Goal: Navigation & Orientation: Find specific page/section

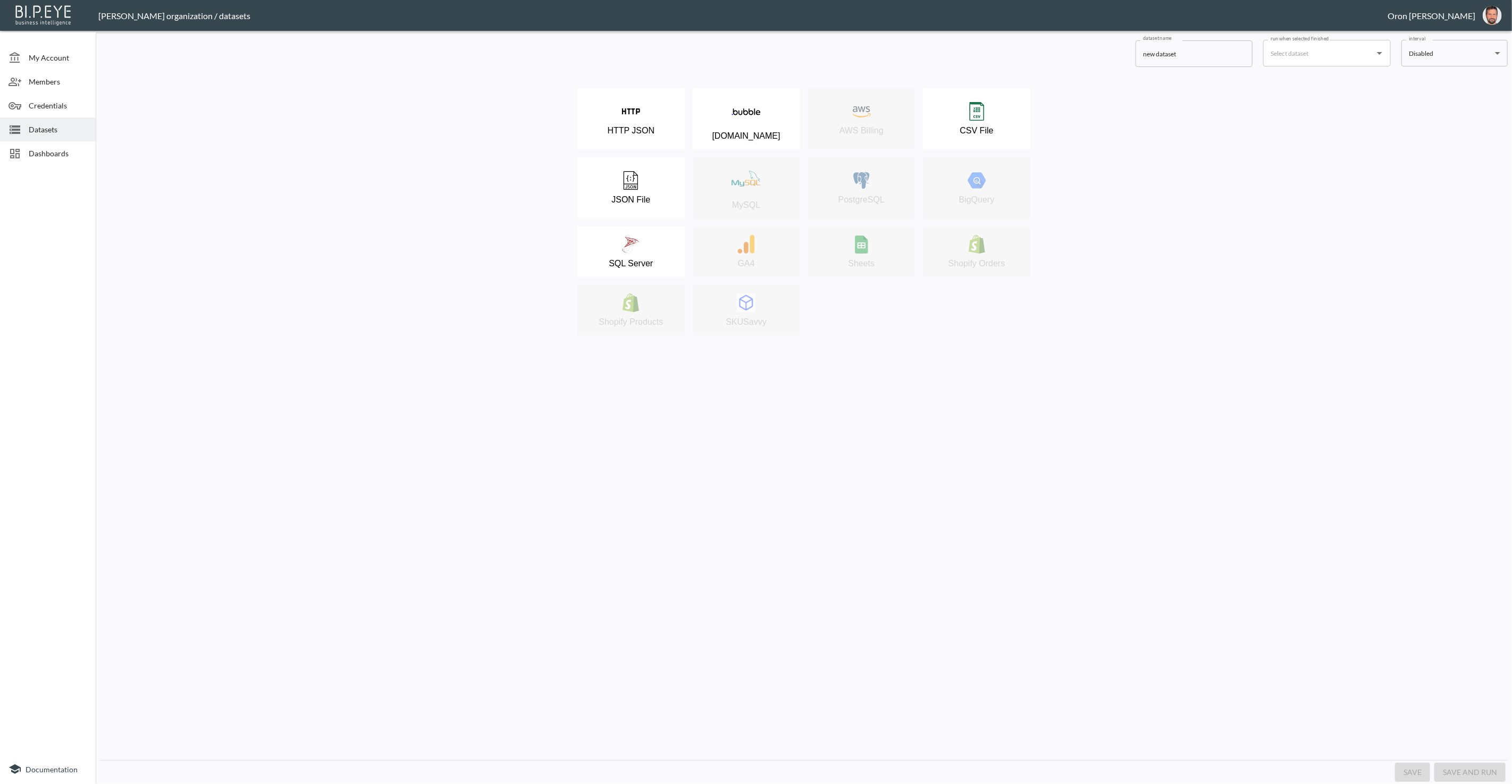
drag, startPoint x: 64, startPoint y: 125, endPoint x: 93, endPoint y: 126, distance: 29.0
click at [64, 125] on span "Datasets" at bounding box center [57, 130] width 59 height 11
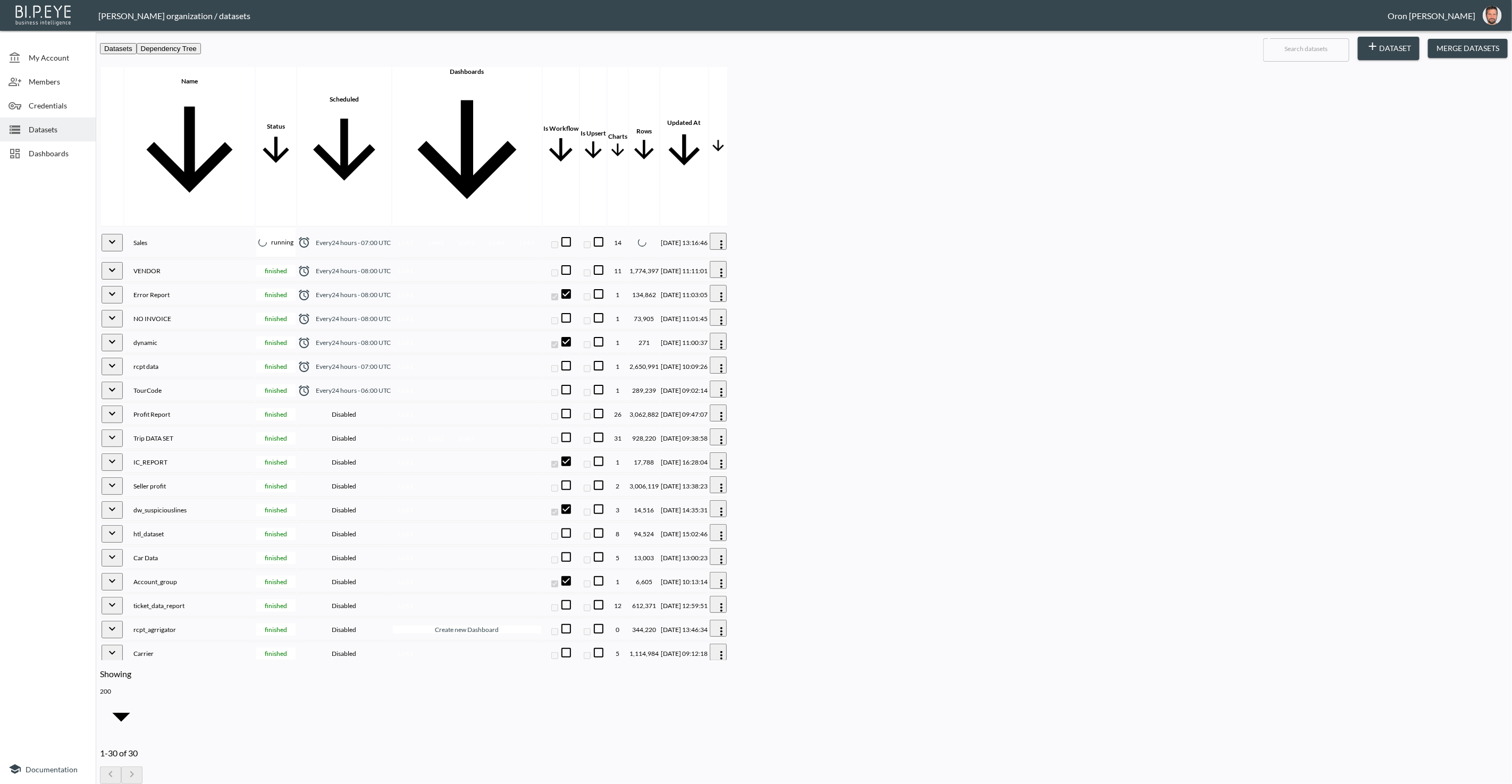
click at [254, 238] on div "Sales" at bounding box center [189, 242] width 129 height 8
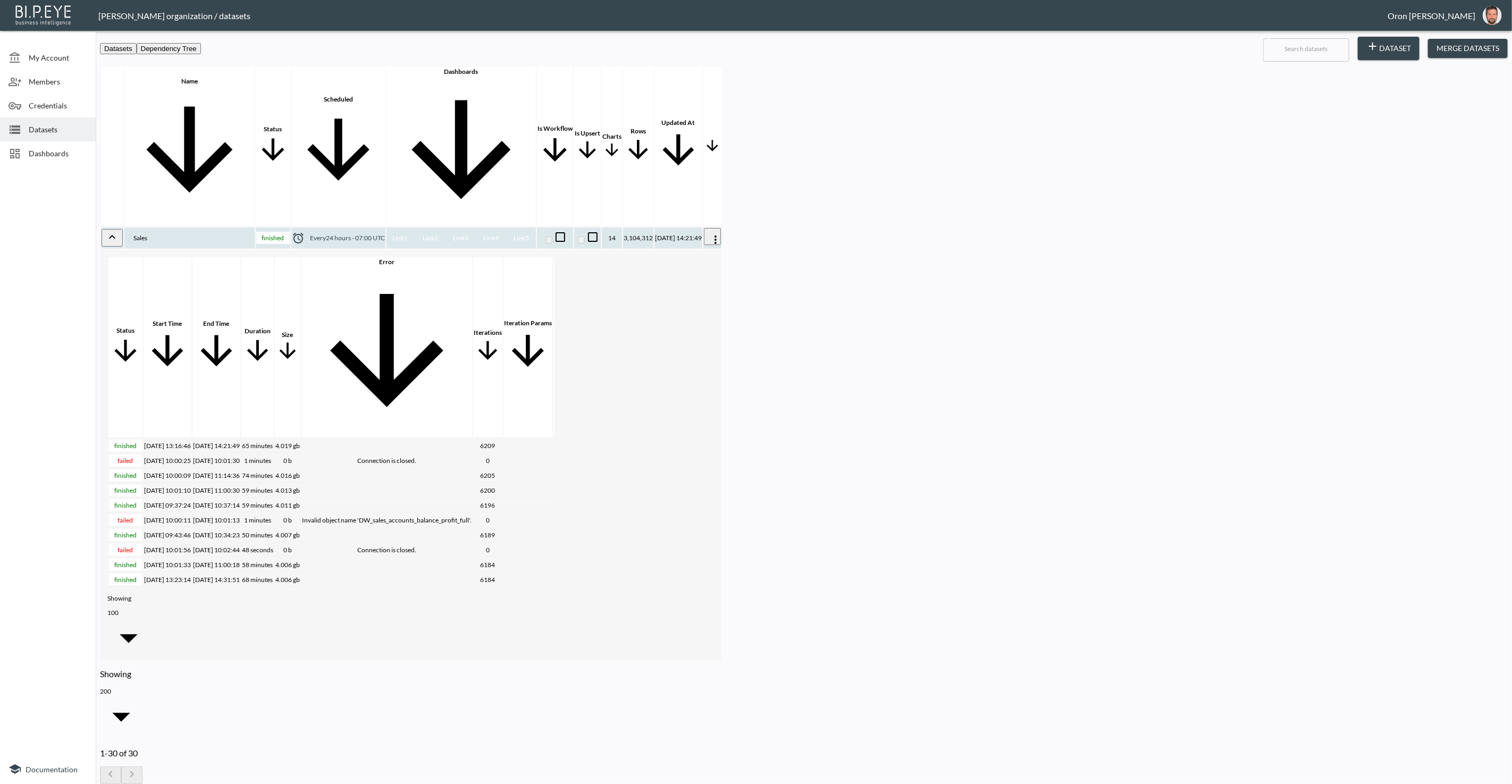
click at [385, 231] on div "Every 24 hours - 07:00 UTC" at bounding box center [338, 238] width 93 height 13
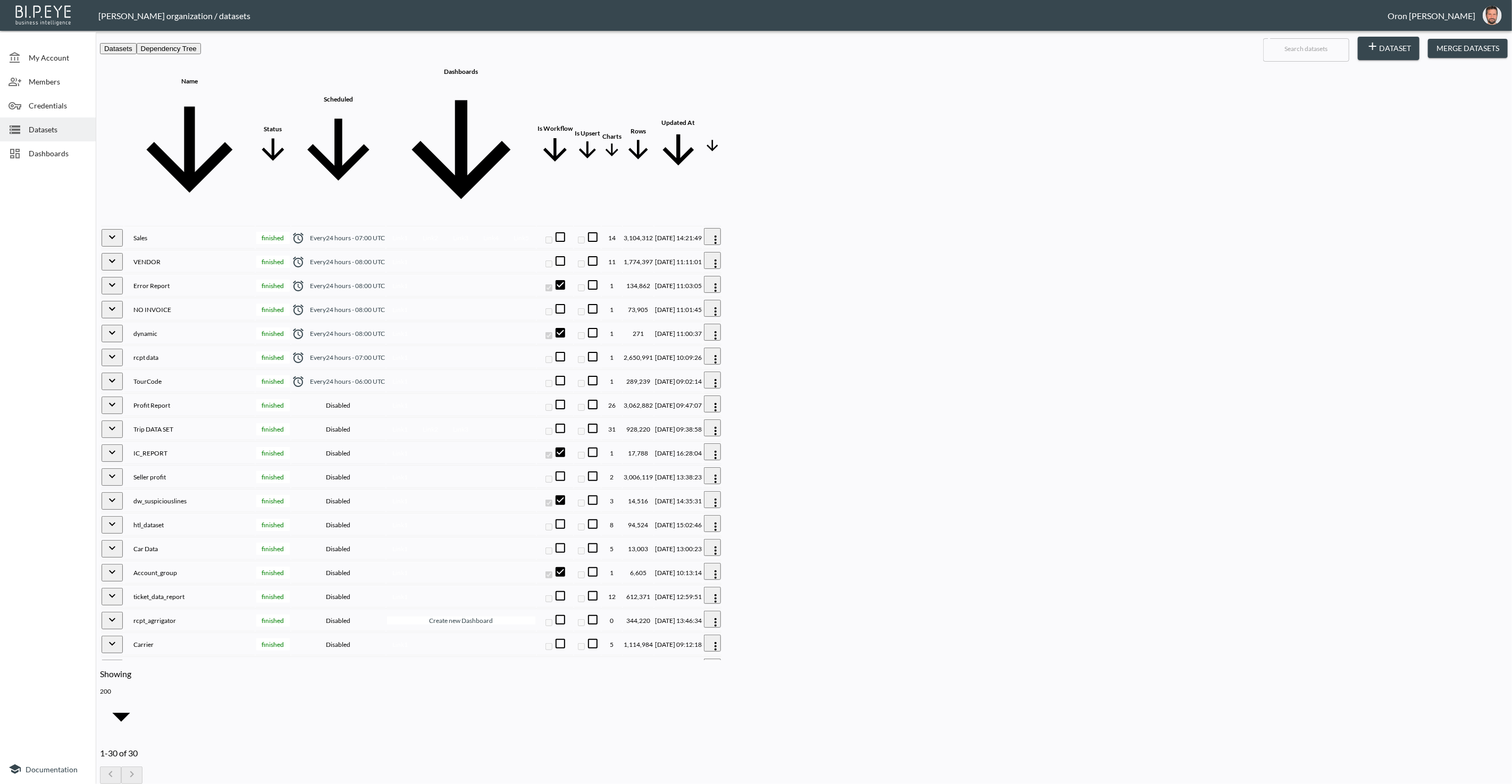
click at [385, 231] on div "Every 24 hours - 07:00 UTC" at bounding box center [338, 238] width 93 height 13
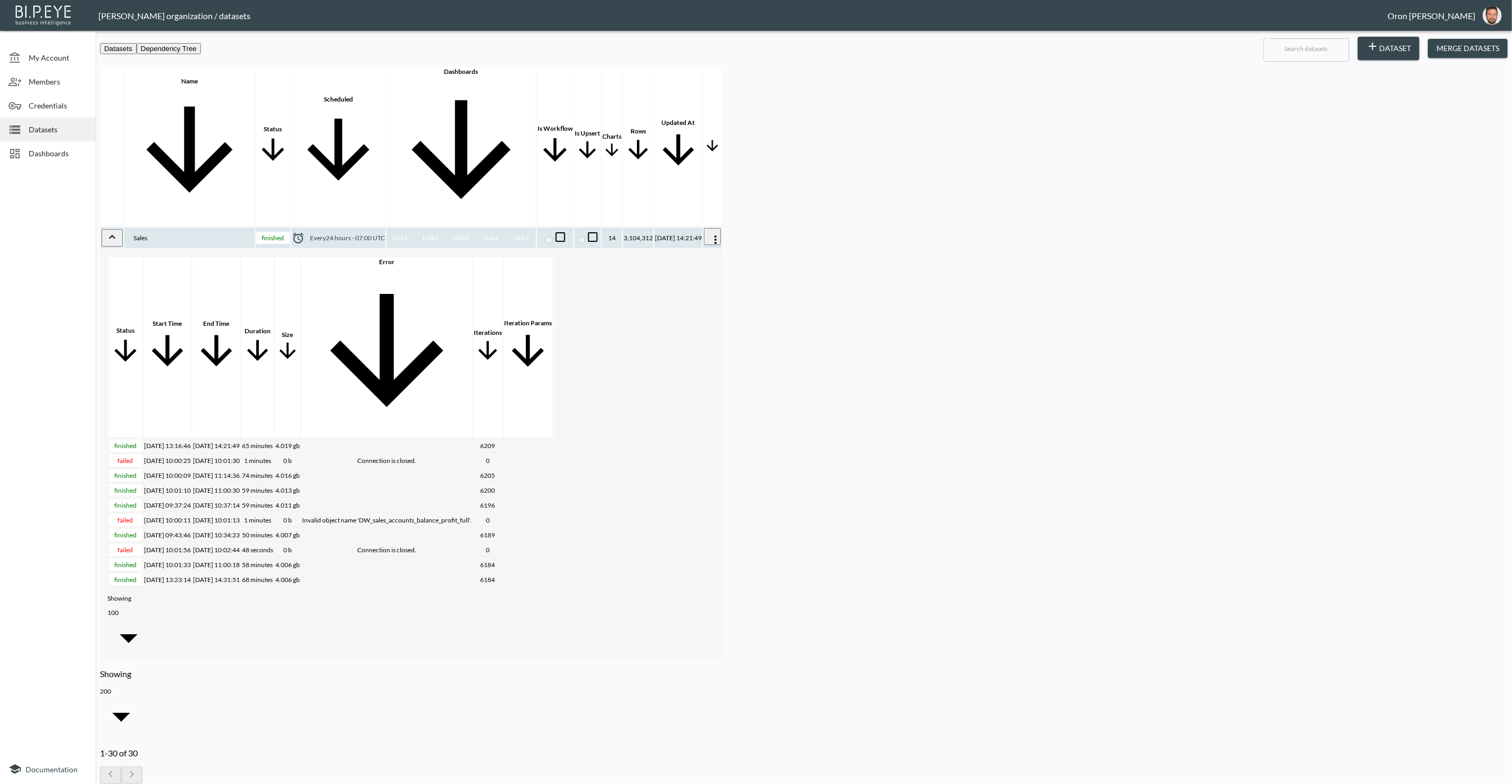
click at [410, 231] on link "Link 1" at bounding box center [400, 238] width 20 height 12
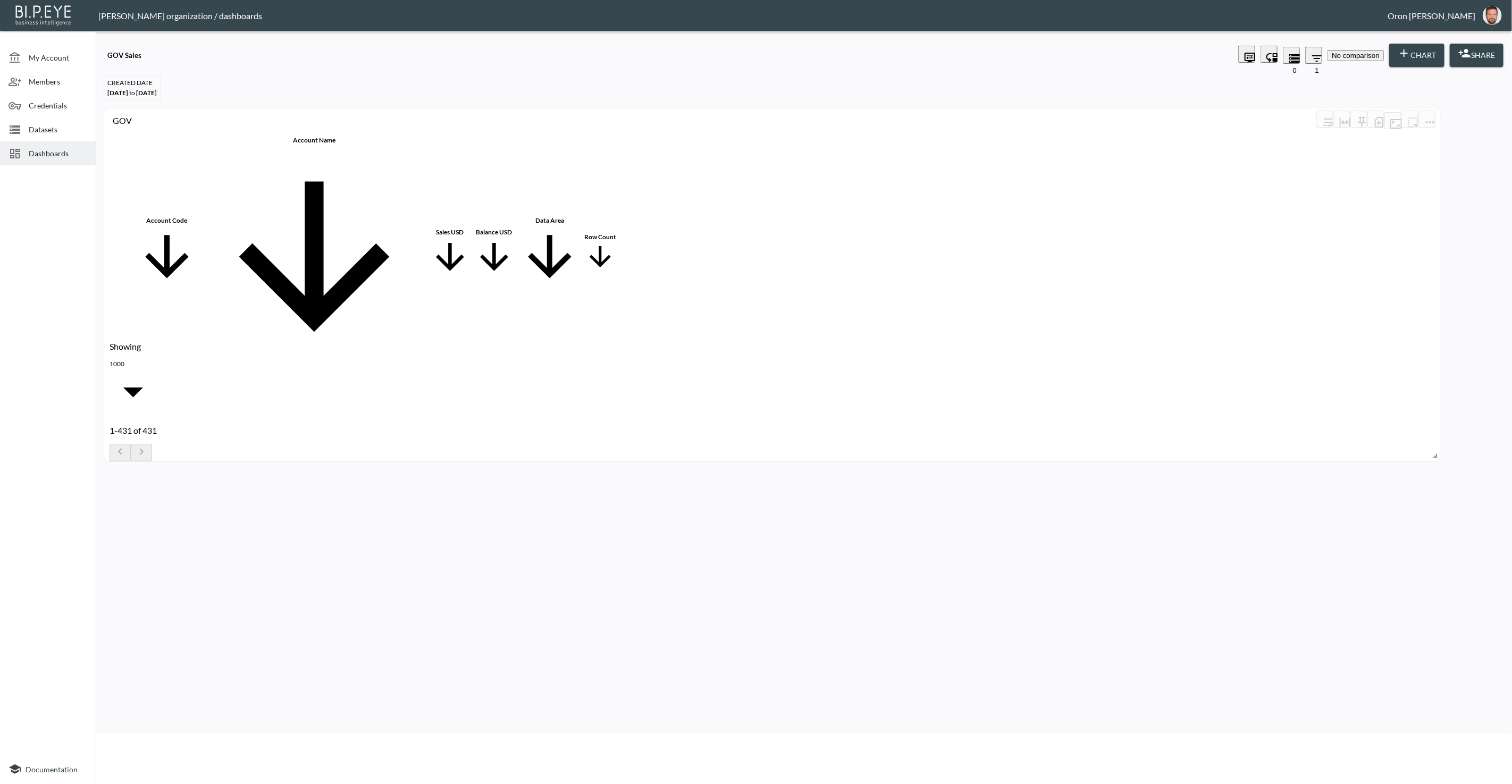
click at [615, 80] on div "CREATED DATE Sep 17, 2025 to Sep 18, 2025" at bounding box center [804, 87] width 1408 height 33
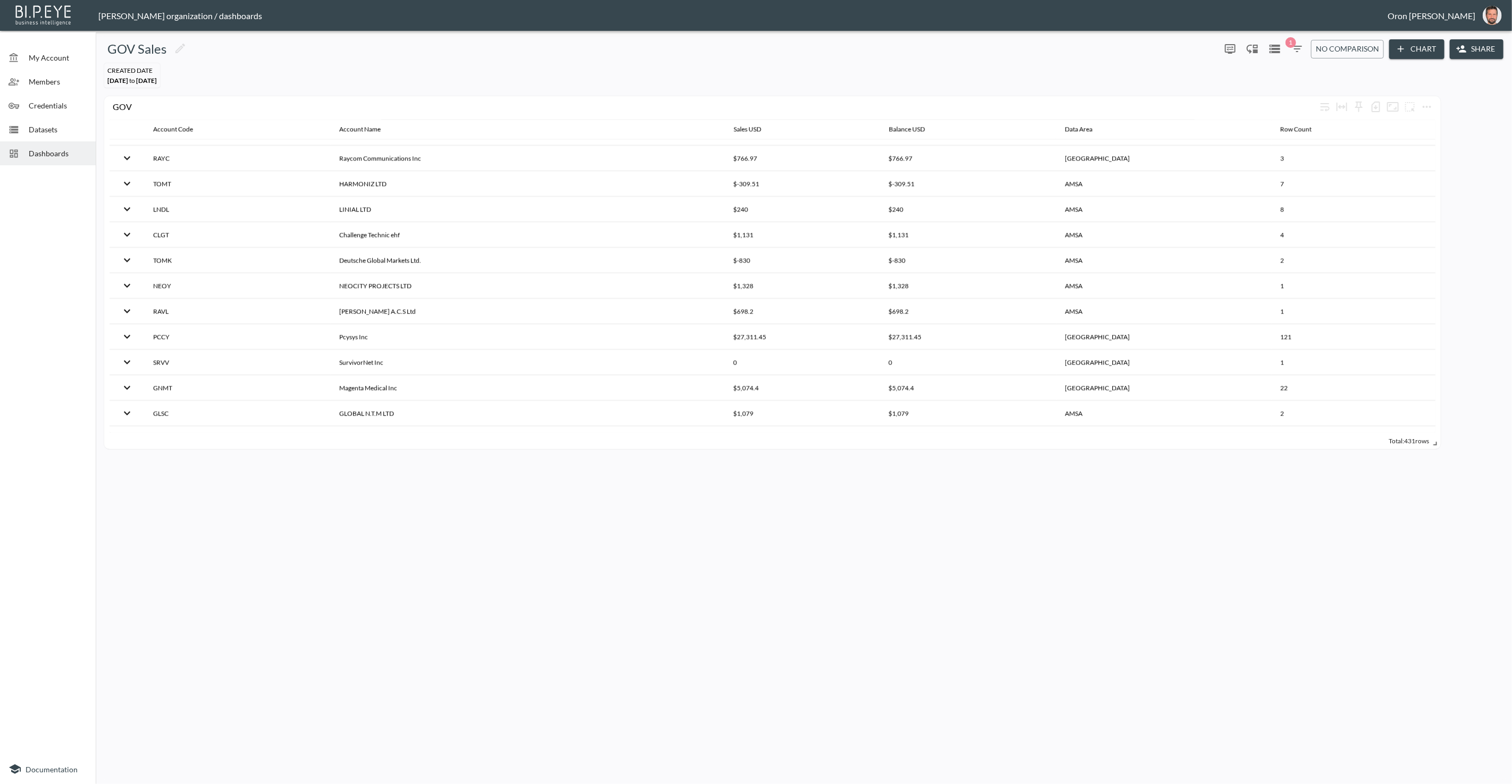
scroll to position [2275, 0]
click at [75, 156] on span "Dashboards" at bounding box center [57, 153] width 59 height 11
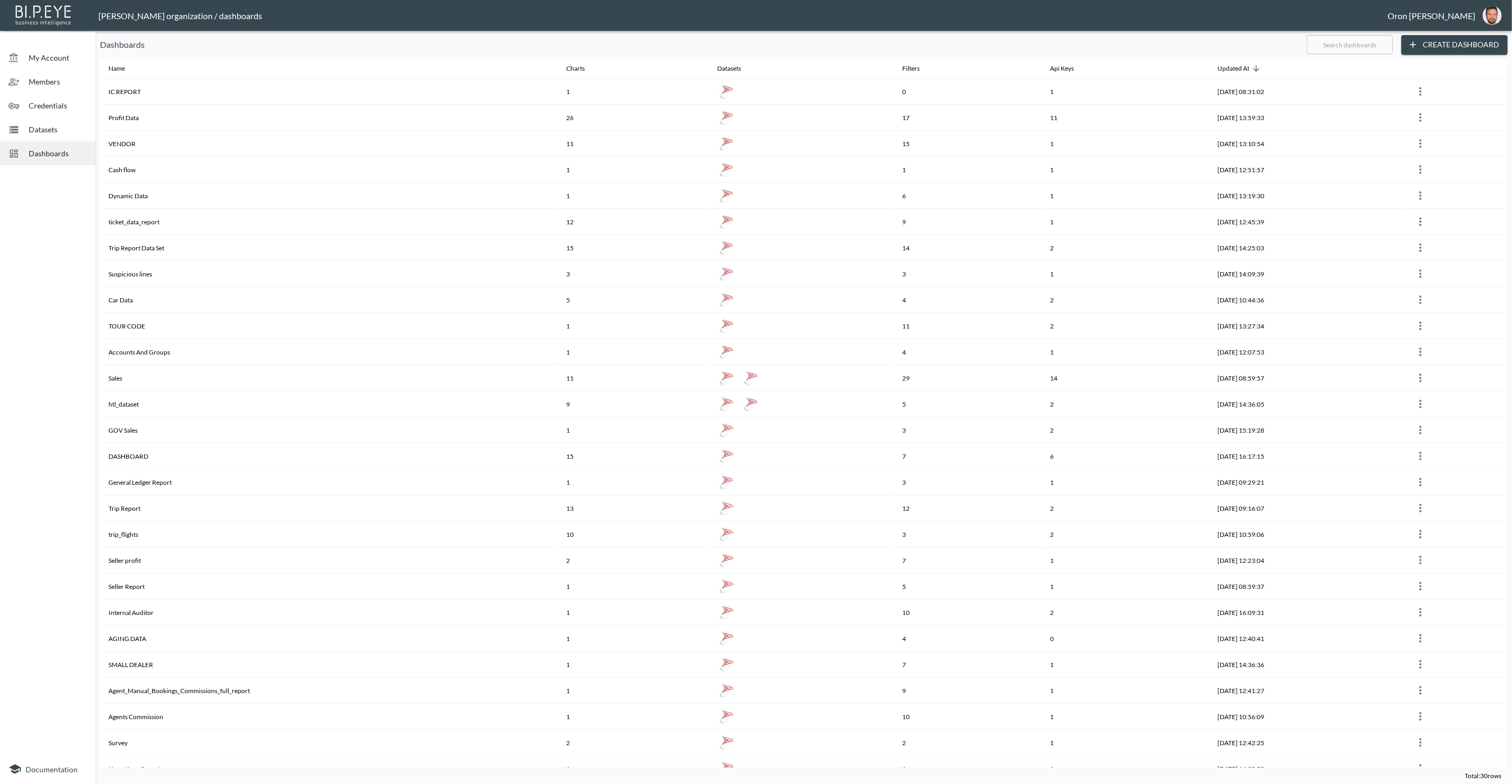
click at [1376, 44] on input "text" at bounding box center [1350, 44] width 86 height 27
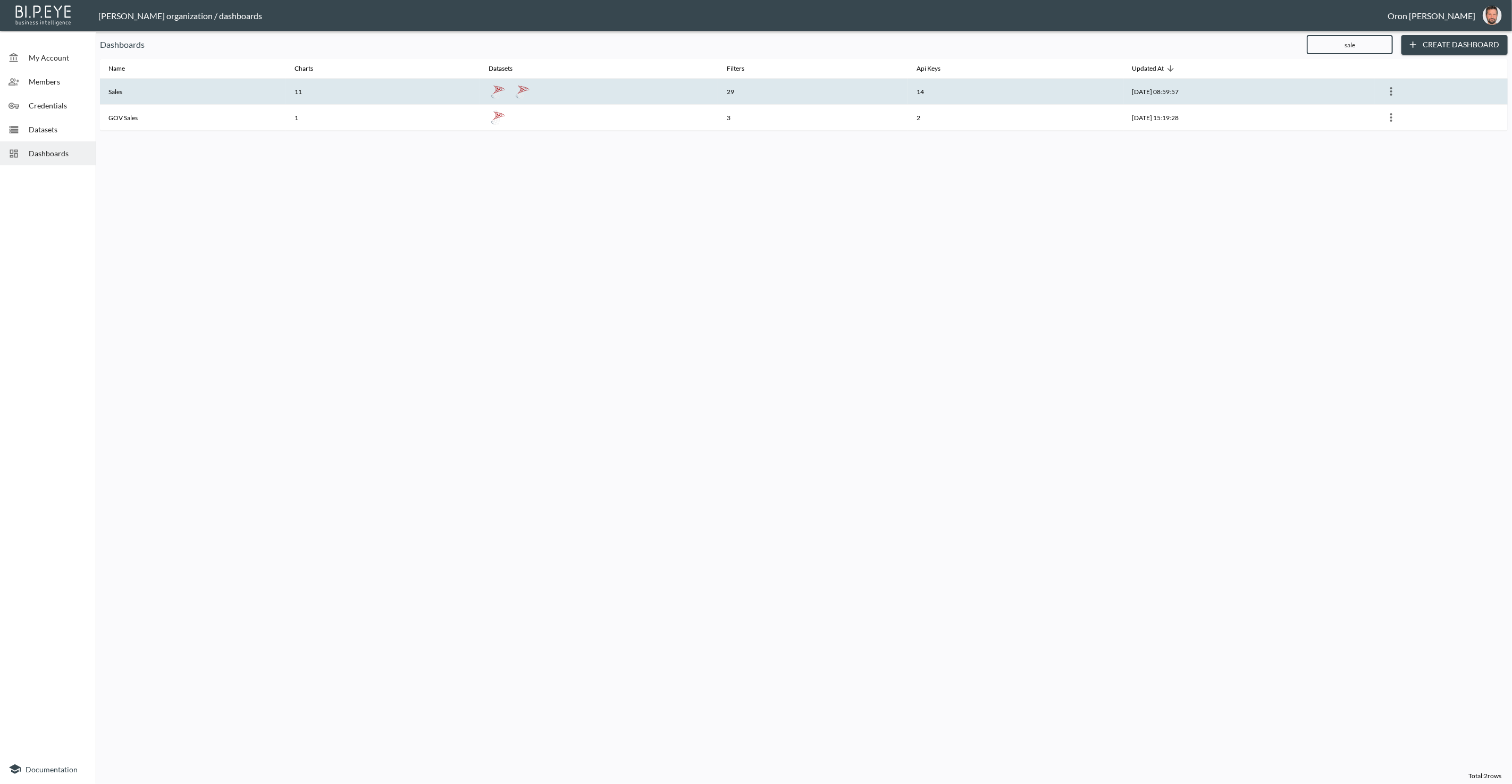
type input "sale"
click at [819, 93] on th "29" at bounding box center [813, 91] width 190 height 26
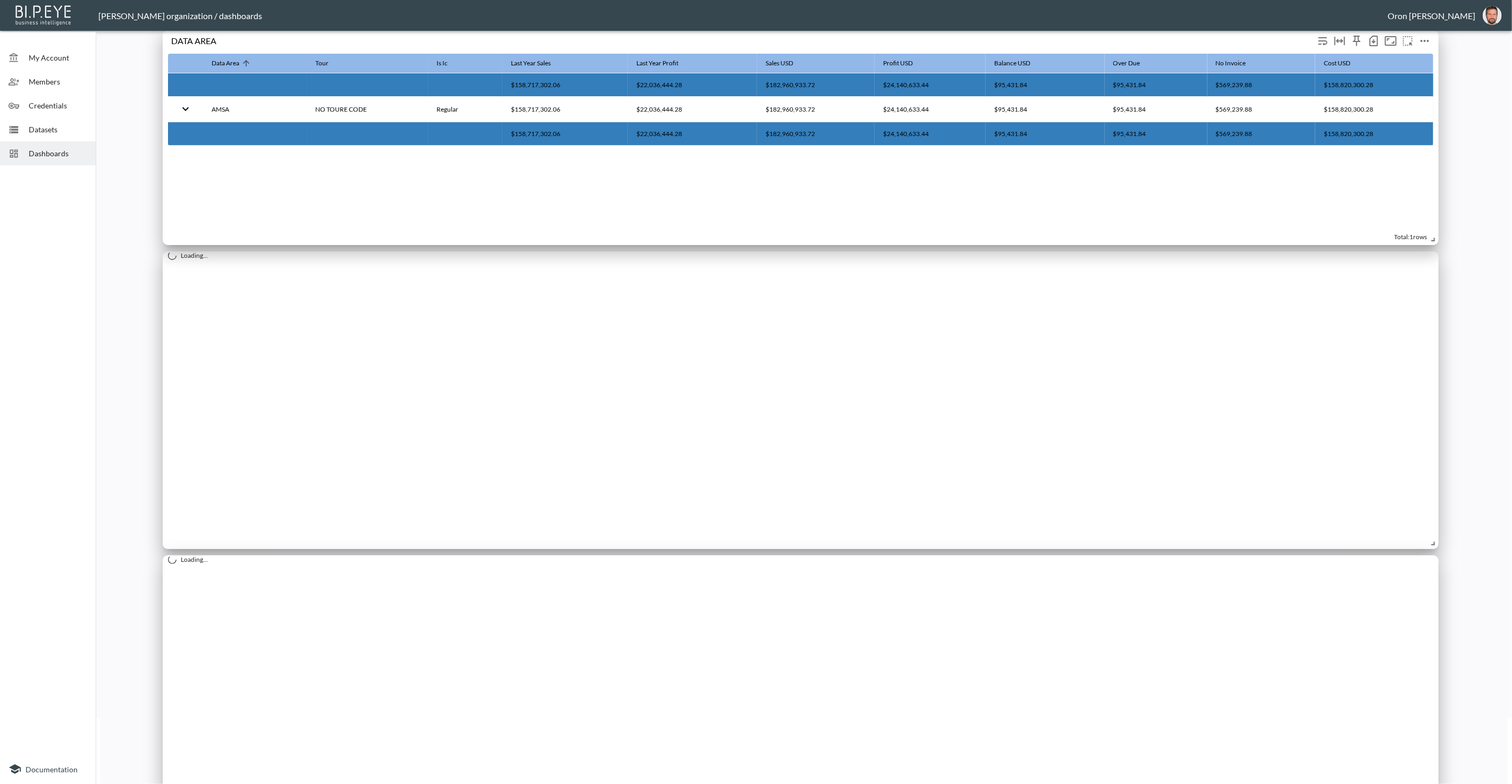
scroll to position [65, 0]
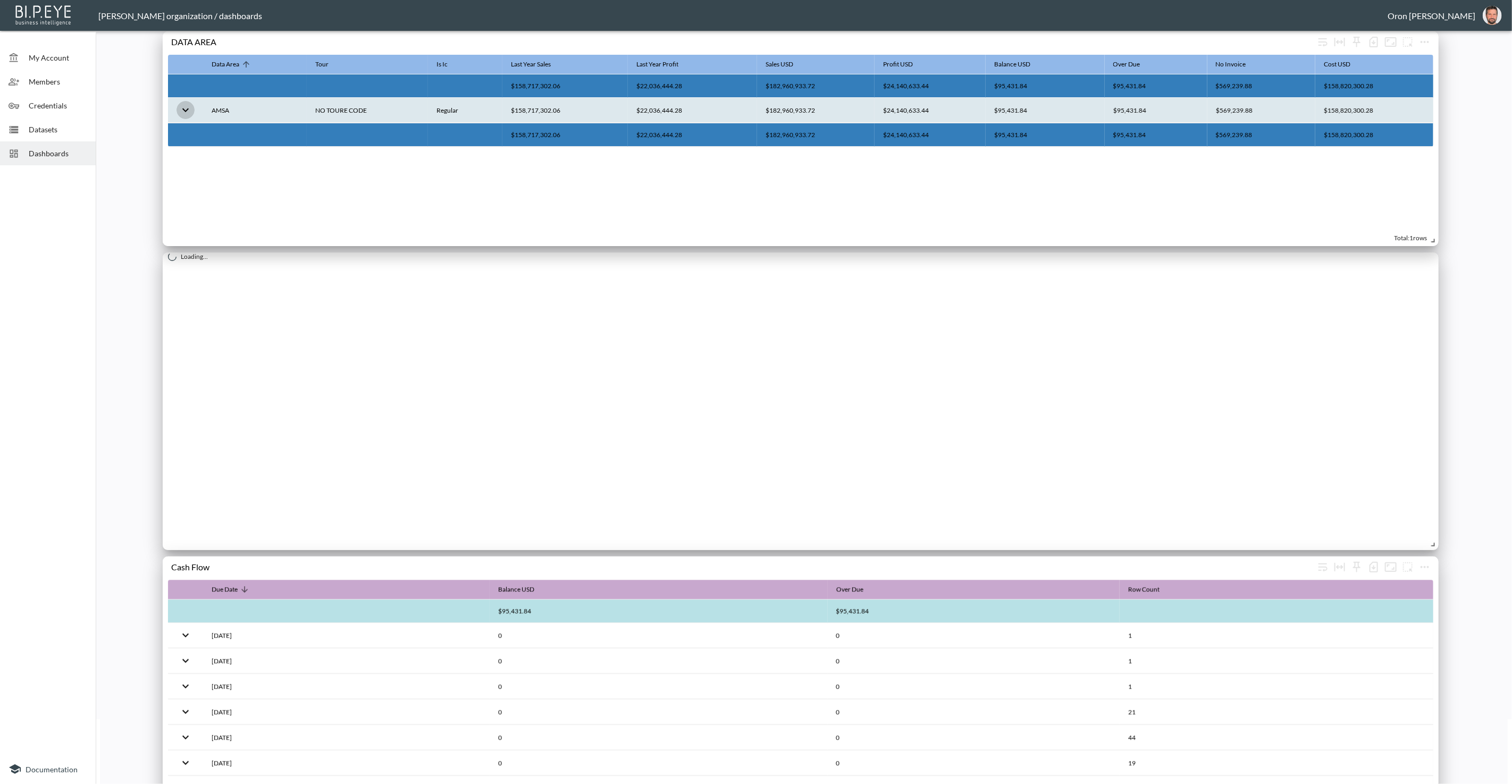
click at [181, 107] on icon "expand row" at bounding box center [185, 110] width 13 height 13
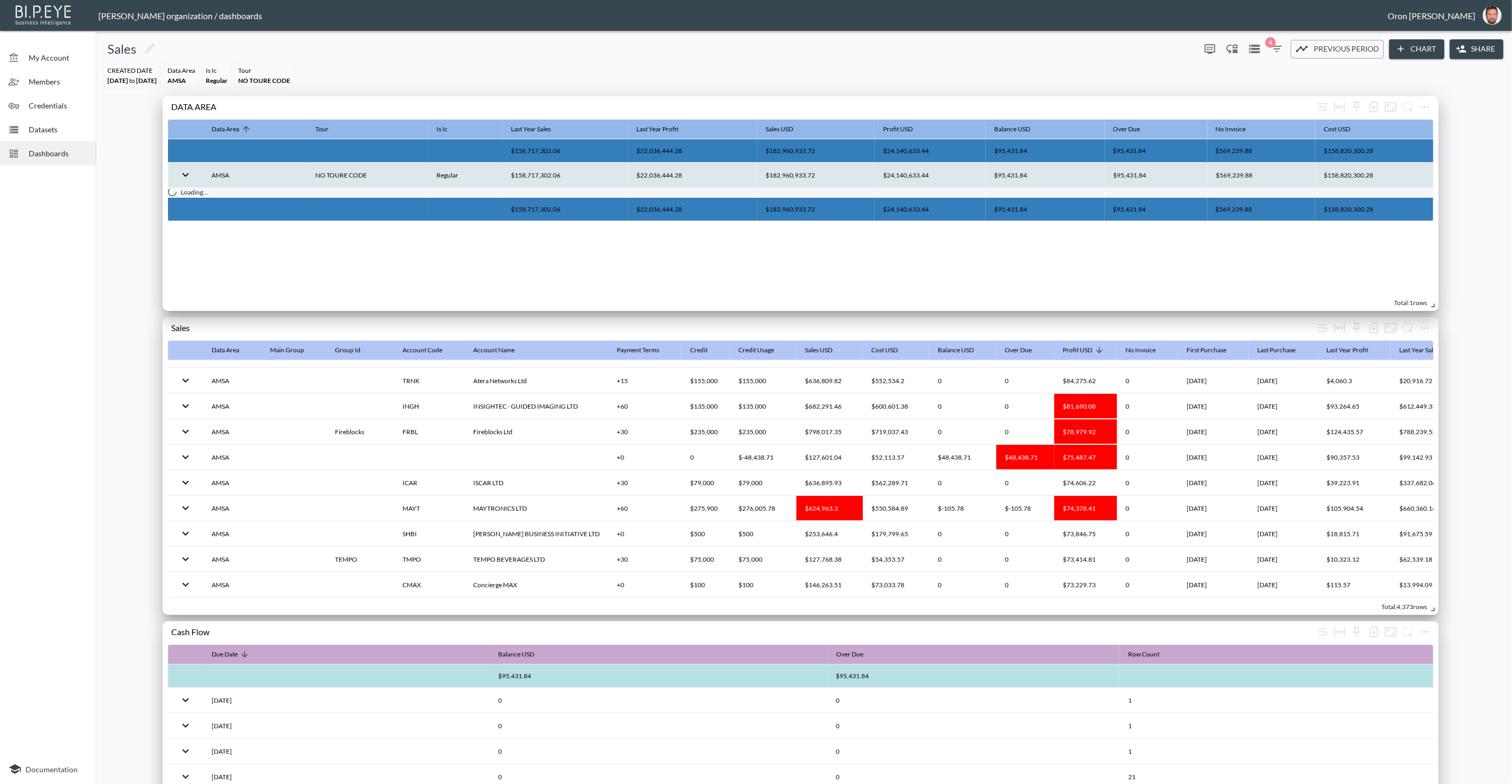
scroll to position [788, 0]
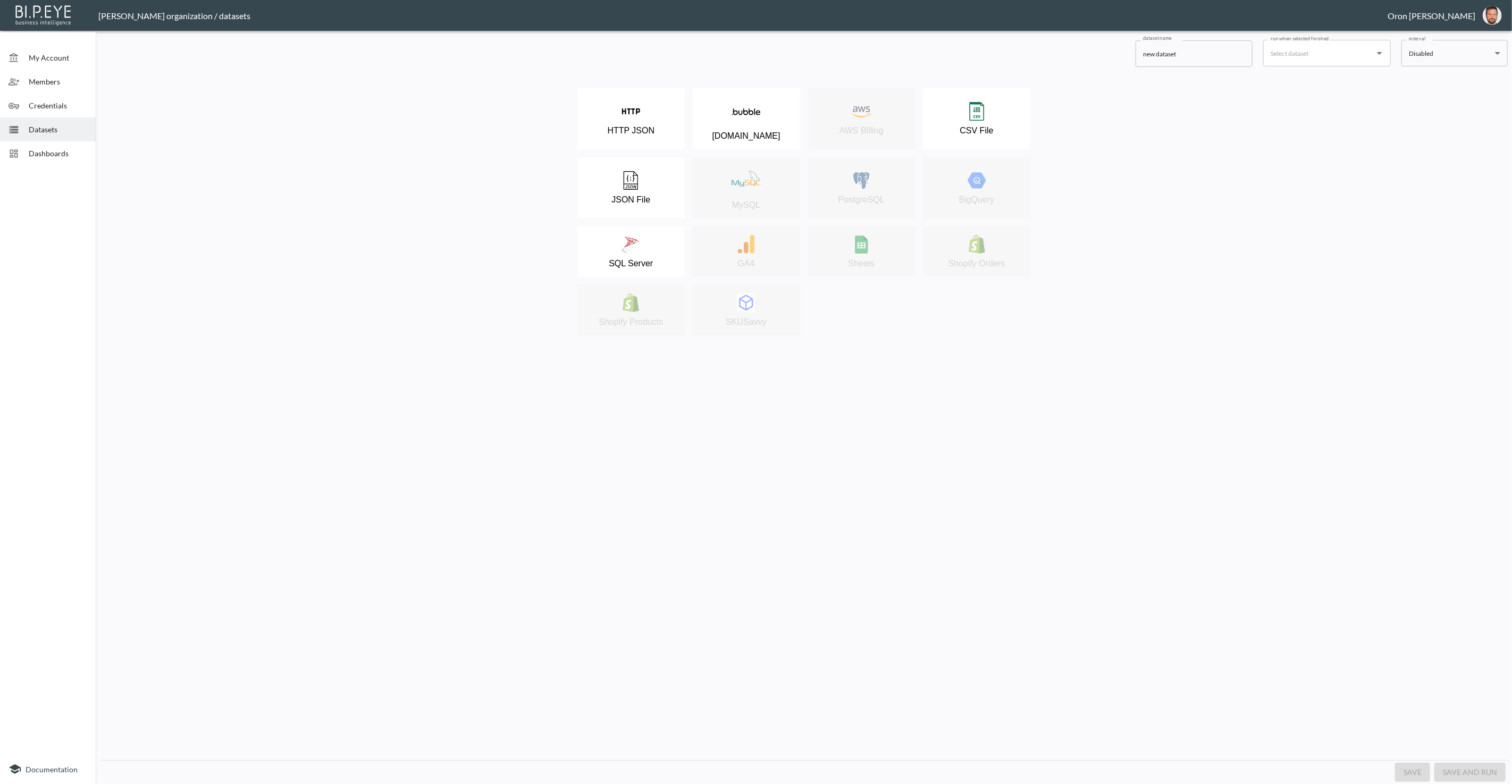
click at [64, 157] on span "Dashboards" at bounding box center [57, 153] width 59 height 11
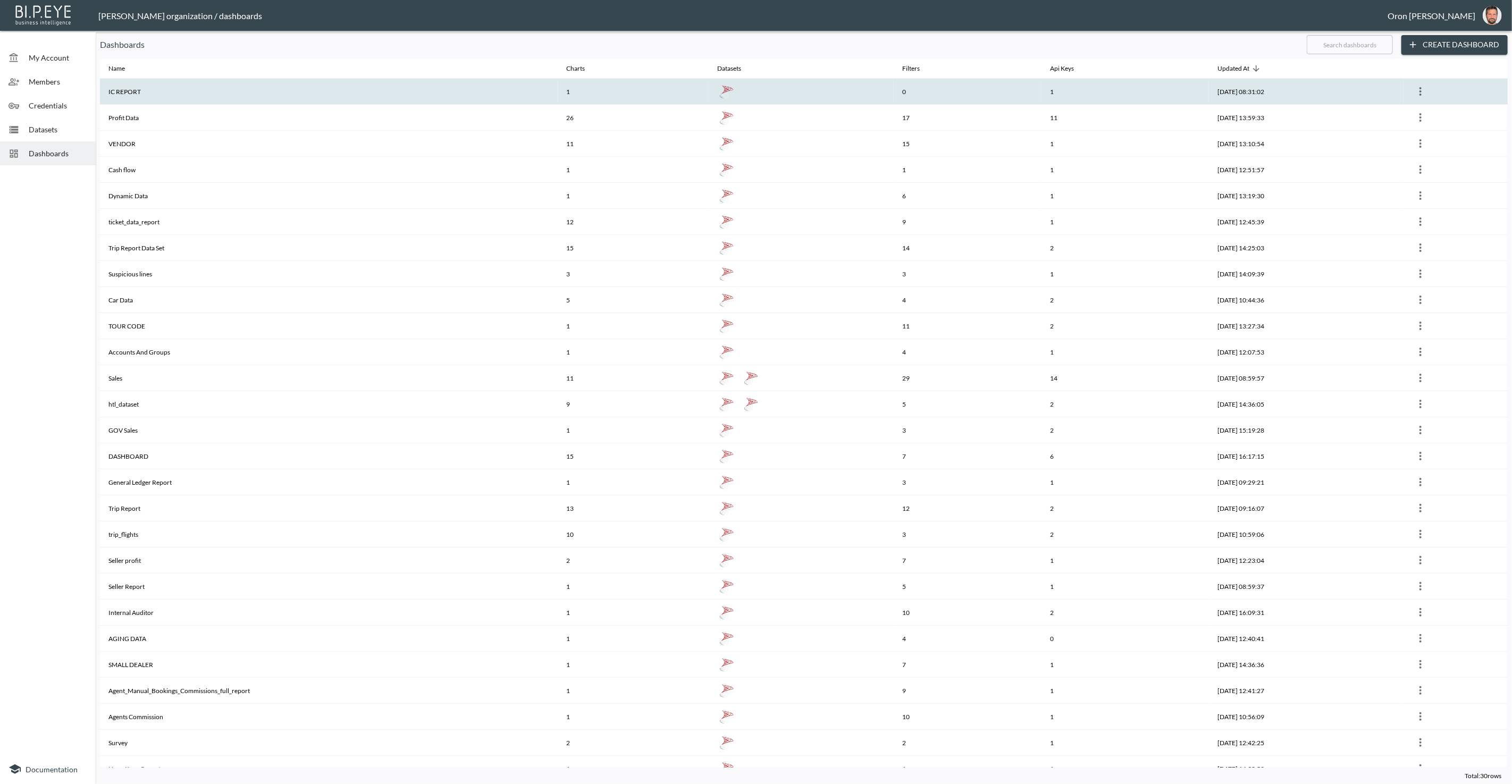
click at [372, 82] on th "IC REPORT" at bounding box center [329, 91] width 458 height 26
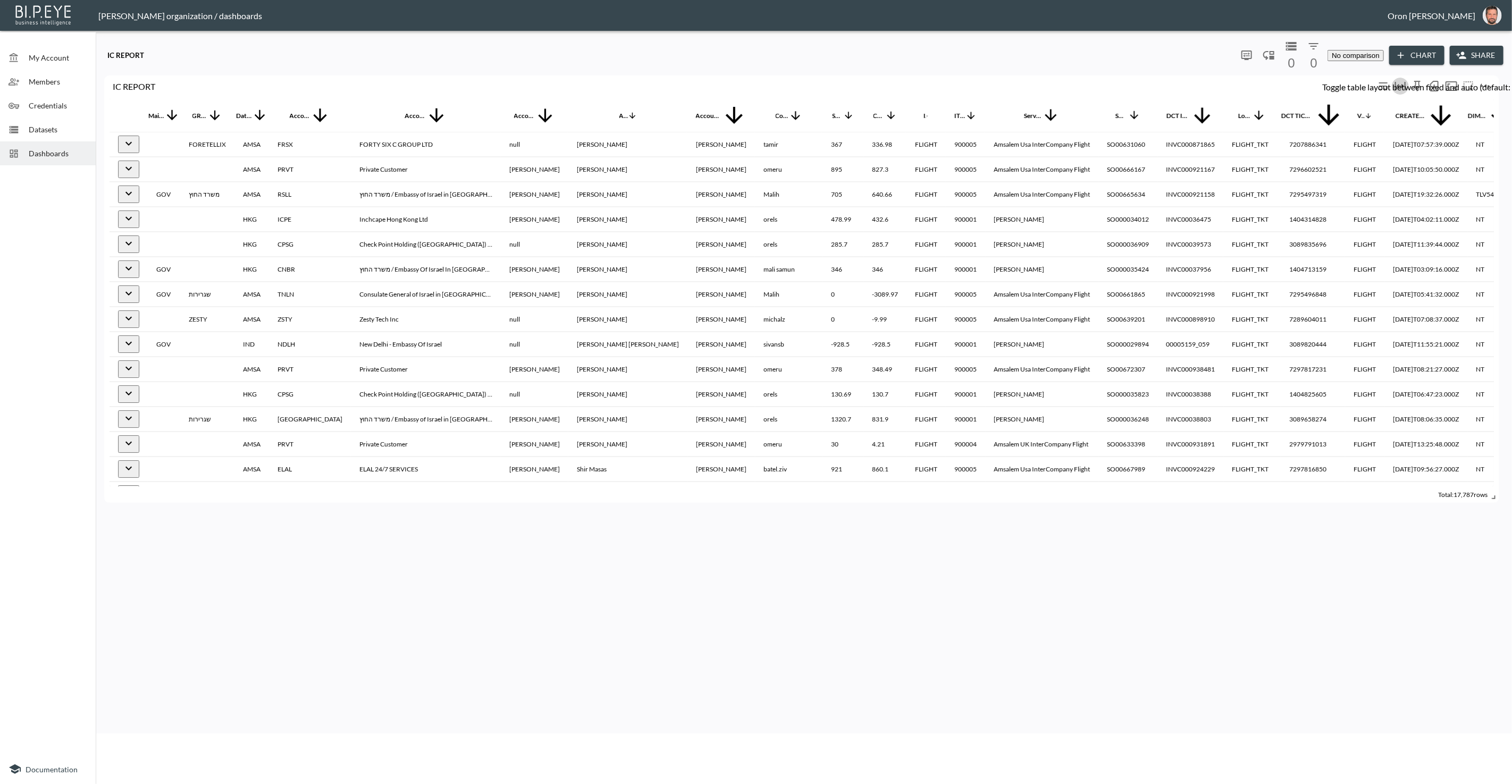
click at [1403, 80] on icon "Toggle table layout between fixed and auto (default: auto)" at bounding box center [1400, 86] width 13 height 13
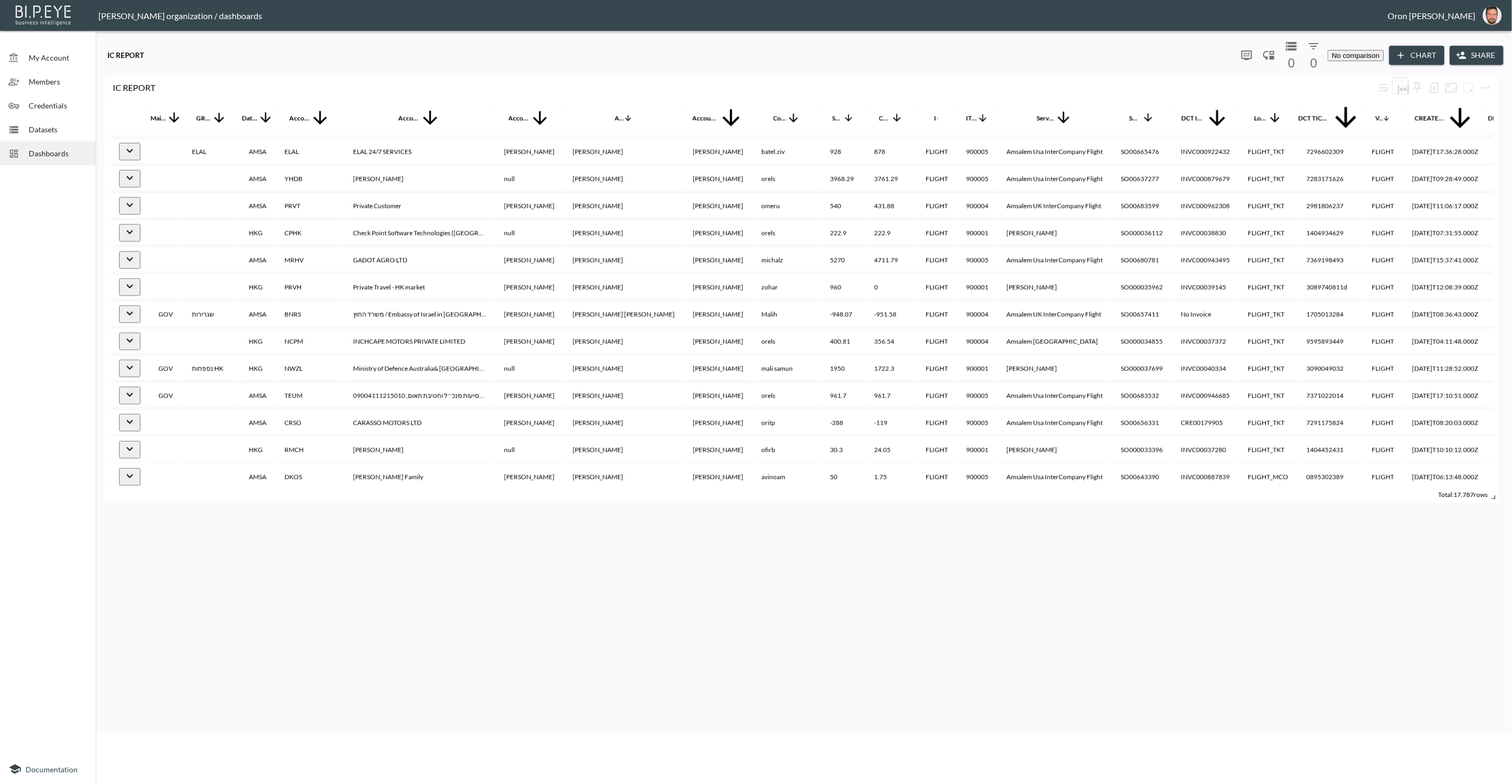
scroll to position [21845, 0]
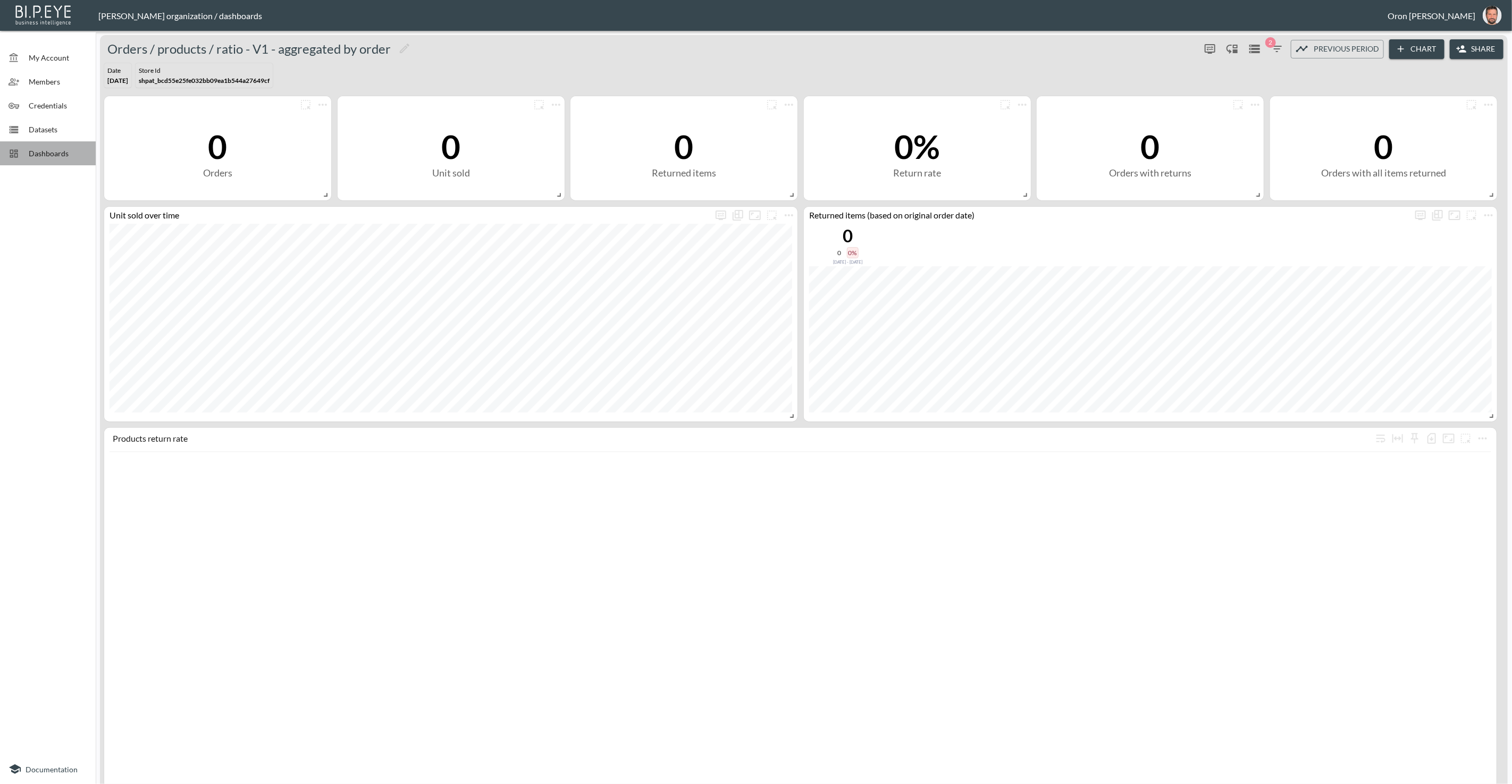
click at [81, 156] on span "Dashboards" at bounding box center [57, 153] width 59 height 11
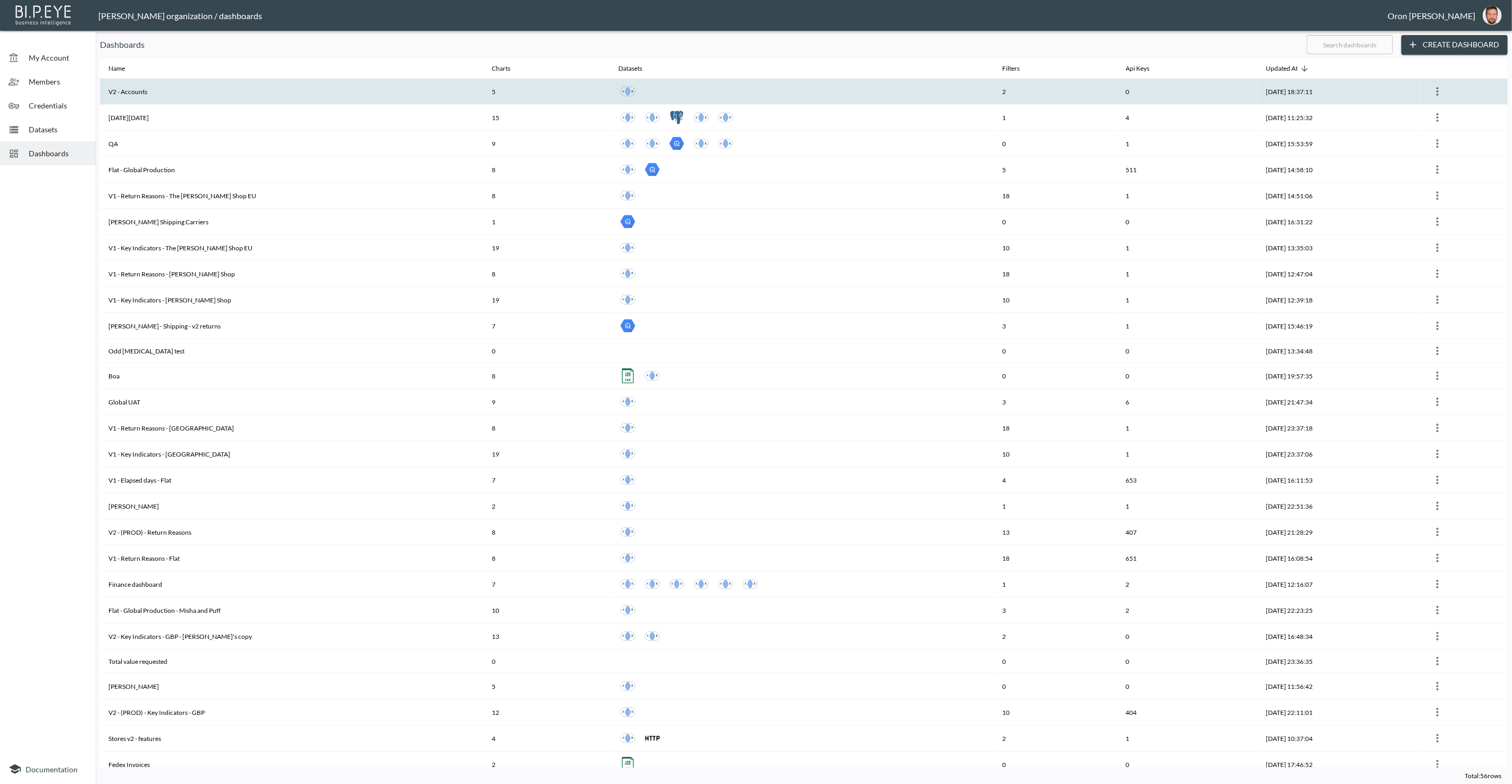
click at [163, 91] on th "V2 - Accounts" at bounding box center [292, 91] width 384 height 26
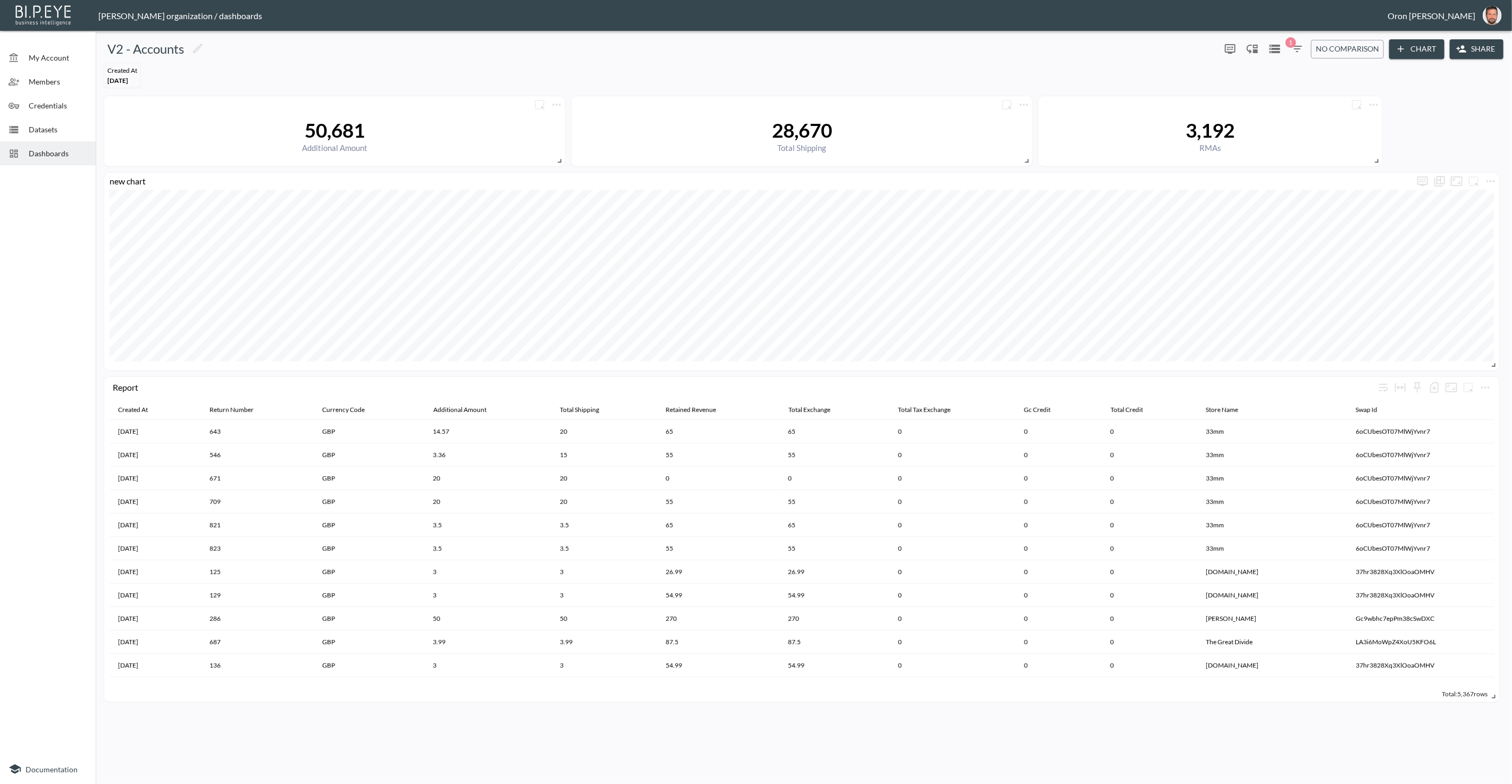
click at [36, 153] on span "Dashboards" at bounding box center [57, 153] width 59 height 11
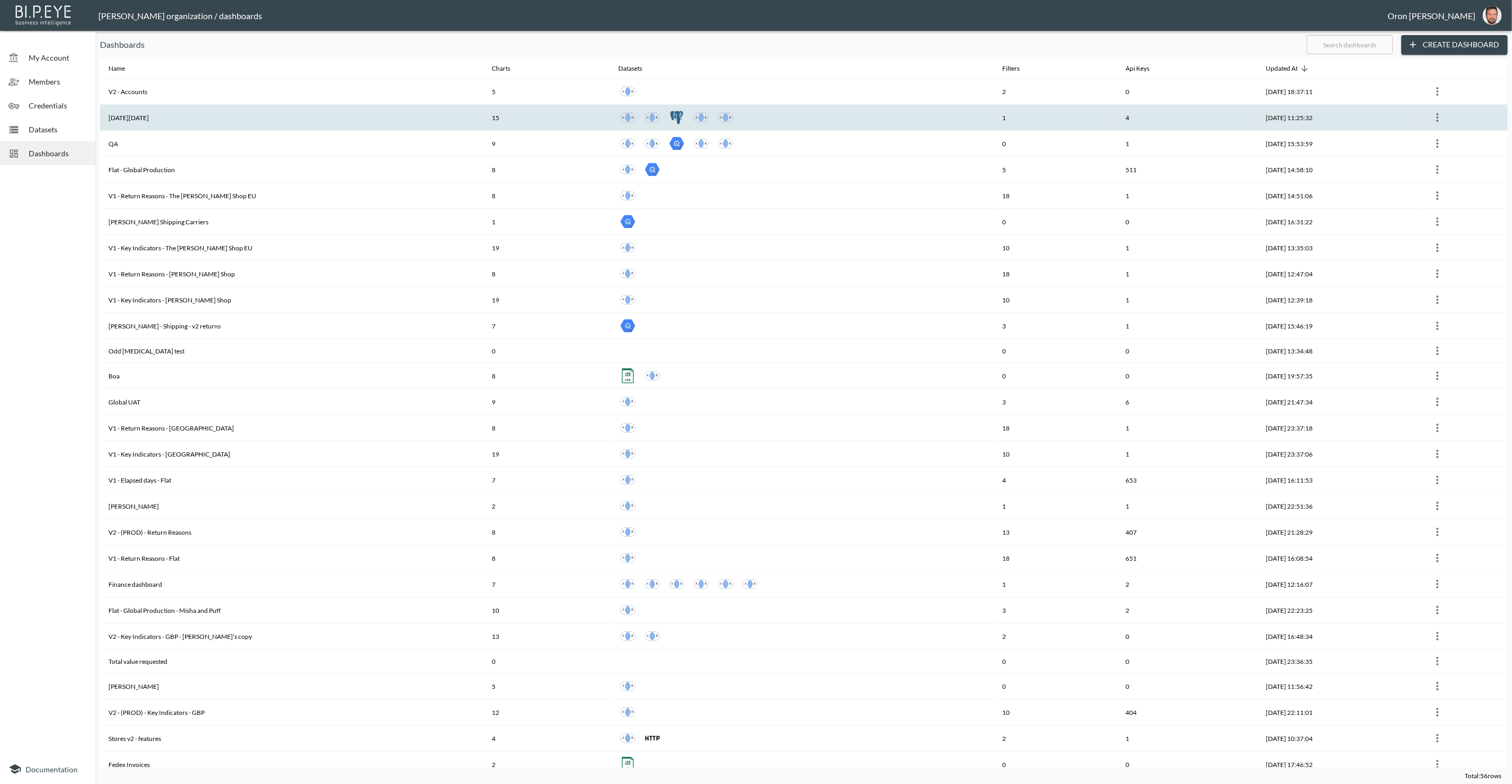
click at [143, 120] on th "Black friday" at bounding box center [292, 118] width 384 height 26
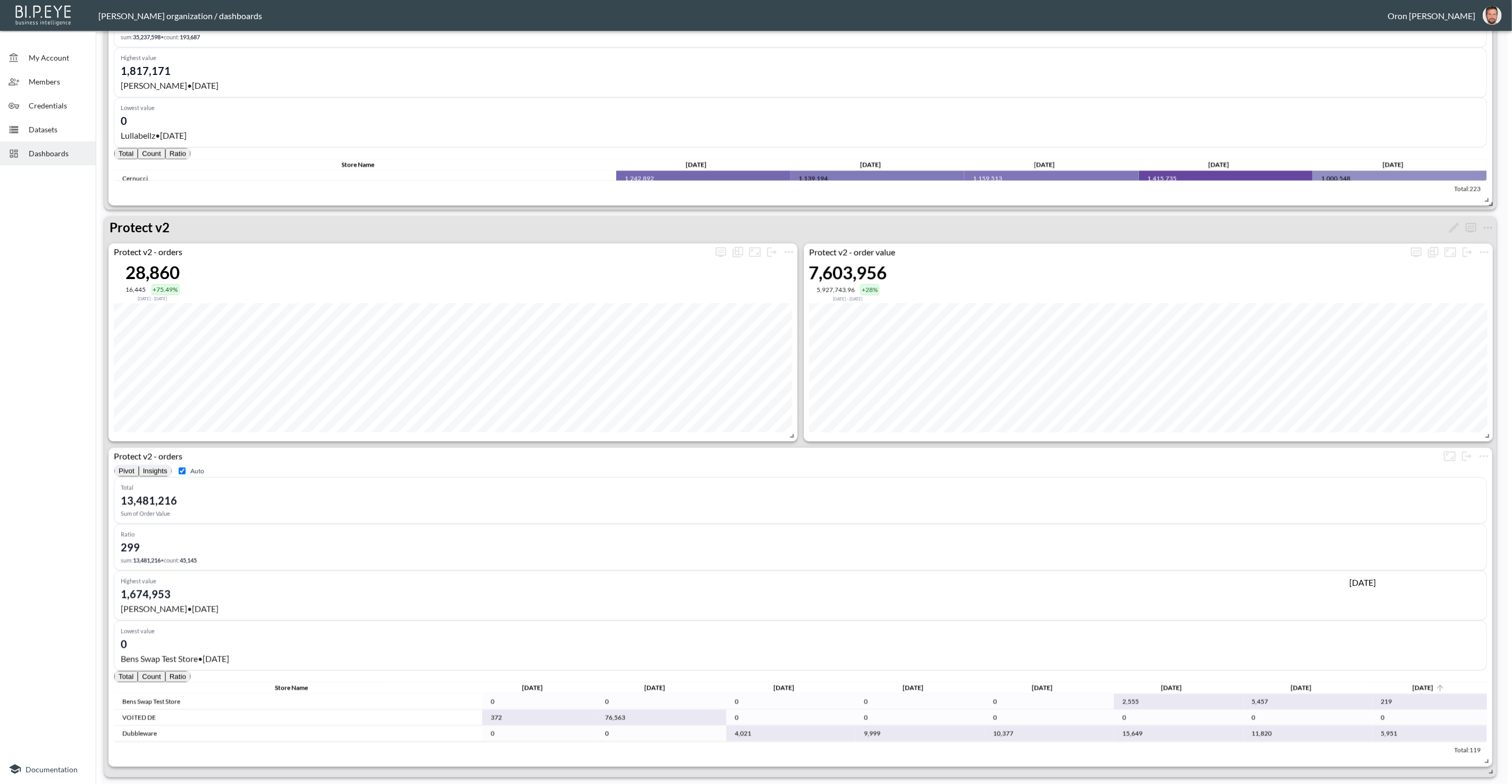
click at [1413, 683] on div "Sep 2025" at bounding box center [1423, 687] width 21 height 8
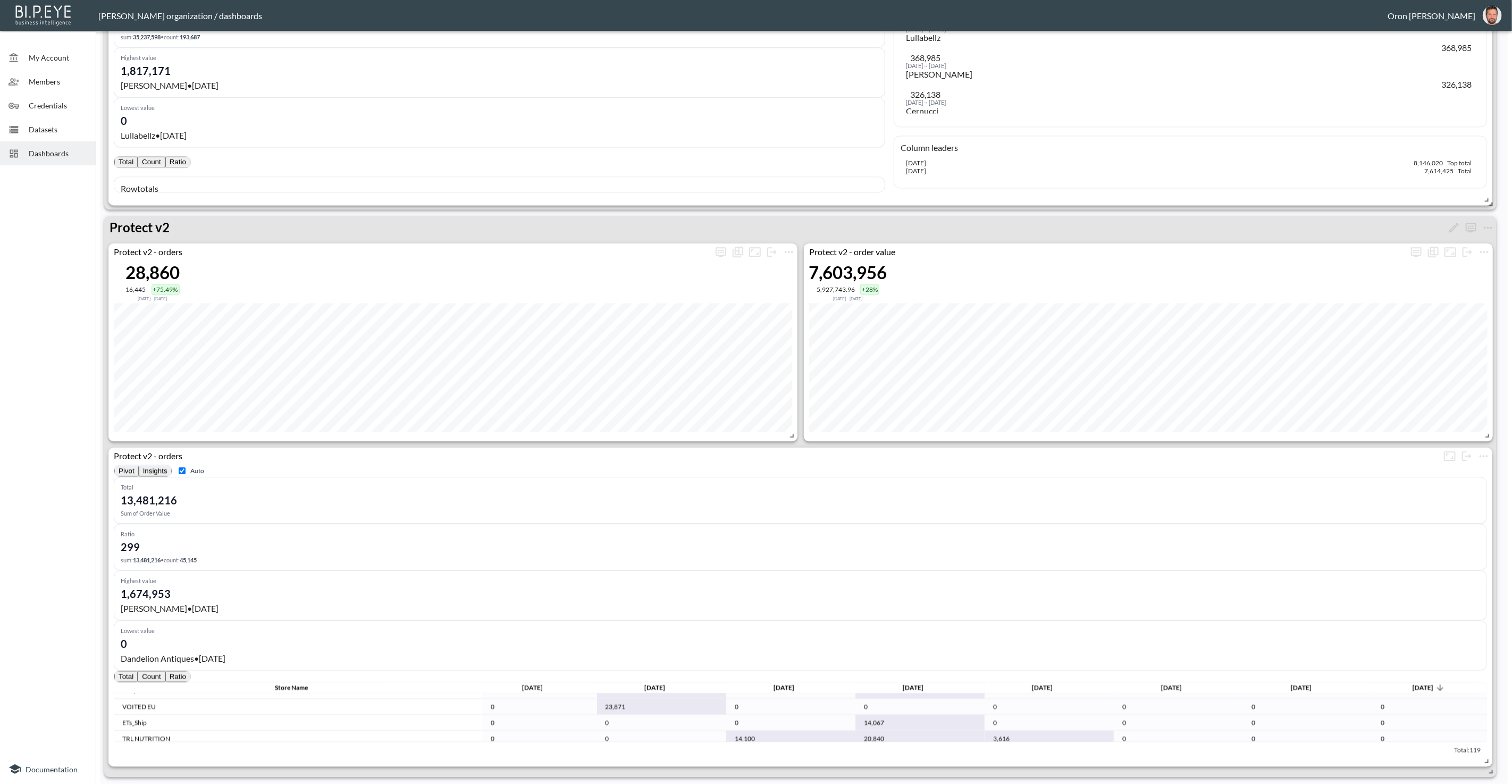
scroll to position [505, 0]
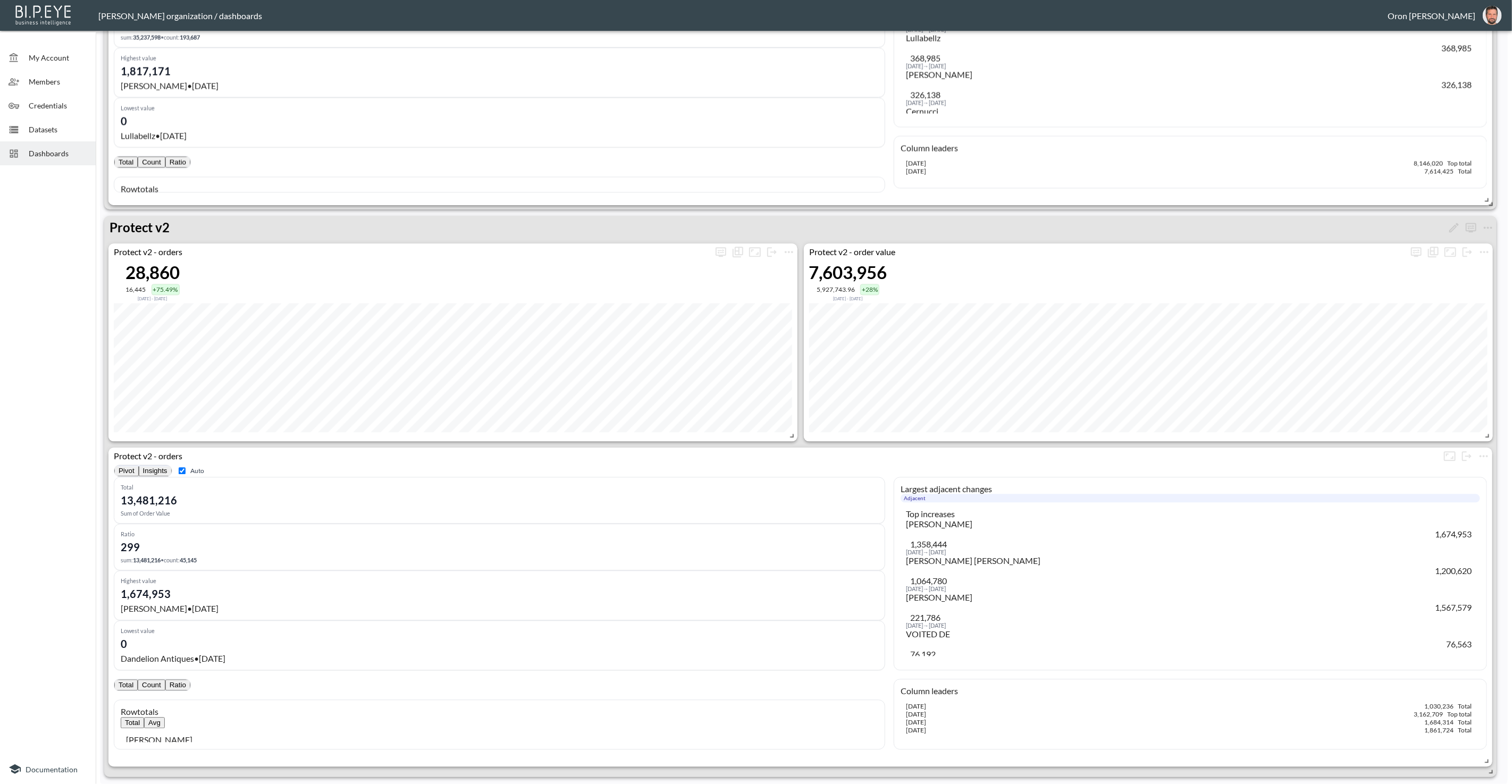
click at [185, 474] on input "Auto" at bounding box center [182, 470] width 7 height 7
checkbox input "false"
click at [139, 467] on button "Pivot" at bounding box center [127, 470] width 25 height 11
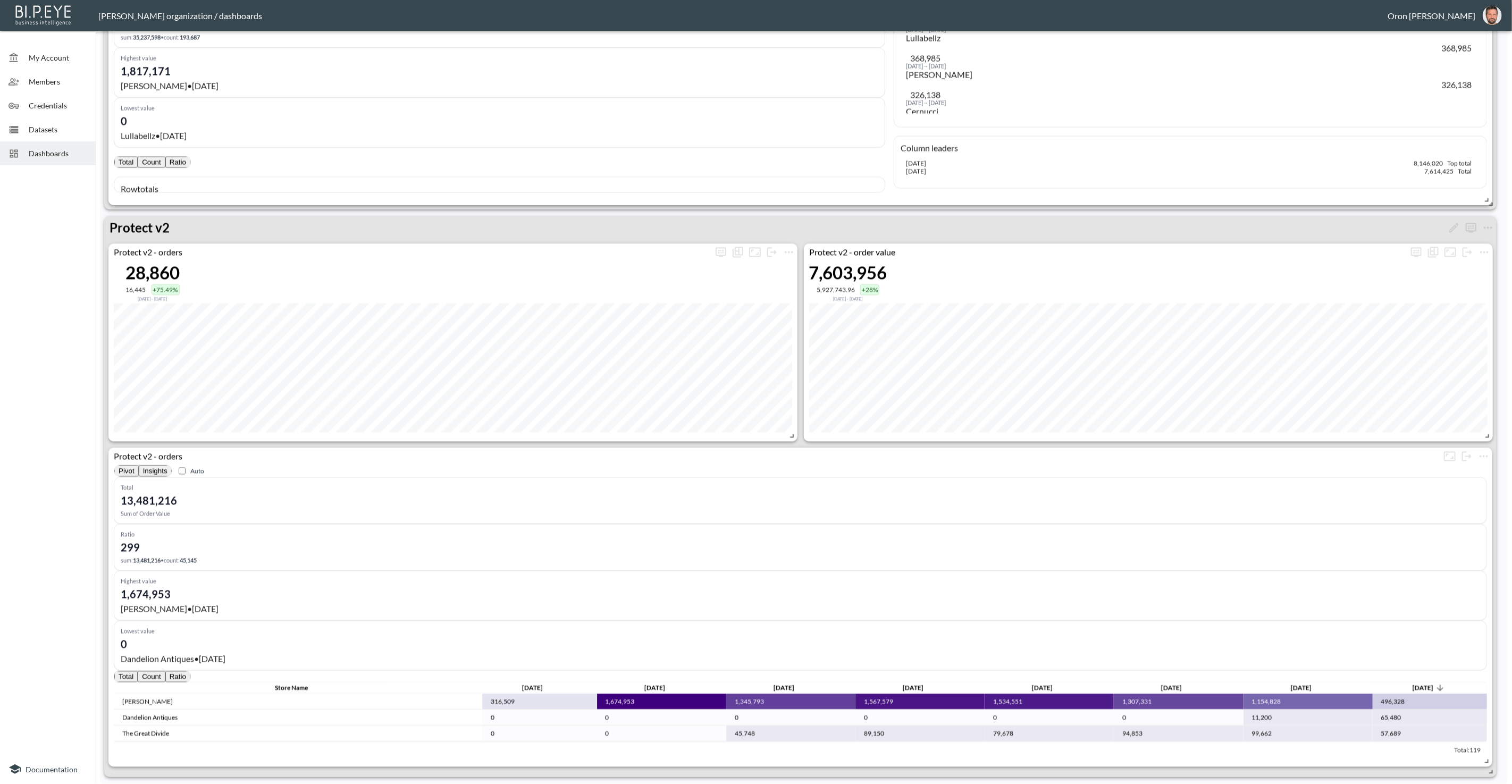
scroll to position [535, 0]
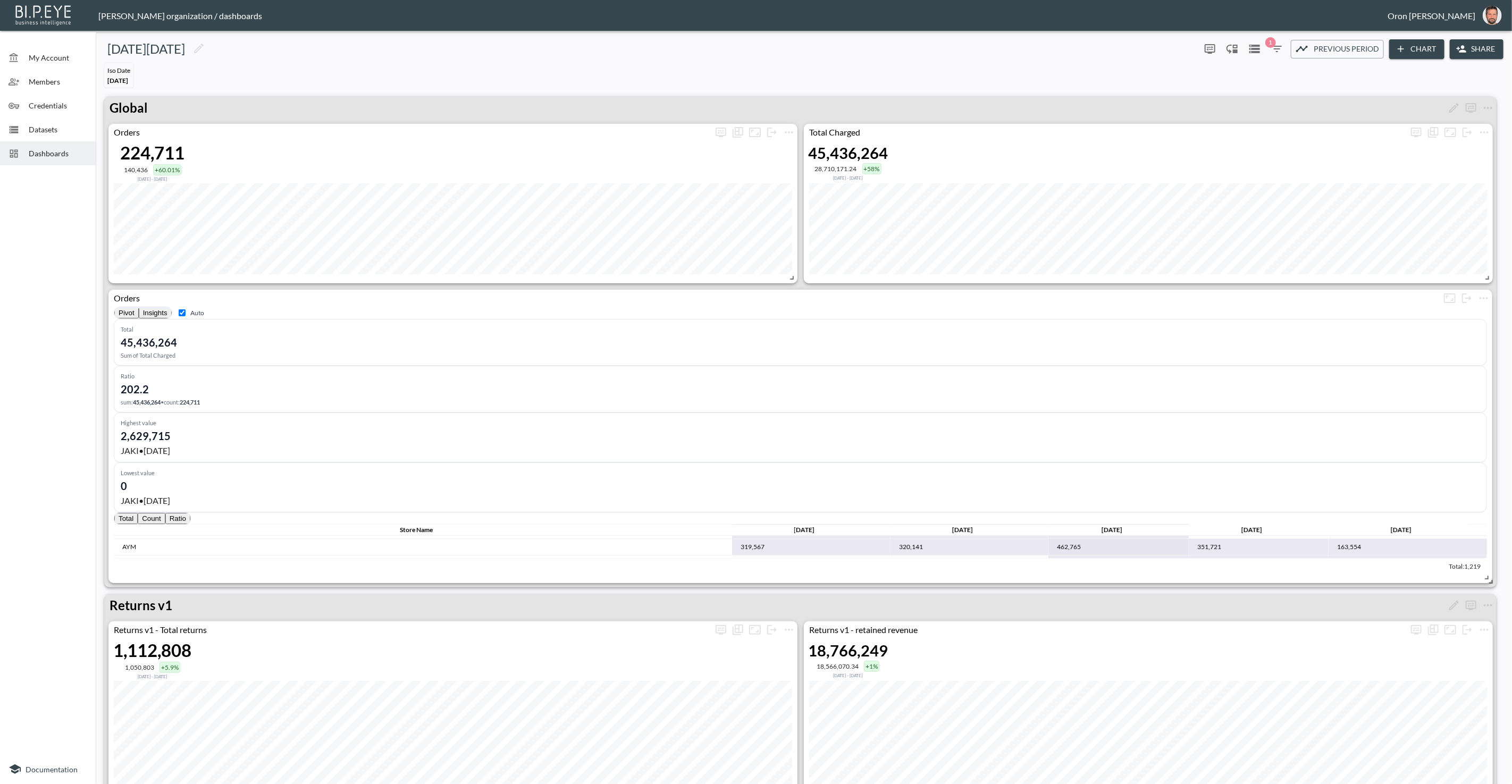
scroll to position [0, 0]
click at [1470, 49] on button "Share" at bounding box center [1476, 49] width 54 height 20
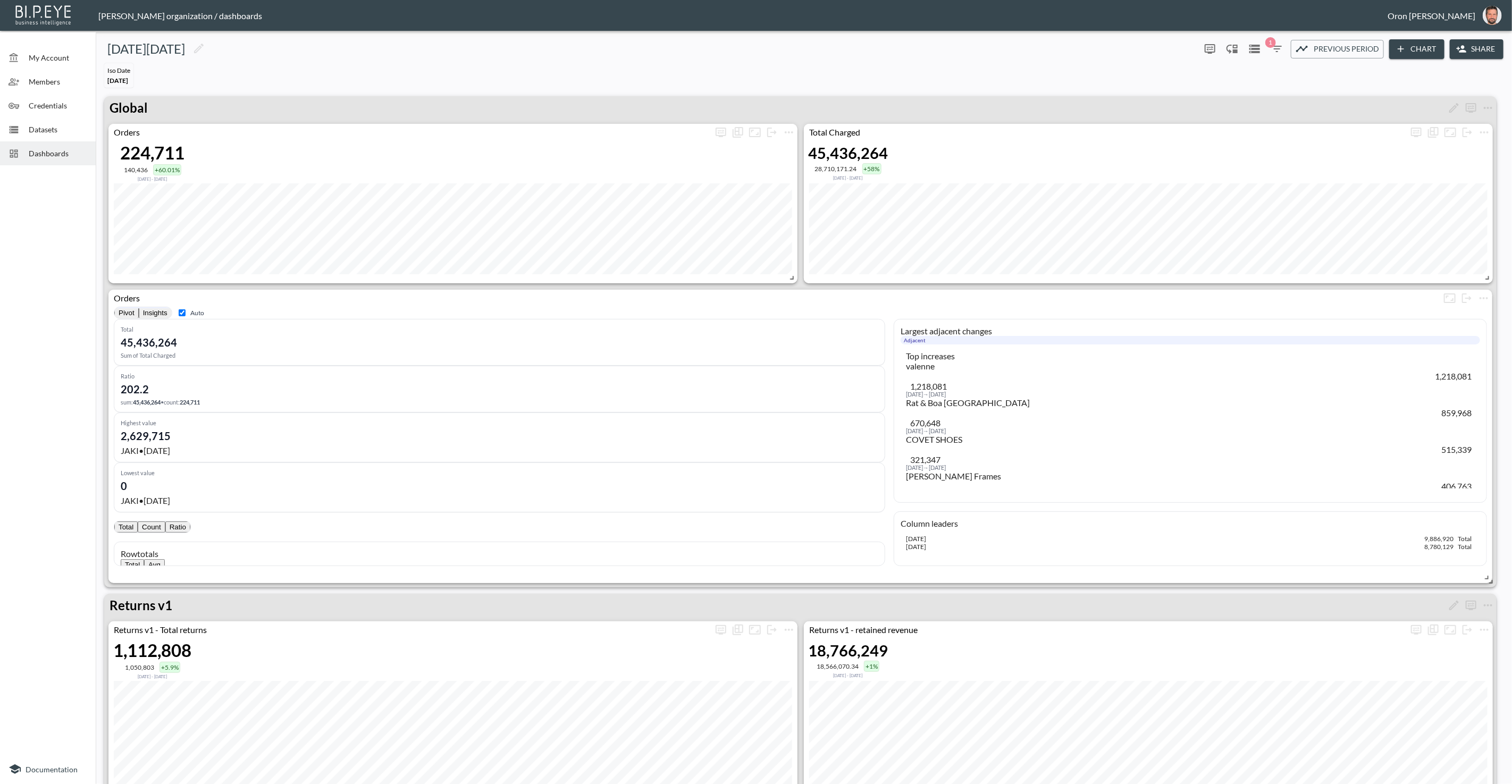
click at [39, 148] on span "Dashboards" at bounding box center [57, 153] width 59 height 11
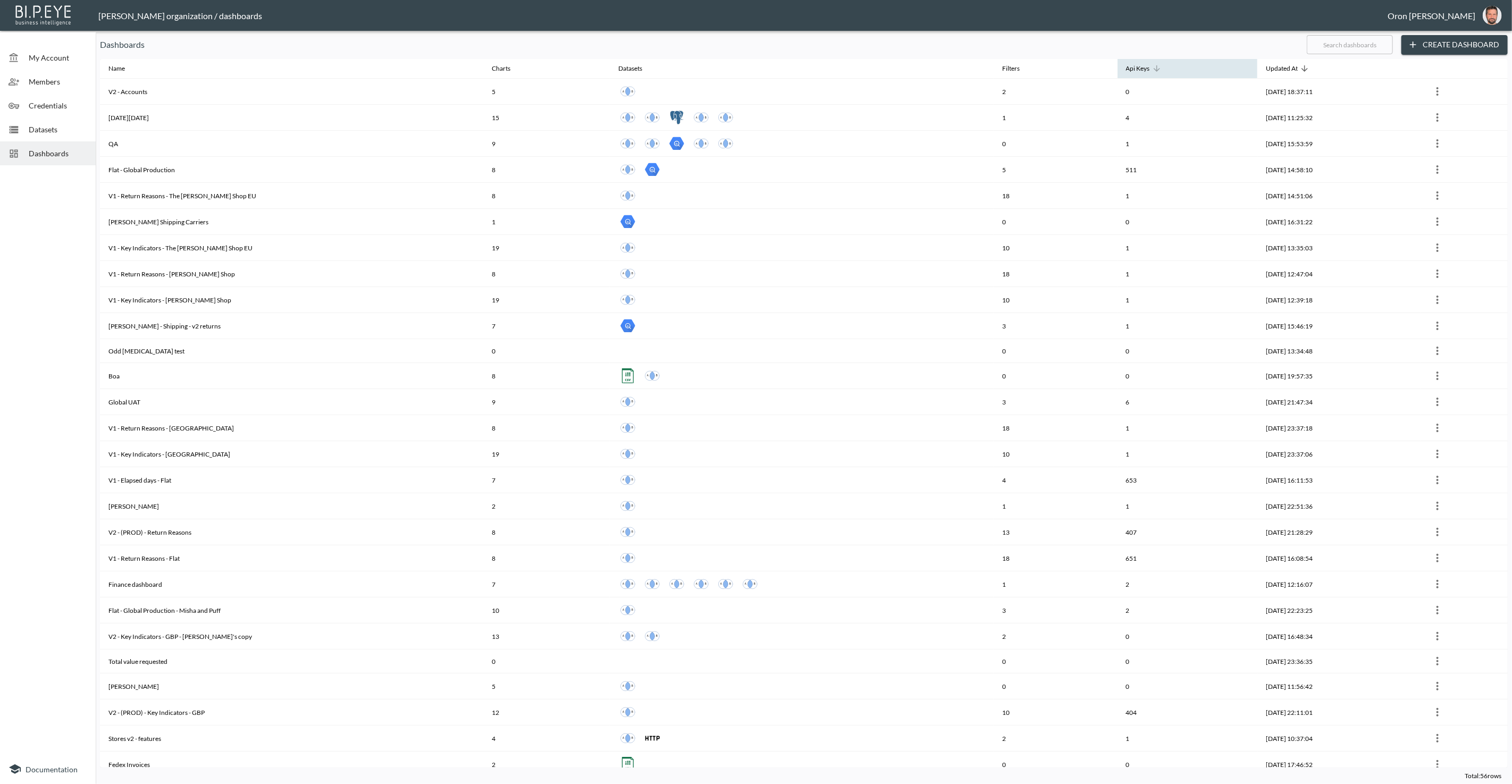
click at [1126, 67] on span "Api Keys" at bounding box center [1144, 69] width 38 height 13
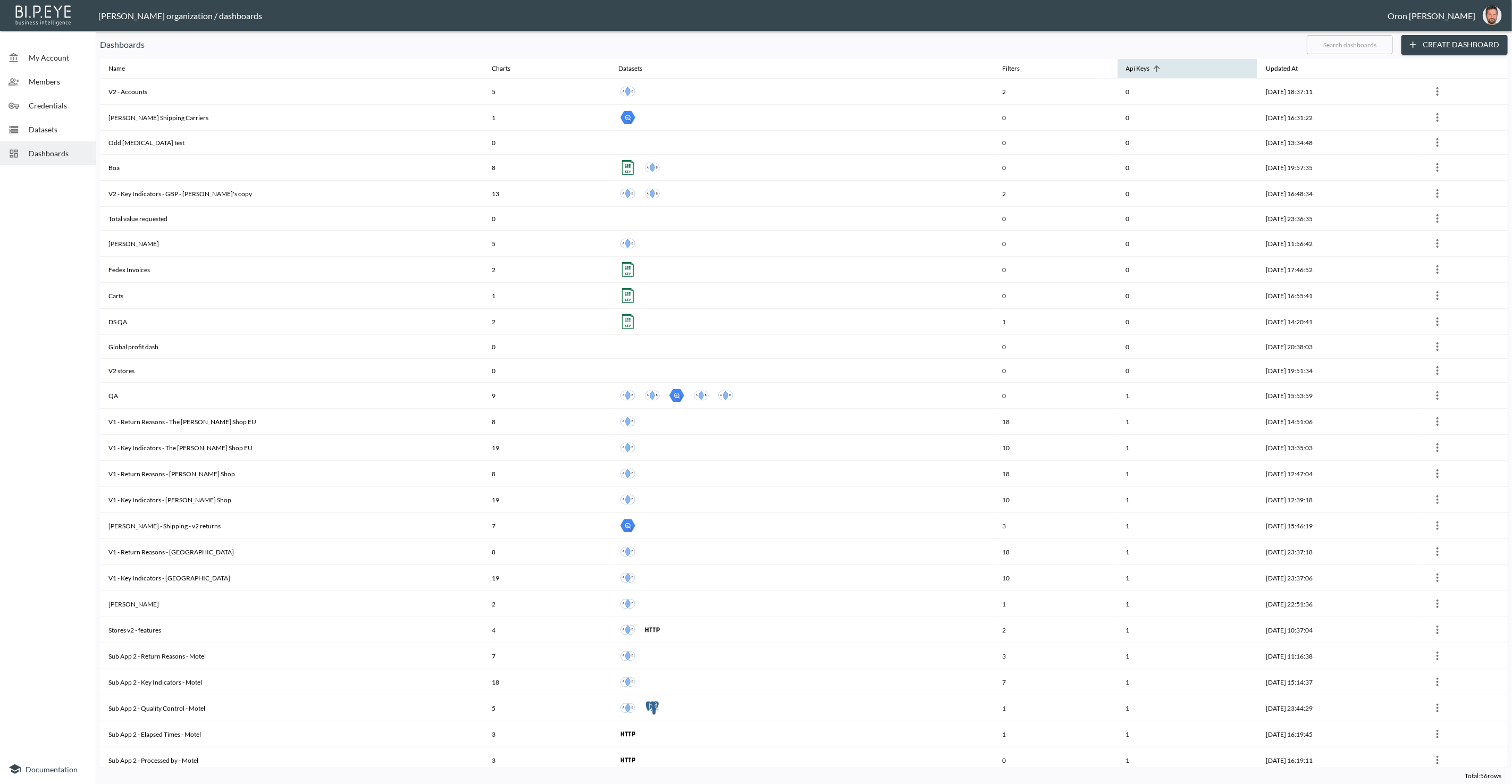
click at [1126, 67] on span "Api Keys" at bounding box center [1144, 69] width 38 height 13
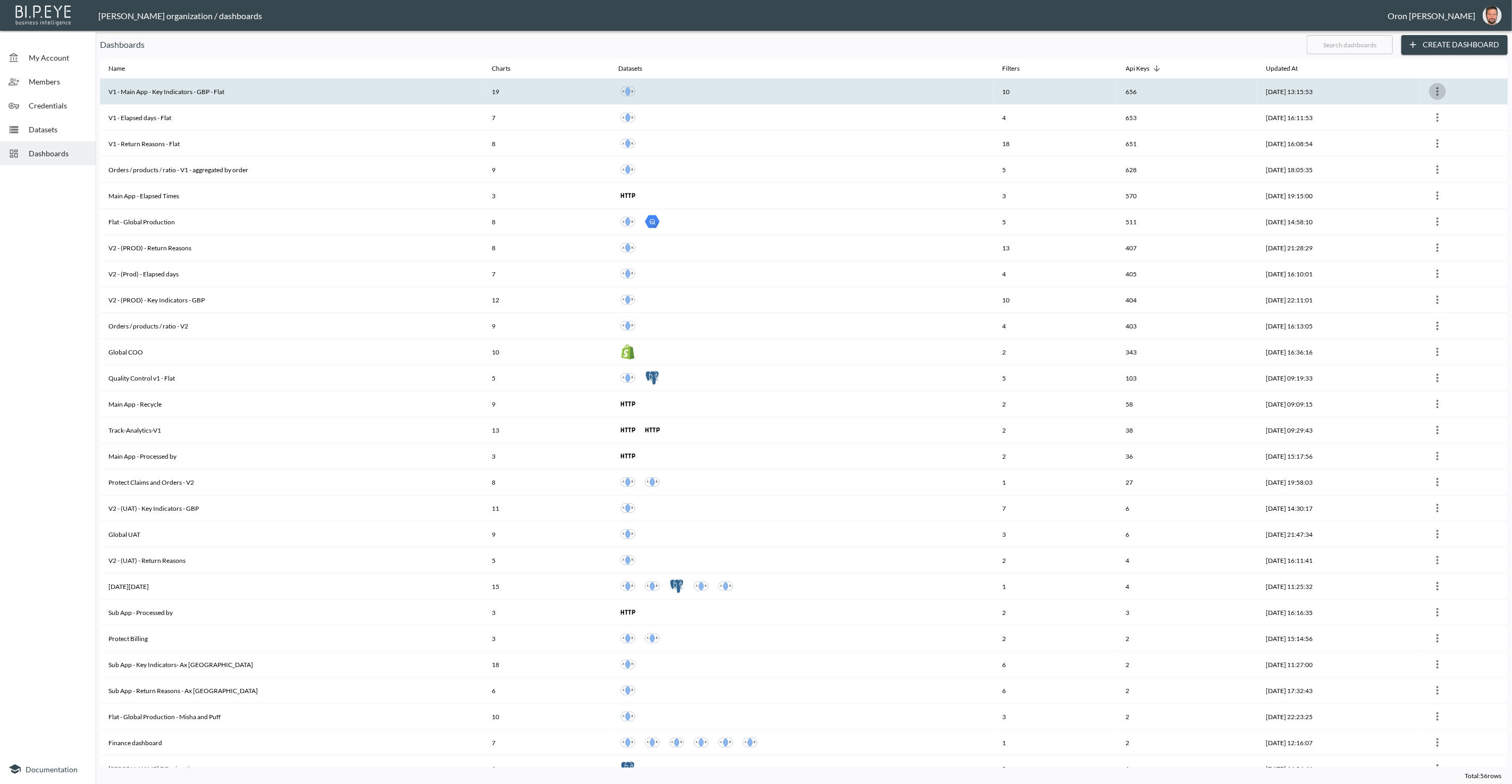
click at [1439, 89] on icon "more" at bounding box center [1437, 91] width 13 height 13
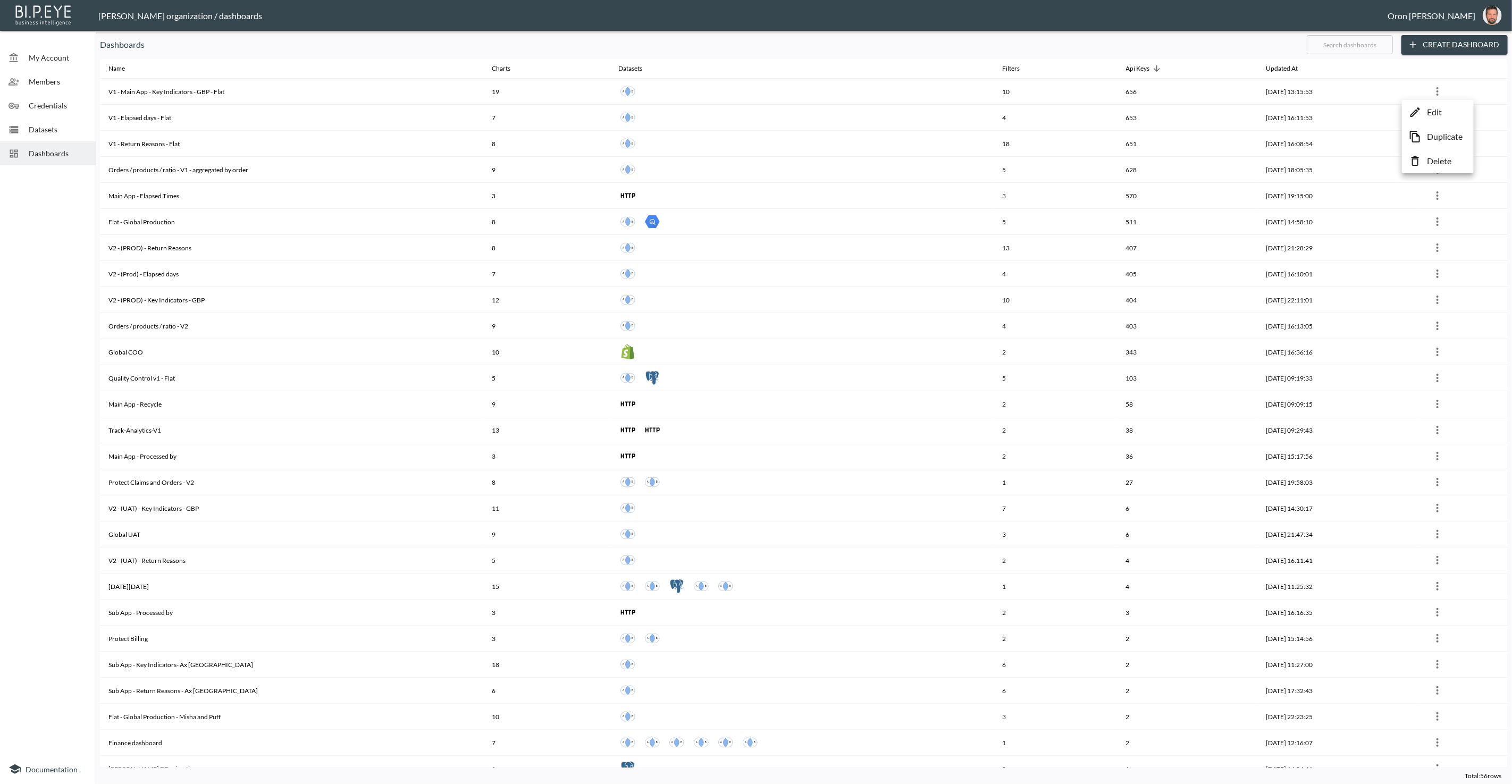
click at [1432, 104] on li "Edit" at bounding box center [1438, 112] width 67 height 19
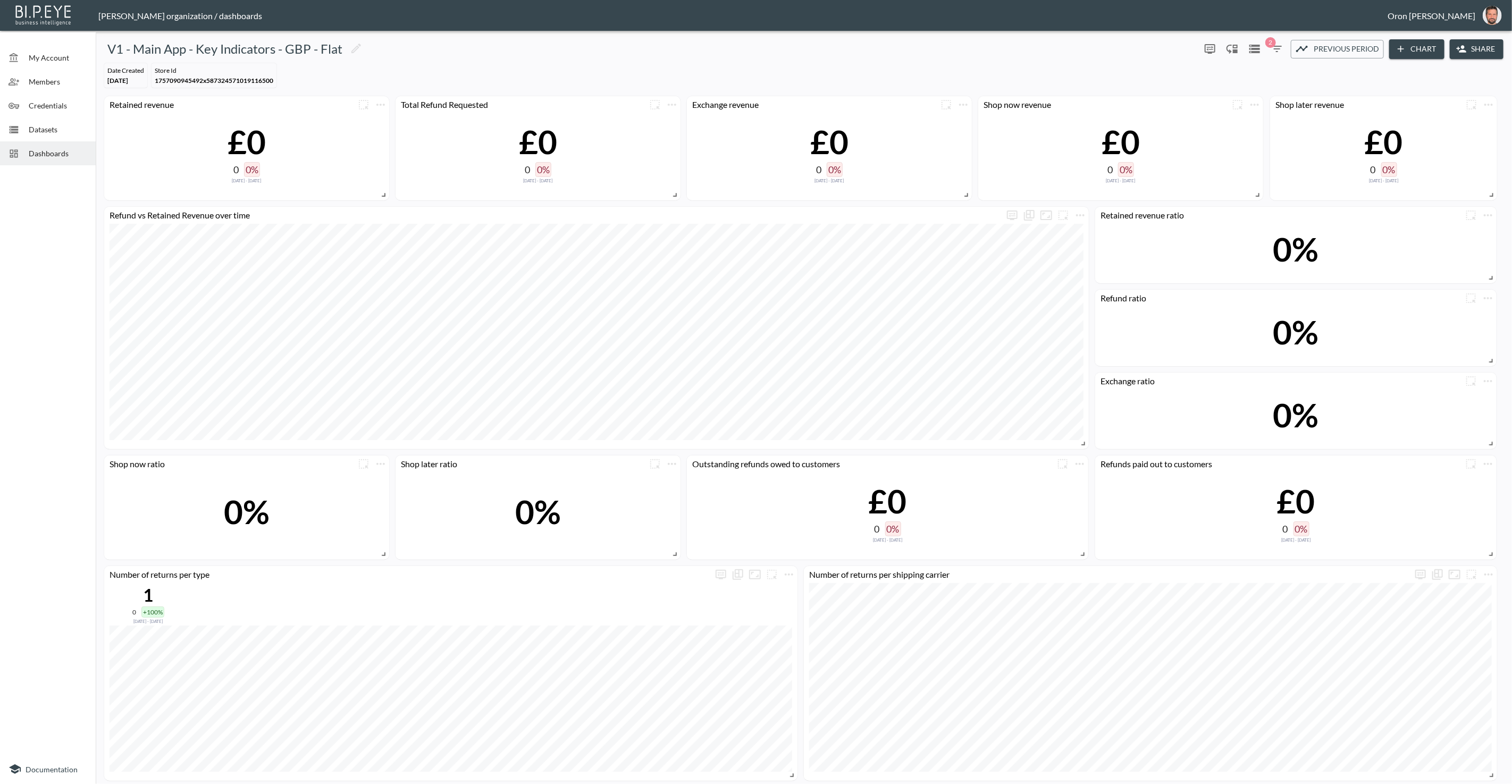
click at [1270, 49] on icon "button" at bounding box center [1277, 49] width 13 height 13
drag, startPoint x: 1449, startPoint y: 770, endPoint x: 1439, endPoint y: 750, distance: 22.4
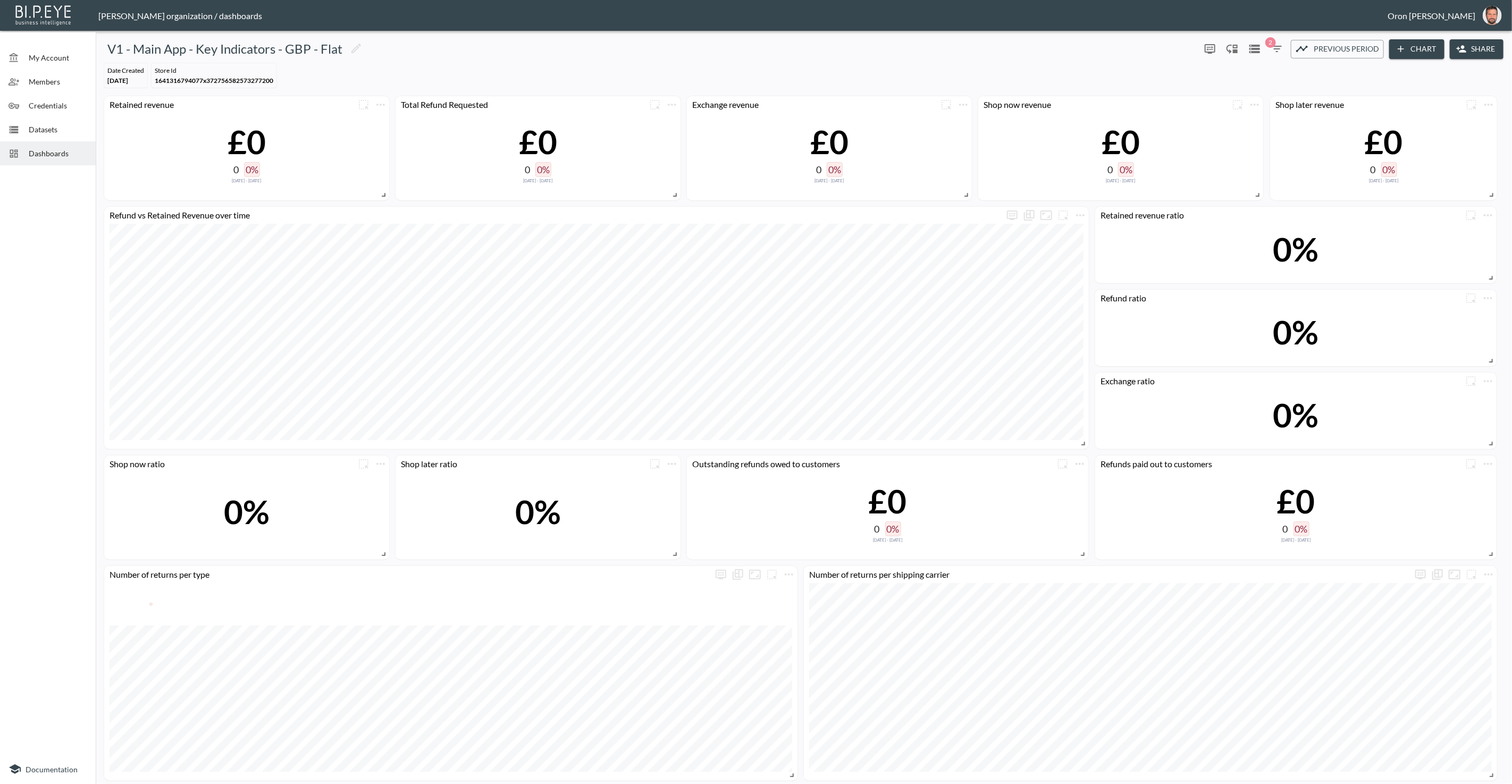
click at [1279, 48] on icon "button" at bounding box center [1277, 49] width 13 height 13
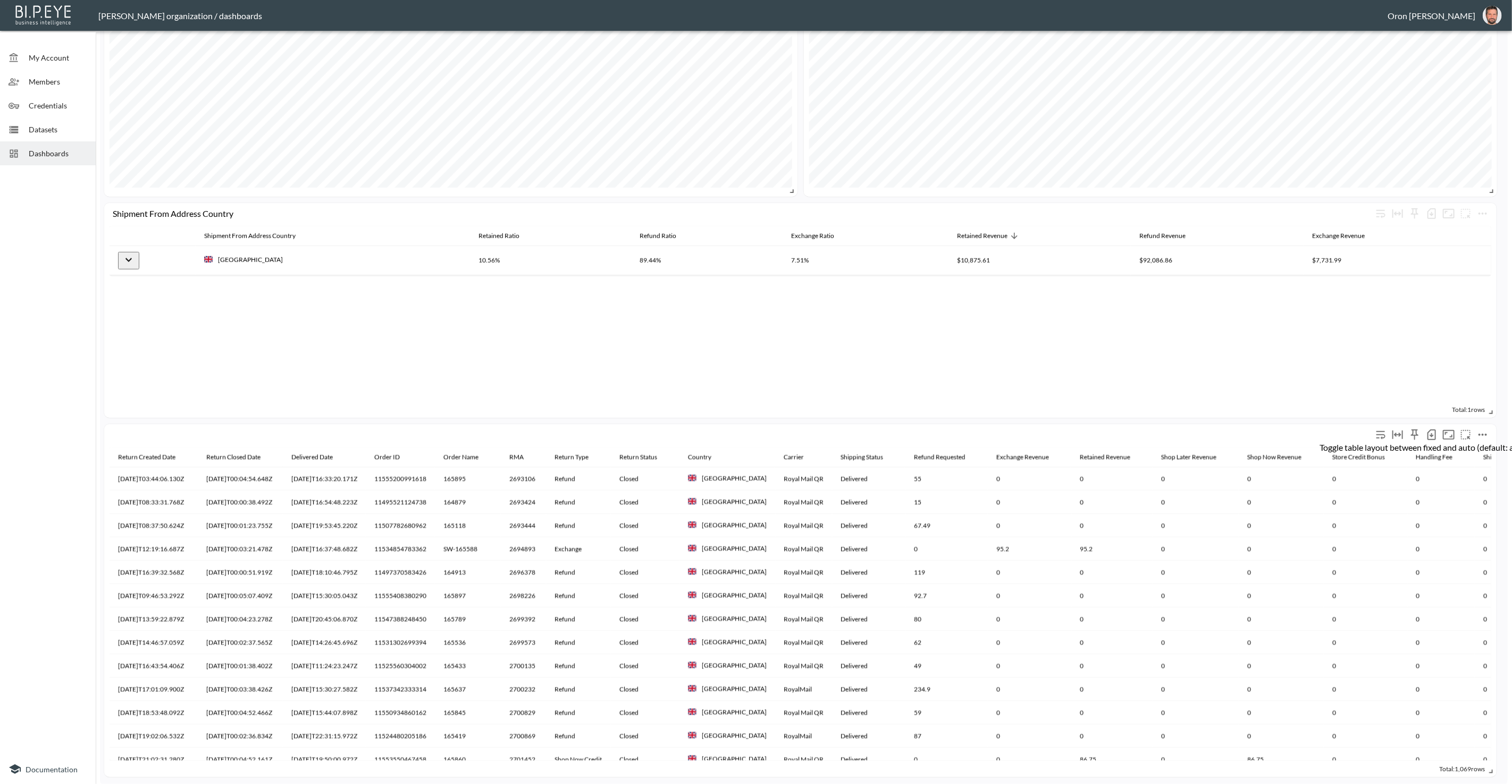
click at [1400, 426] on button "Toggle table layout between fixed and auto (default: auto)" at bounding box center [1398, 435] width 17 height 17
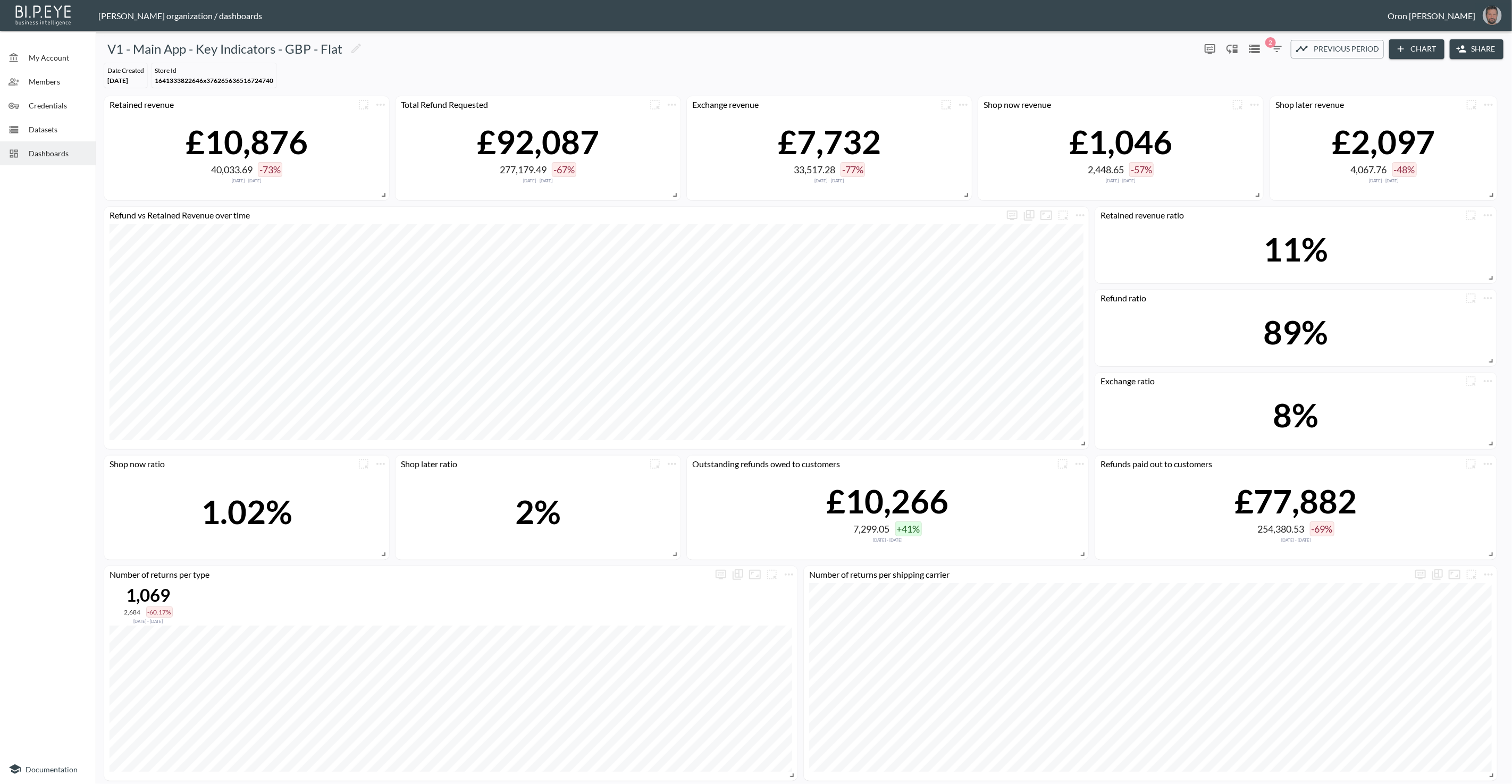
click at [1488, 19] on img "oron@bipeye.com" at bounding box center [1492, 15] width 19 height 19
click at [1471, 46] on li "Switch Organization" at bounding box center [1466, 42] width 91 height 19
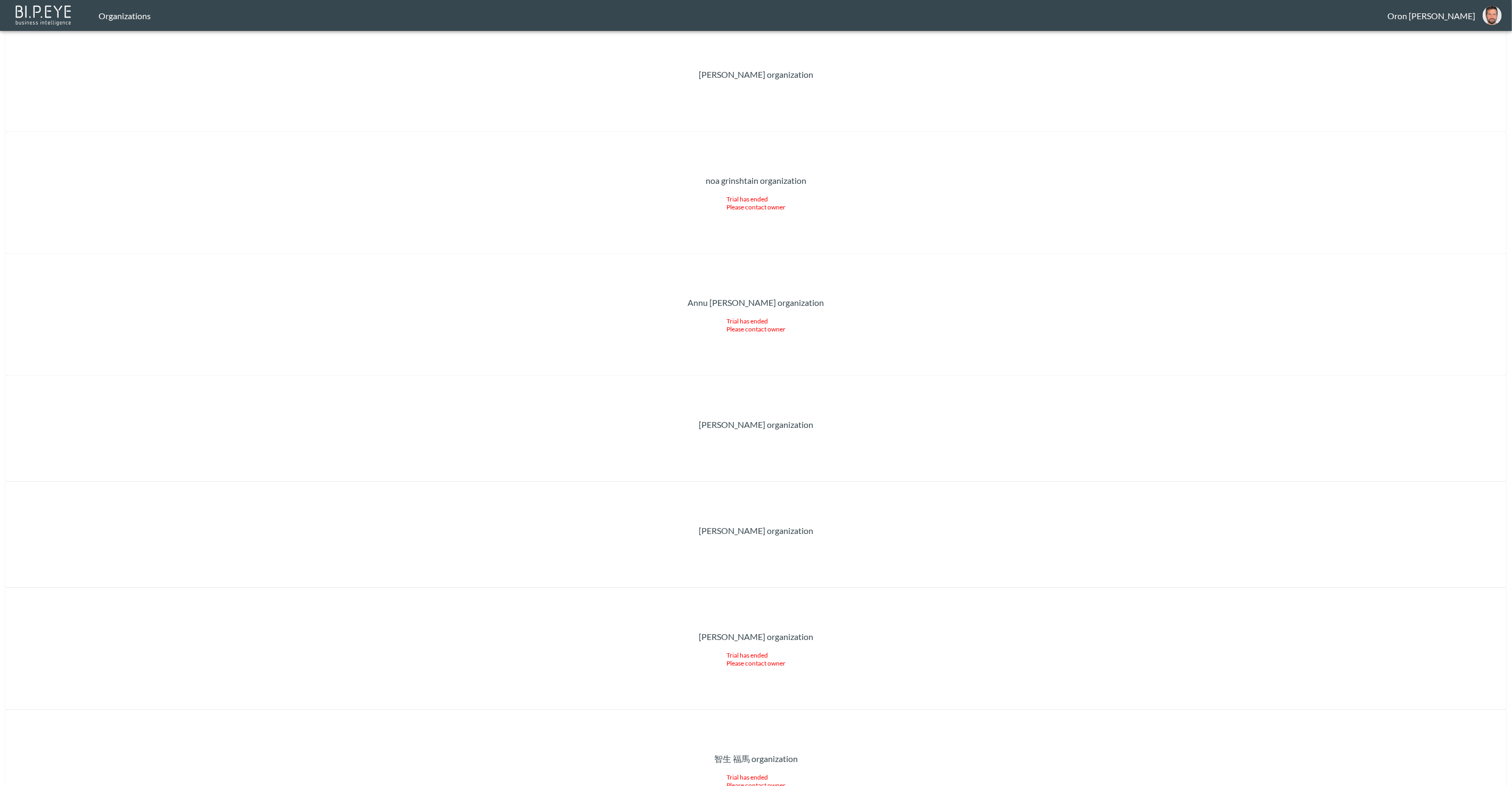
drag, startPoint x: 862, startPoint y: 378, endPoint x: 868, endPoint y: 375, distance: 6.7
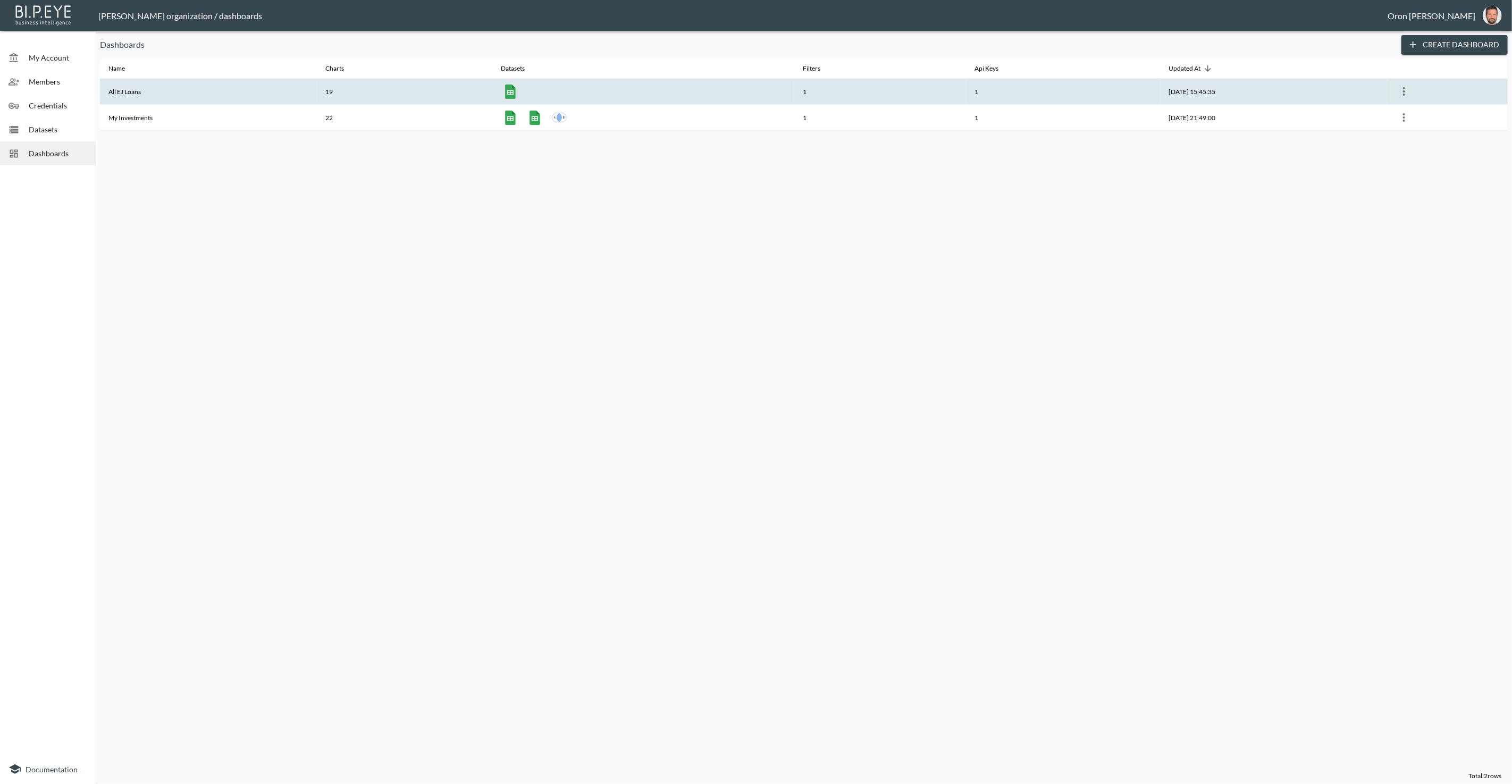
click at [147, 81] on th "All EJ Loans" at bounding box center [208, 91] width 217 height 26
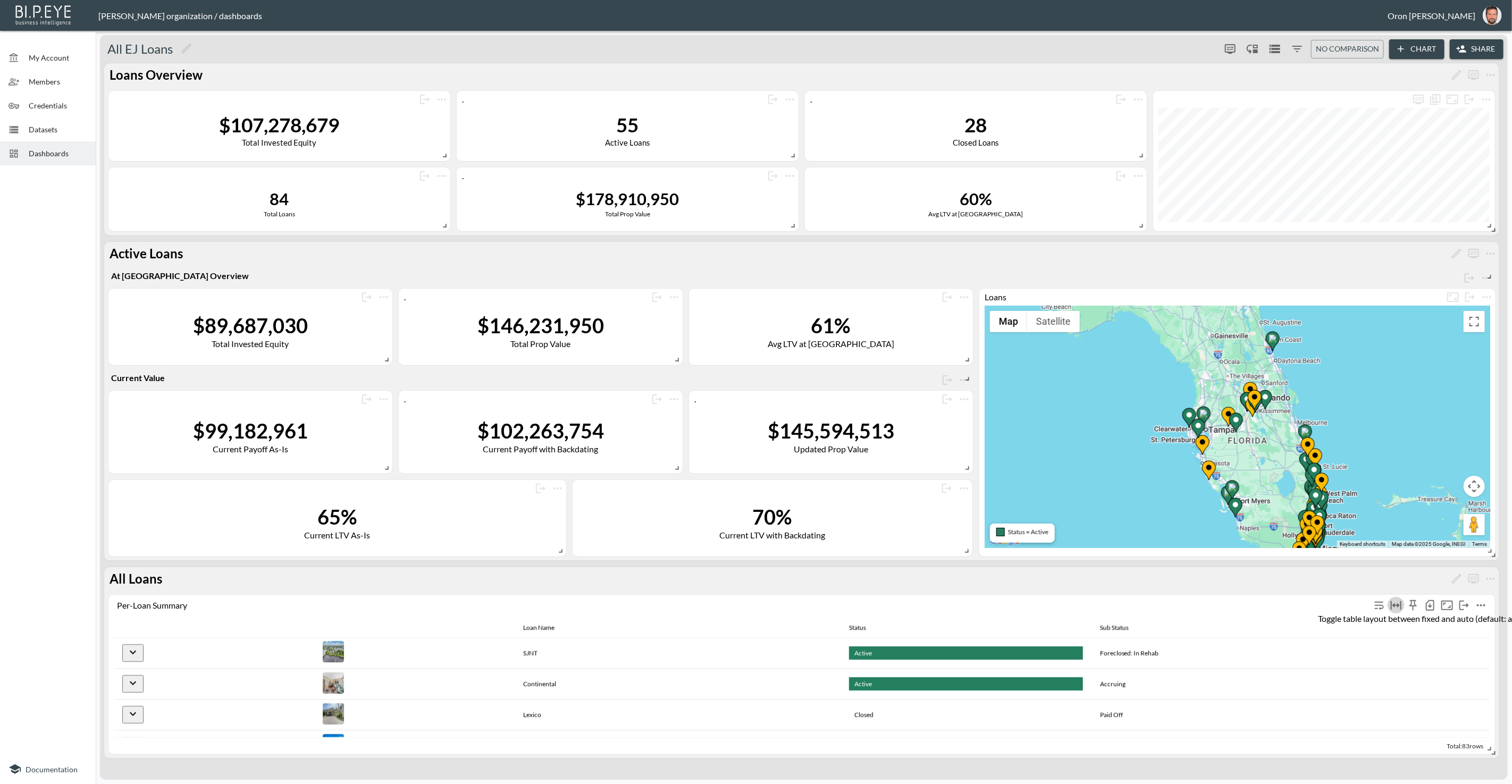
click at [1398, 604] on icon "Toggle table layout between fixed and auto (default: auto)" at bounding box center [1396, 606] width 10 height 9
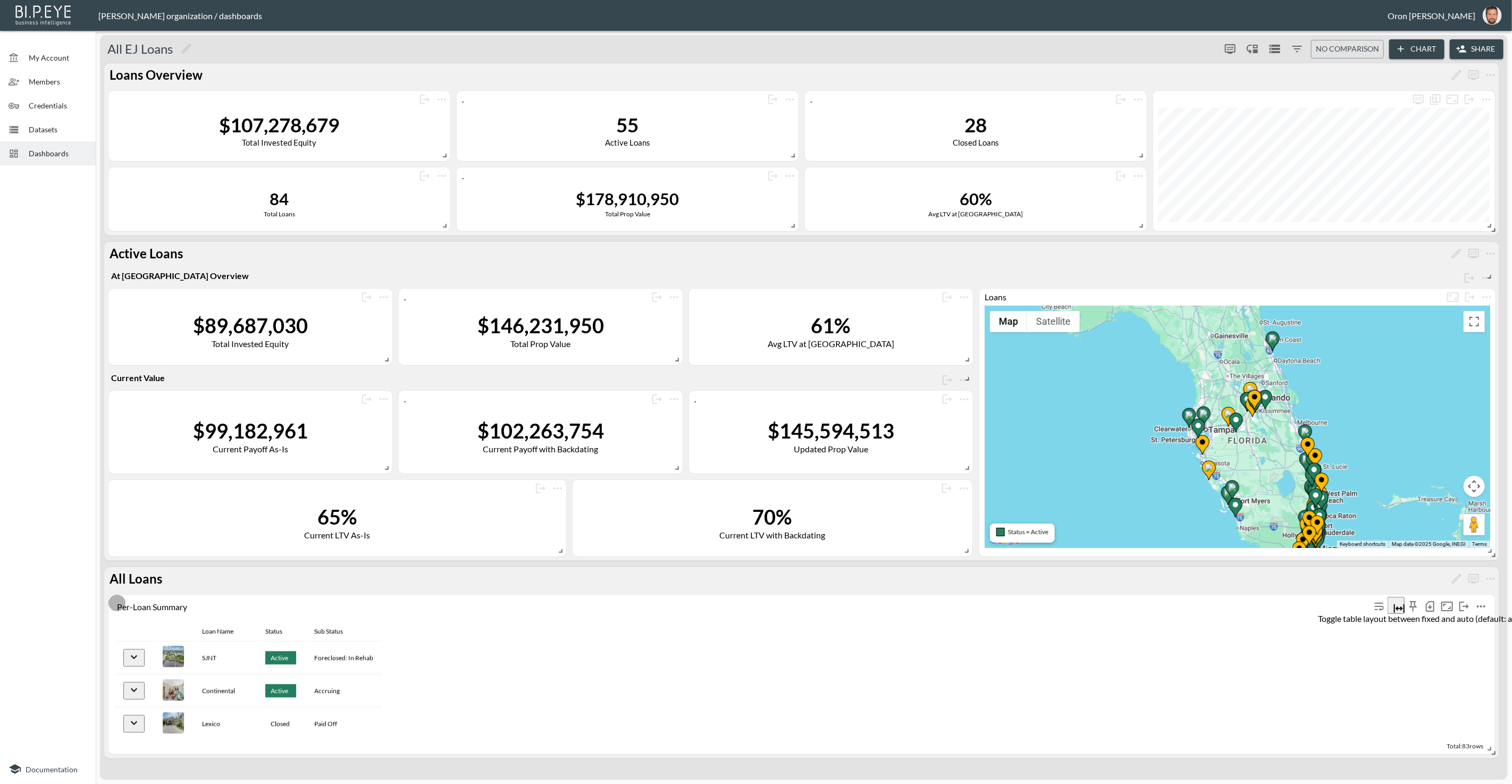
click at [1398, 606] on icon "Toggle table layout between fixed and auto (default: auto)" at bounding box center [1399, 609] width 10 height 9
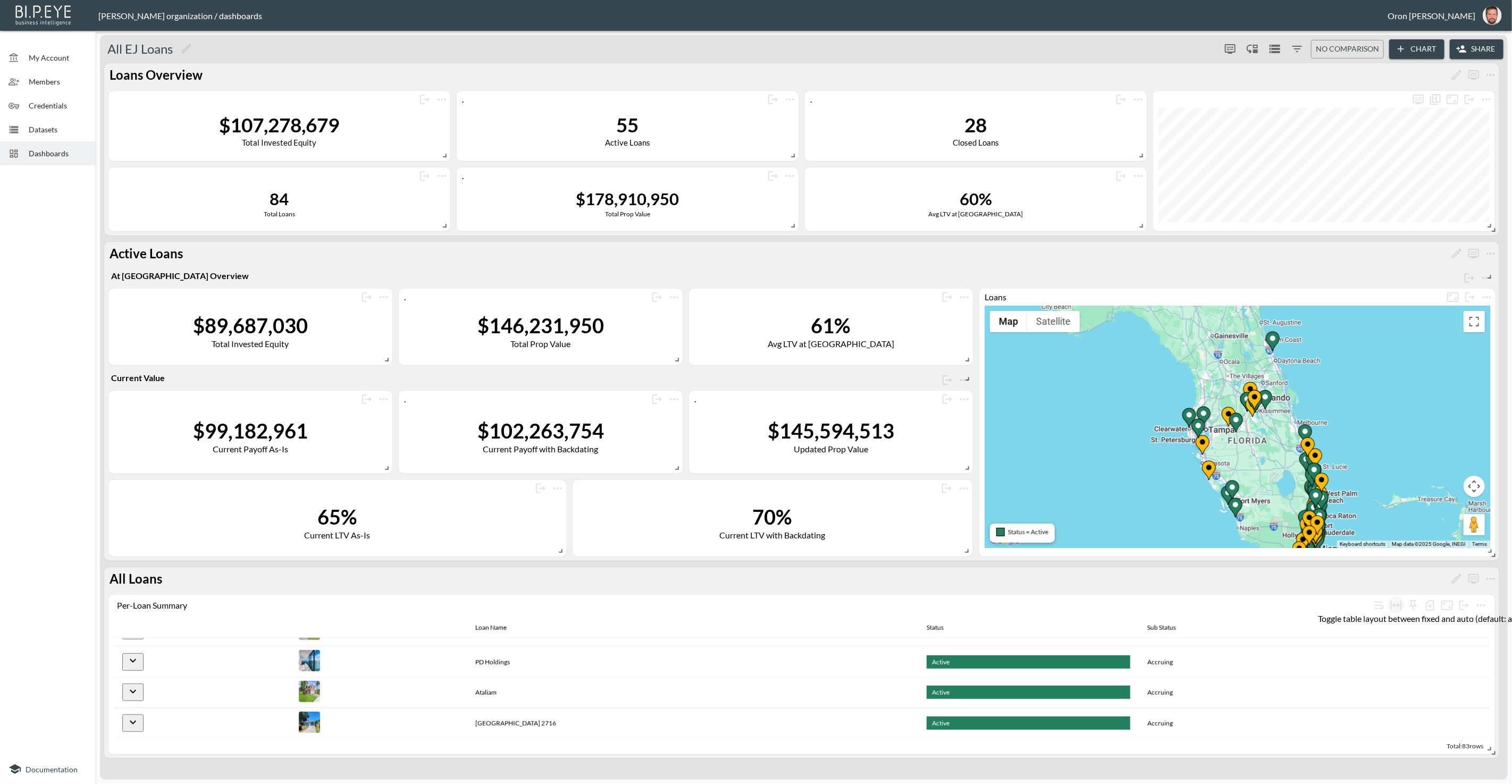
drag, startPoint x: 1396, startPoint y: 604, endPoint x: 1377, endPoint y: 613, distance: 21.0
click at [1396, 604] on icon "Toggle table layout between fixed and auto (default: auto)" at bounding box center [1396, 605] width 13 height 13
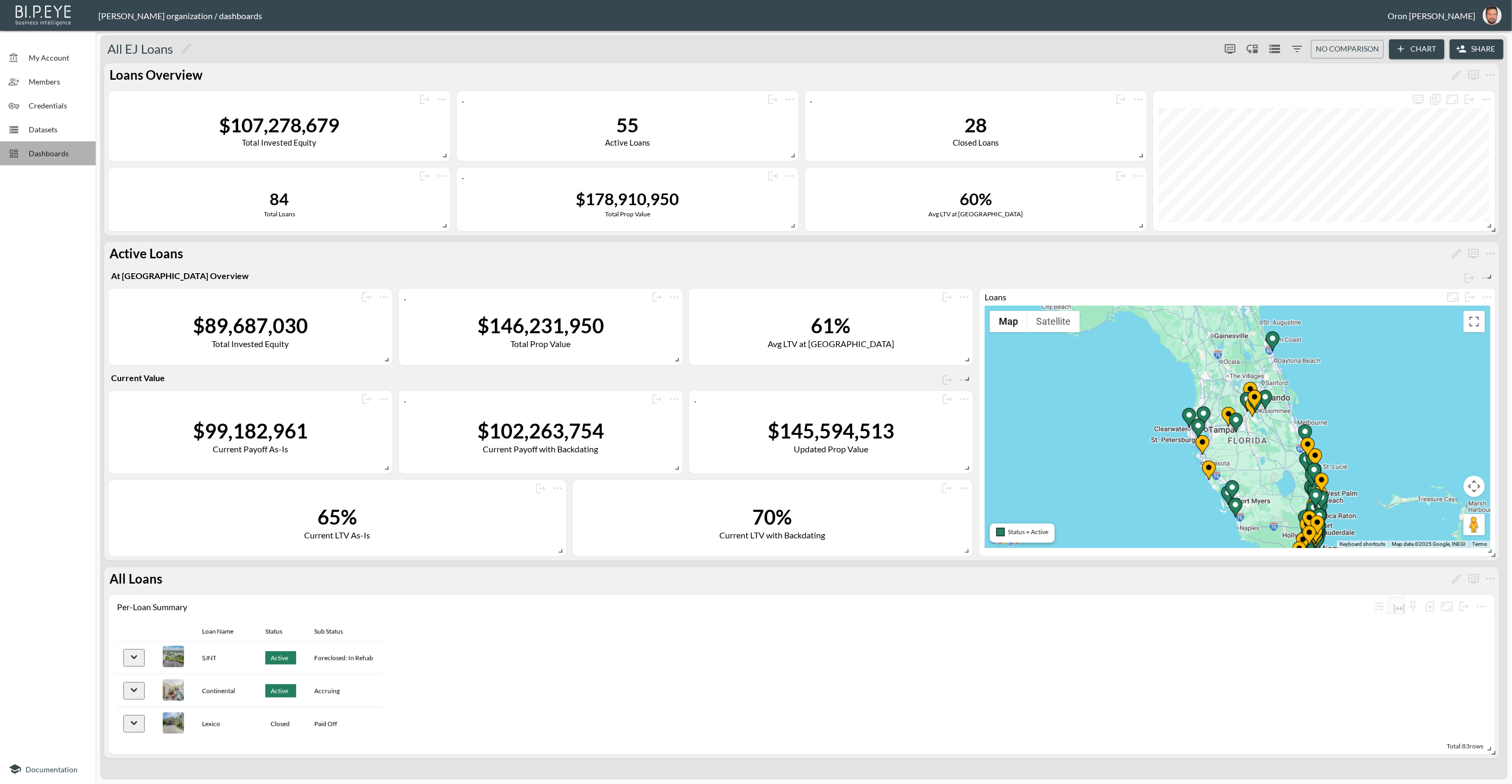
click at [77, 161] on div "Dashboards" at bounding box center [48, 153] width 96 height 24
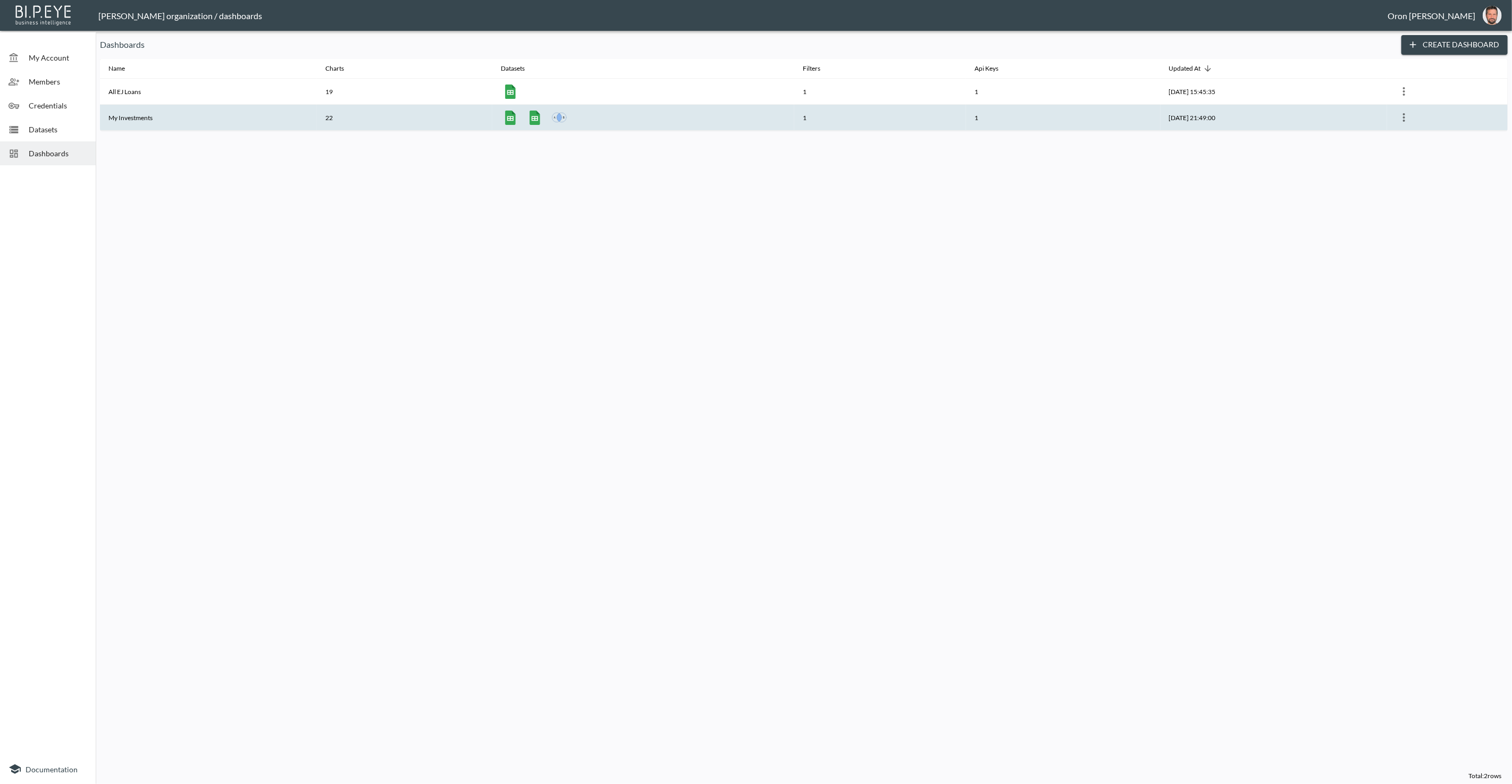
click at [150, 122] on th "My Investments" at bounding box center [208, 118] width 217 height 26
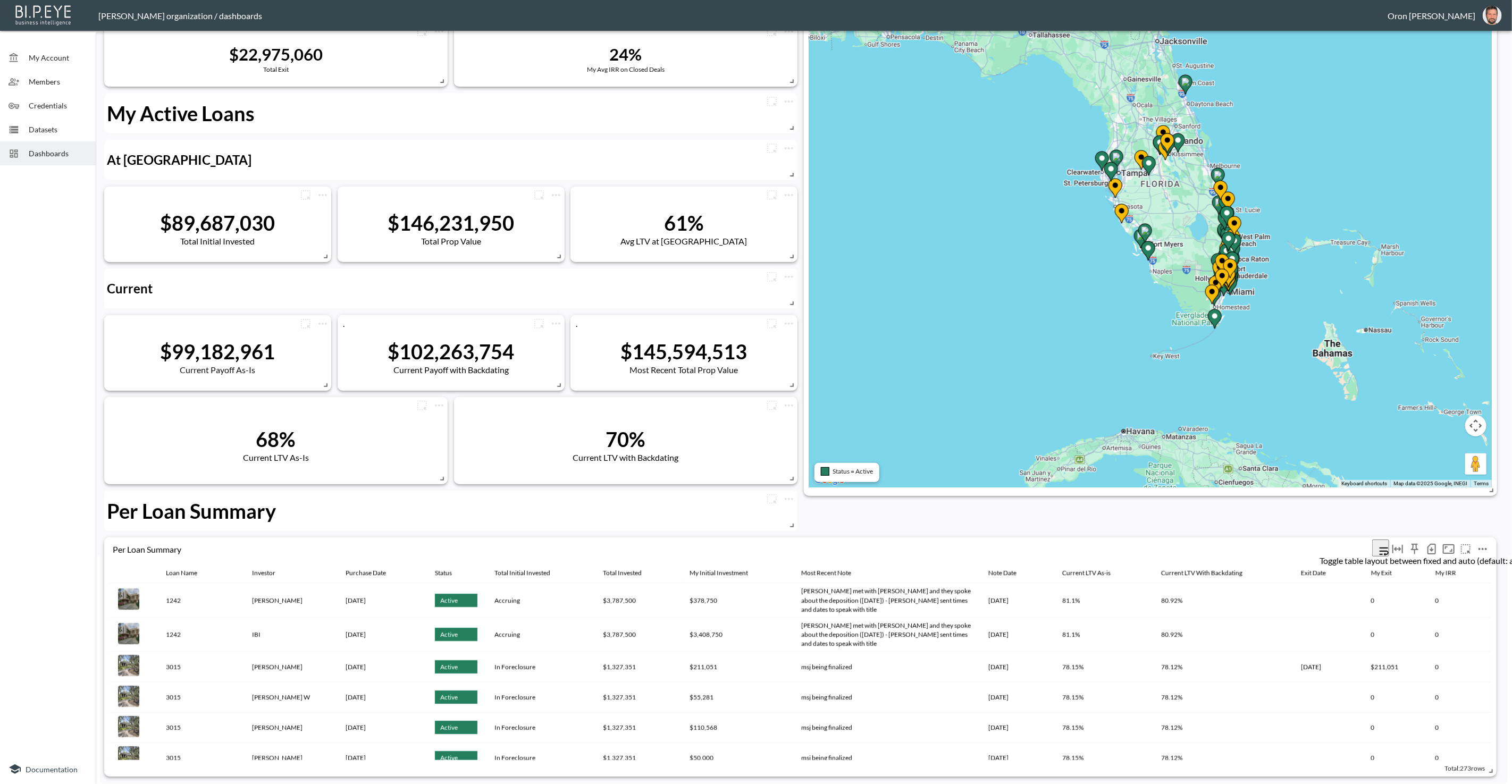
click at [1401, 546] on icon "Toggle table layout between fixed and auto (default: auto)" at bounding box center [1398, 549] width 13 height 13
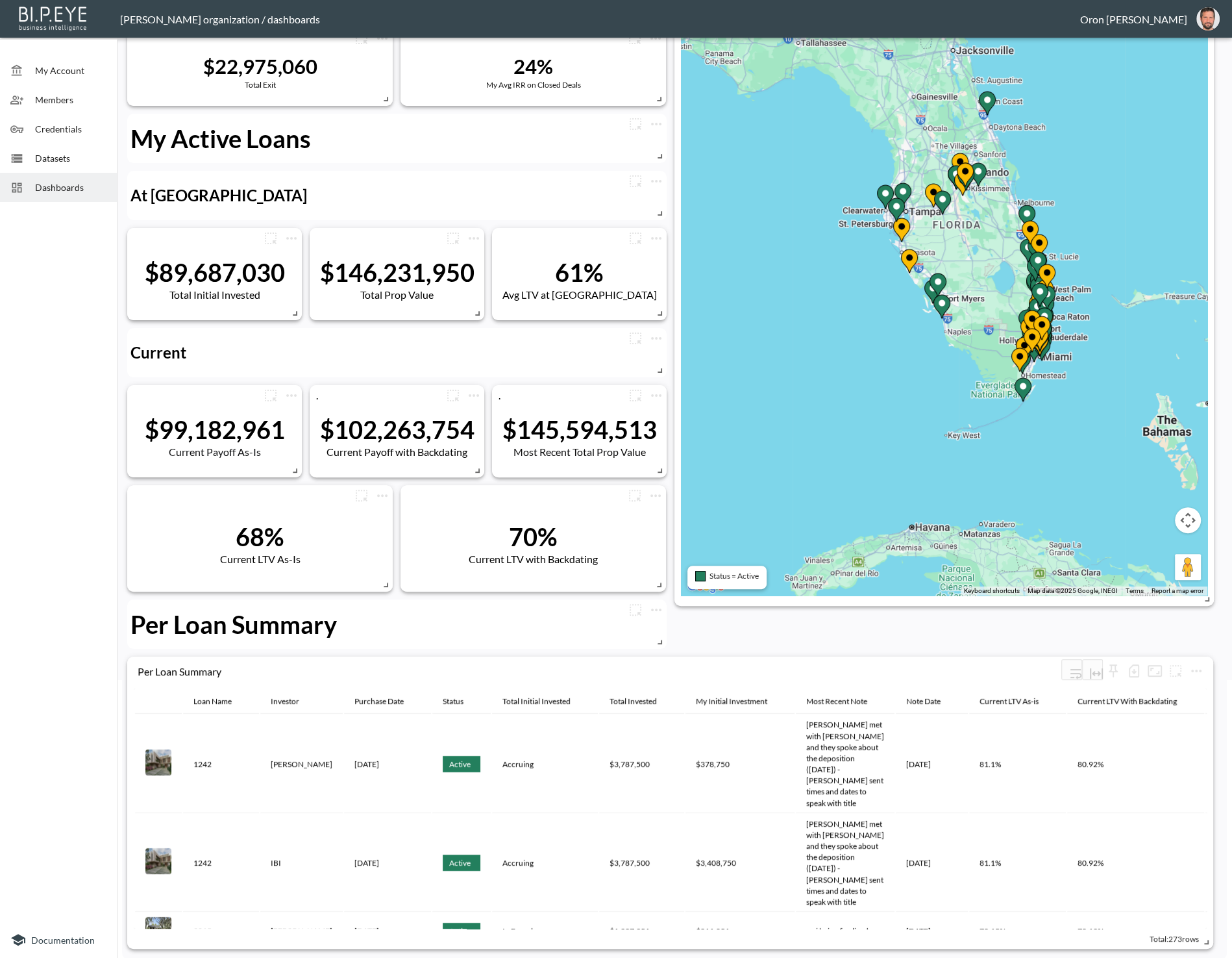
click at [1231, 735] on div "My Account Members Credentials Datasets Dashboards Documentation My Investments…" at bounding box center [616, 479] width 1232 height 958
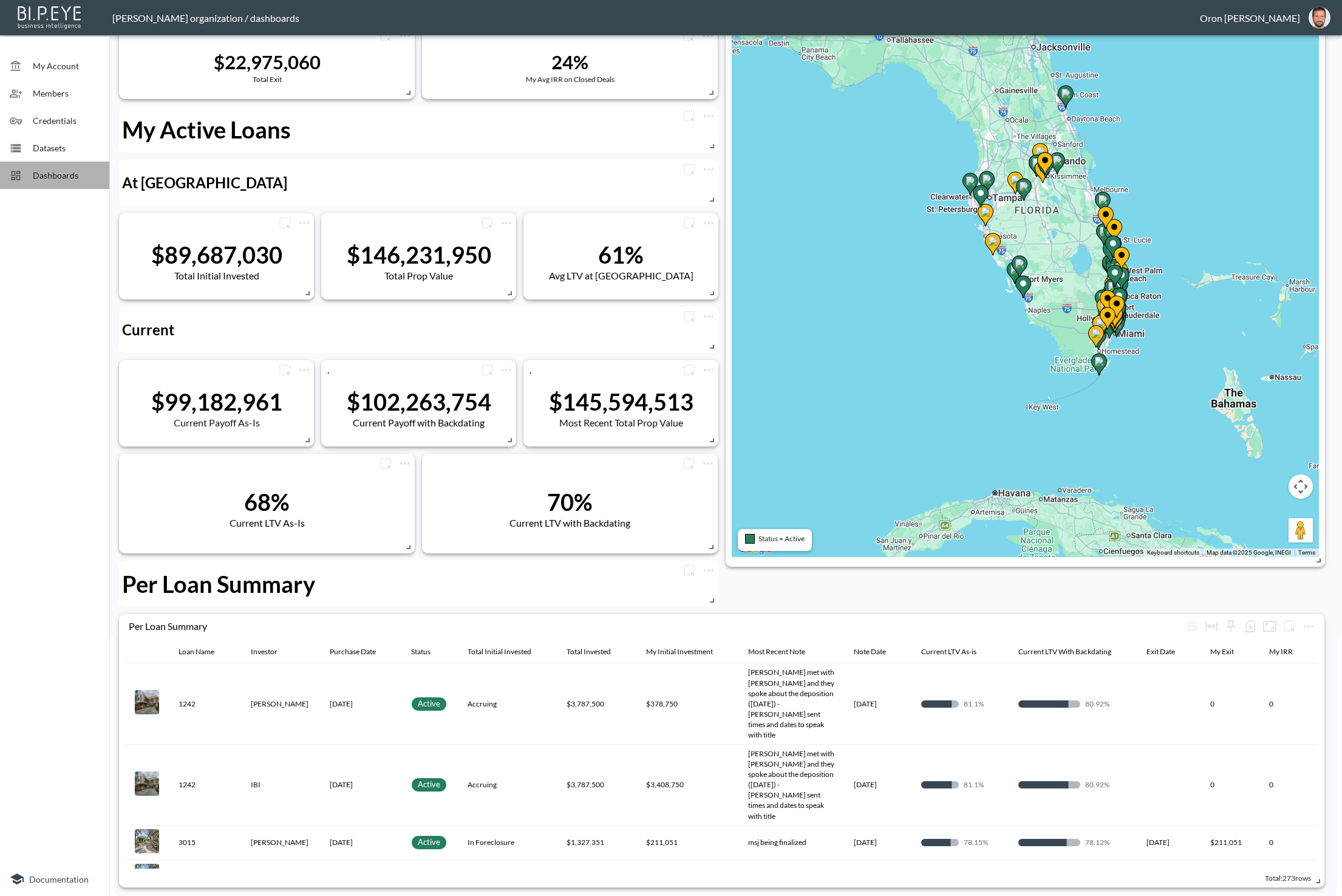
click at [72, 187] on div "Dashboards" at bounding box center [54, 175] width 109 height 28
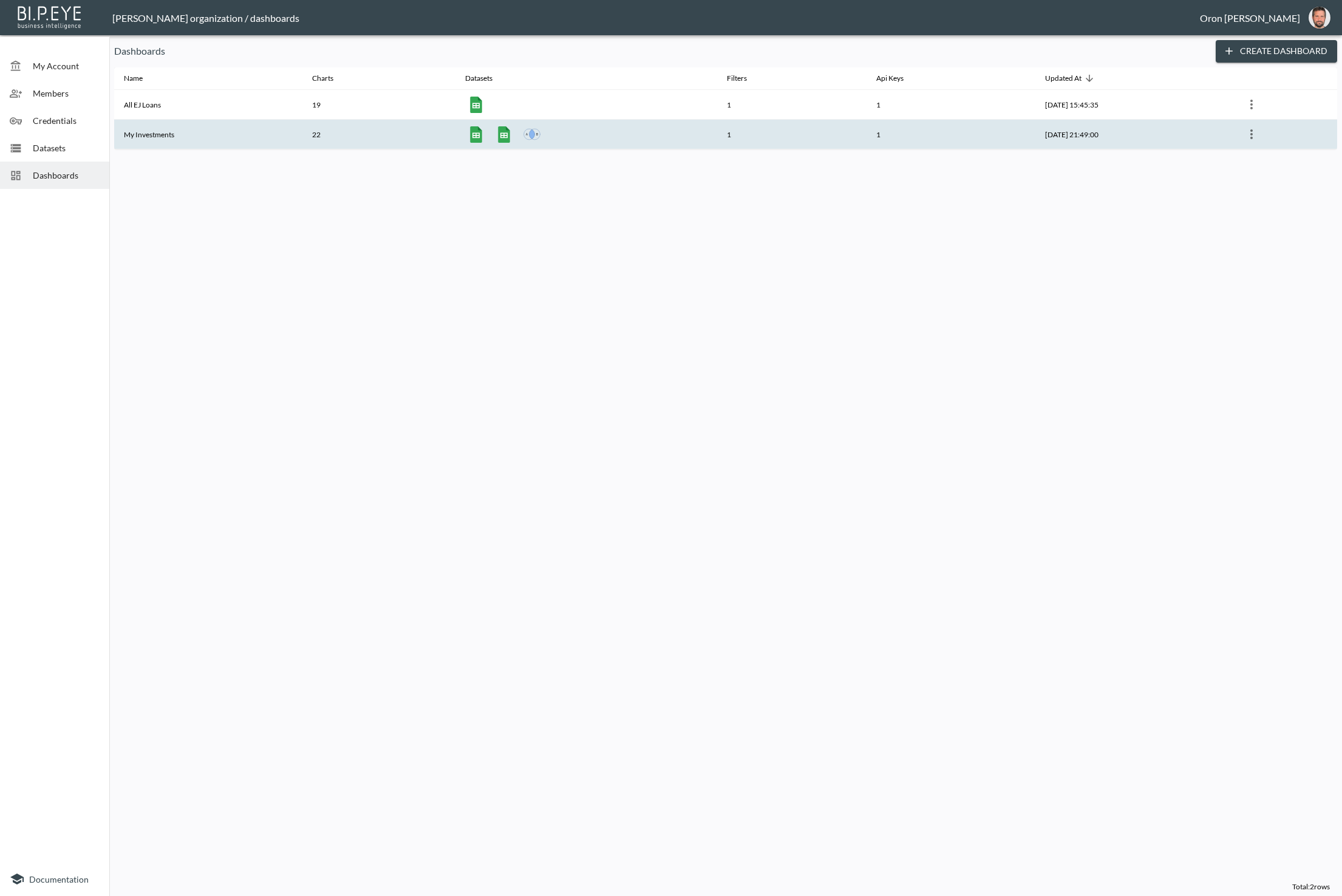
click at [186, 134] on th "My Investments" at bounding box center [208, 135] width 188 height 30
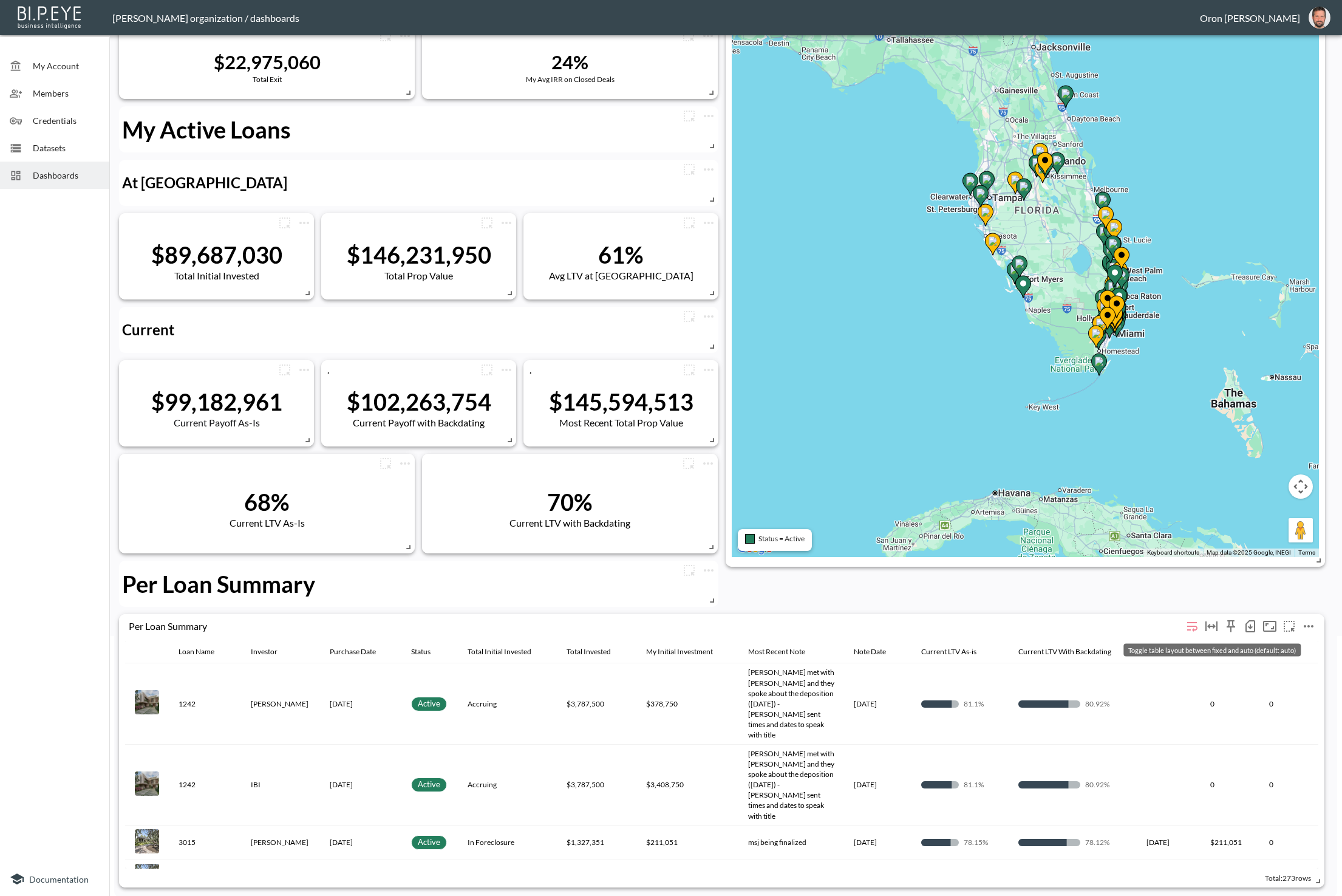
click at [1218, 629] on icon "Toggle table layout between fixed and auto (default: auto)" at bounding box center [1211, 626] width 15 height 15
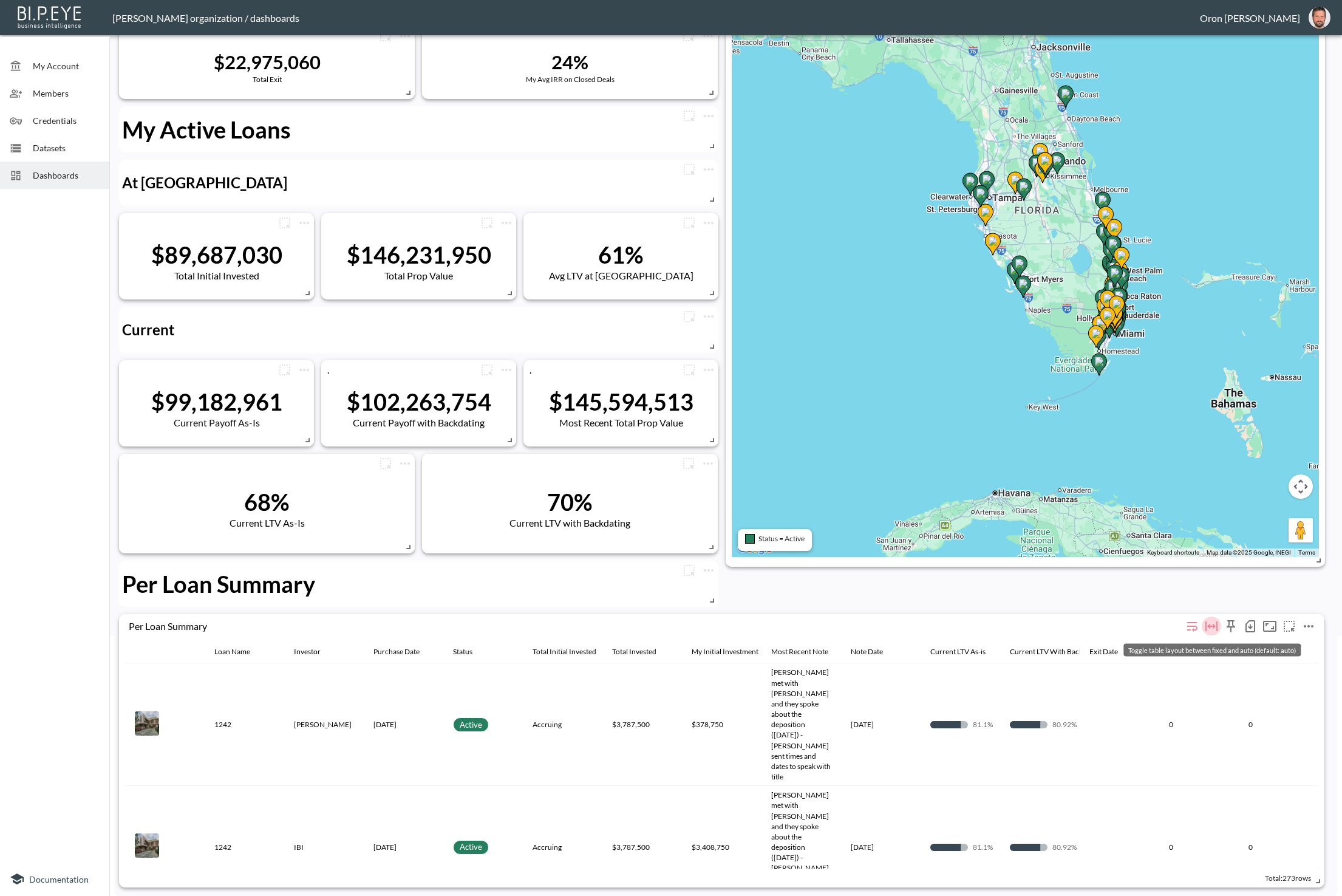
click at [1216, 627] on icon "Toggle table layout between fixed and auto (default: auto)" at bounding box center [1211, 626] width 15 height 15
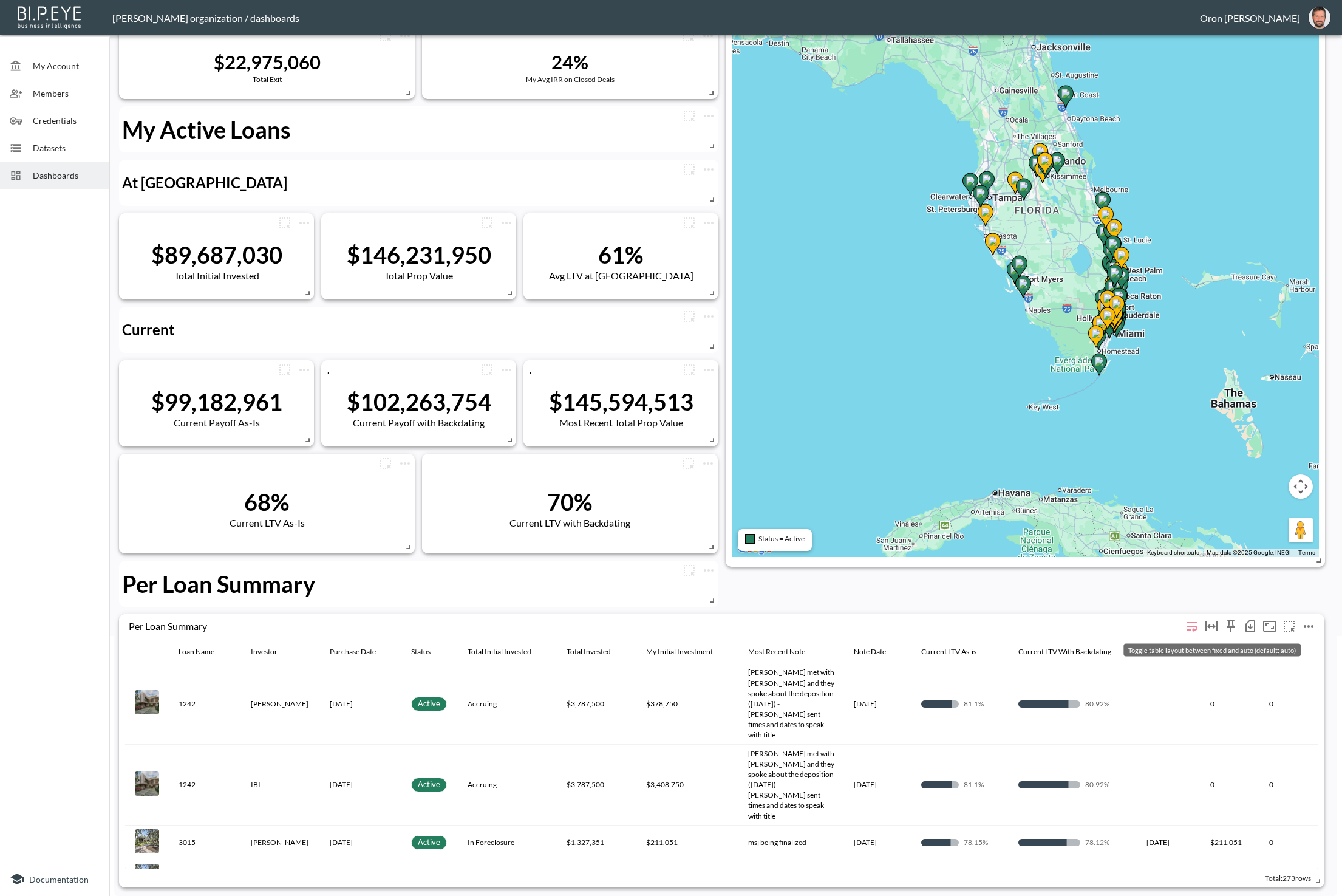
click at [1216, 627] on icon "Toggle table layout between fixed and auto (default: auto)" at bounding box center [1211, 626] width 15 height 15
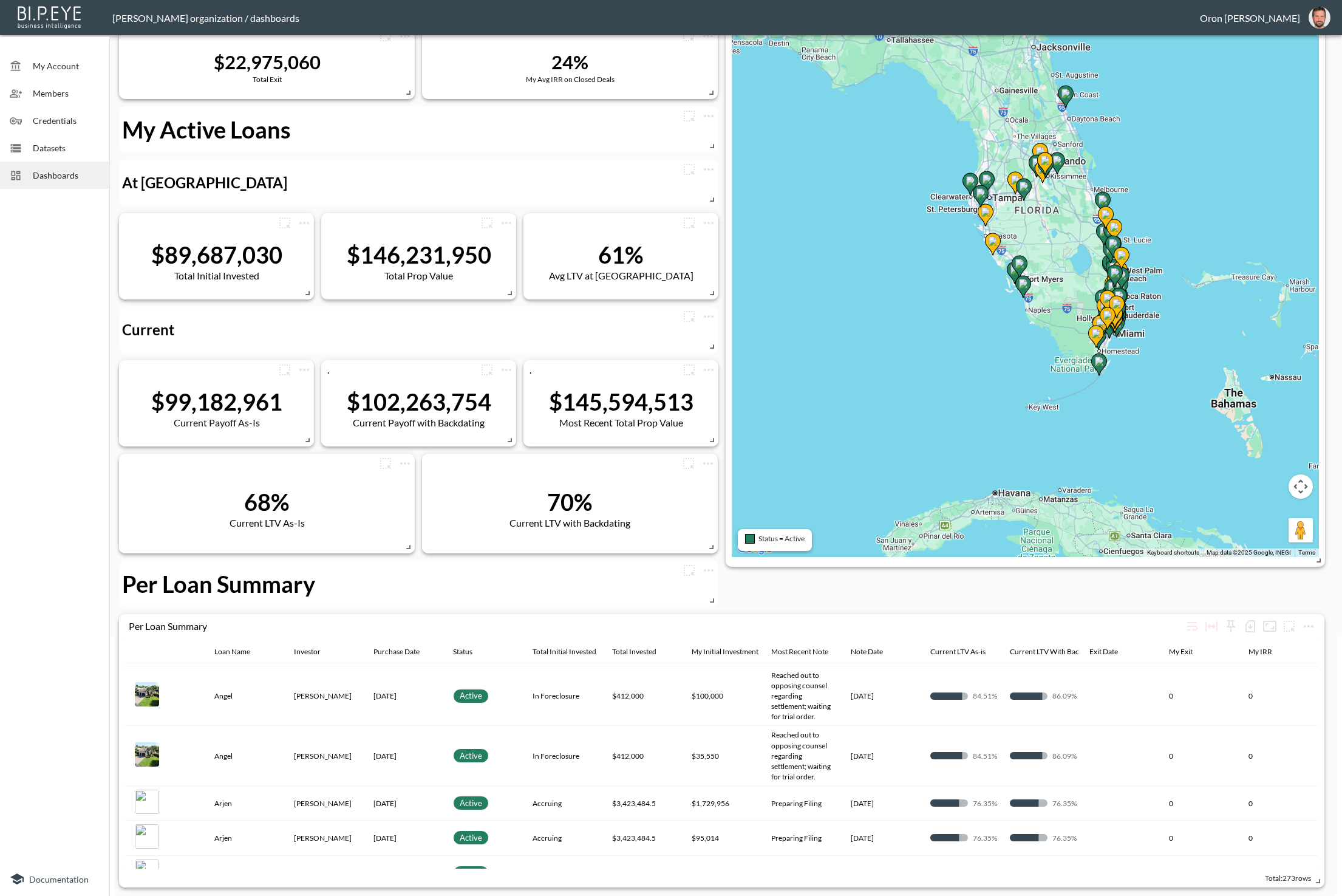
scroll to position [686, 0]
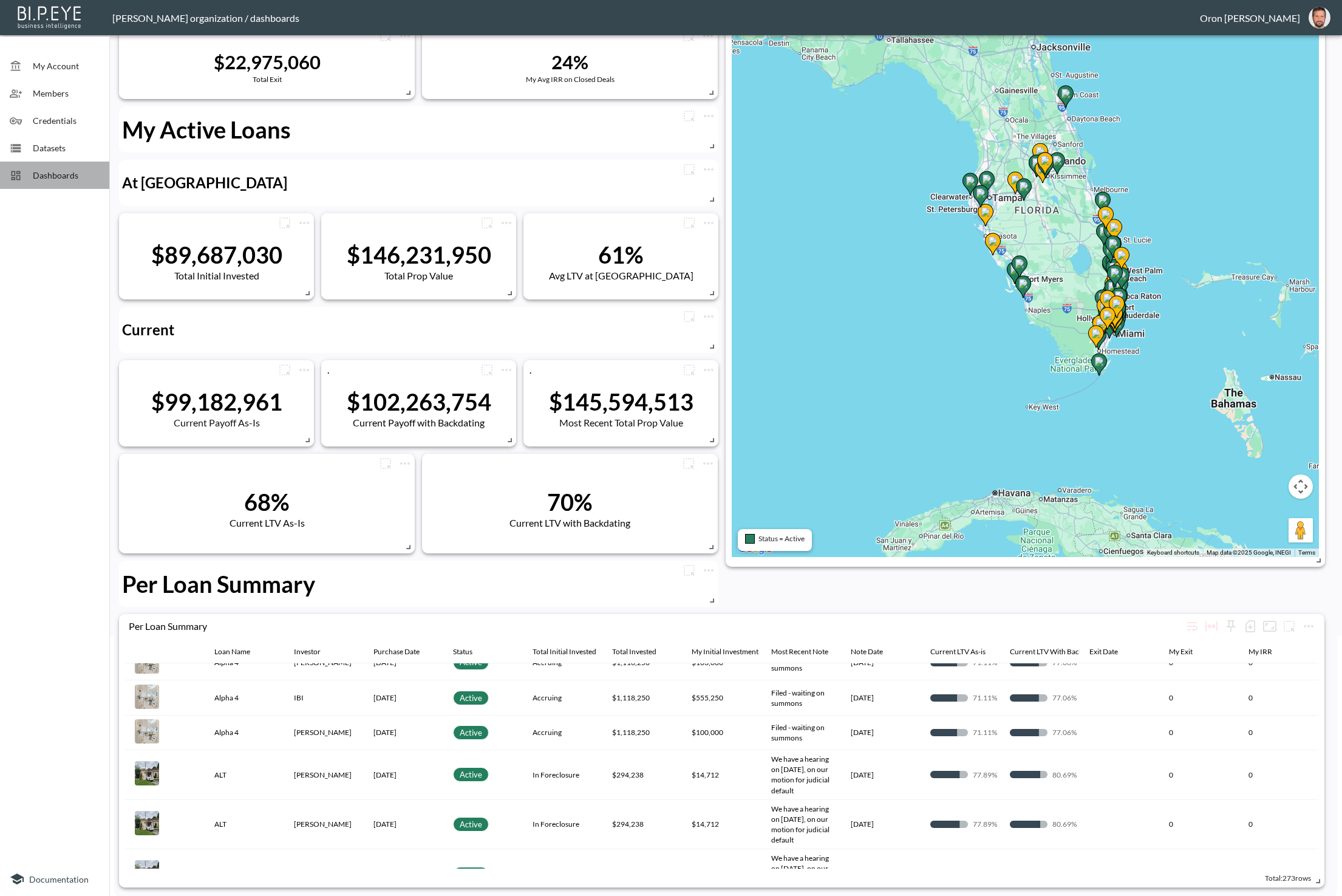
click at [25, 176] on div at bounding box center [21, 175] width 23 height 12
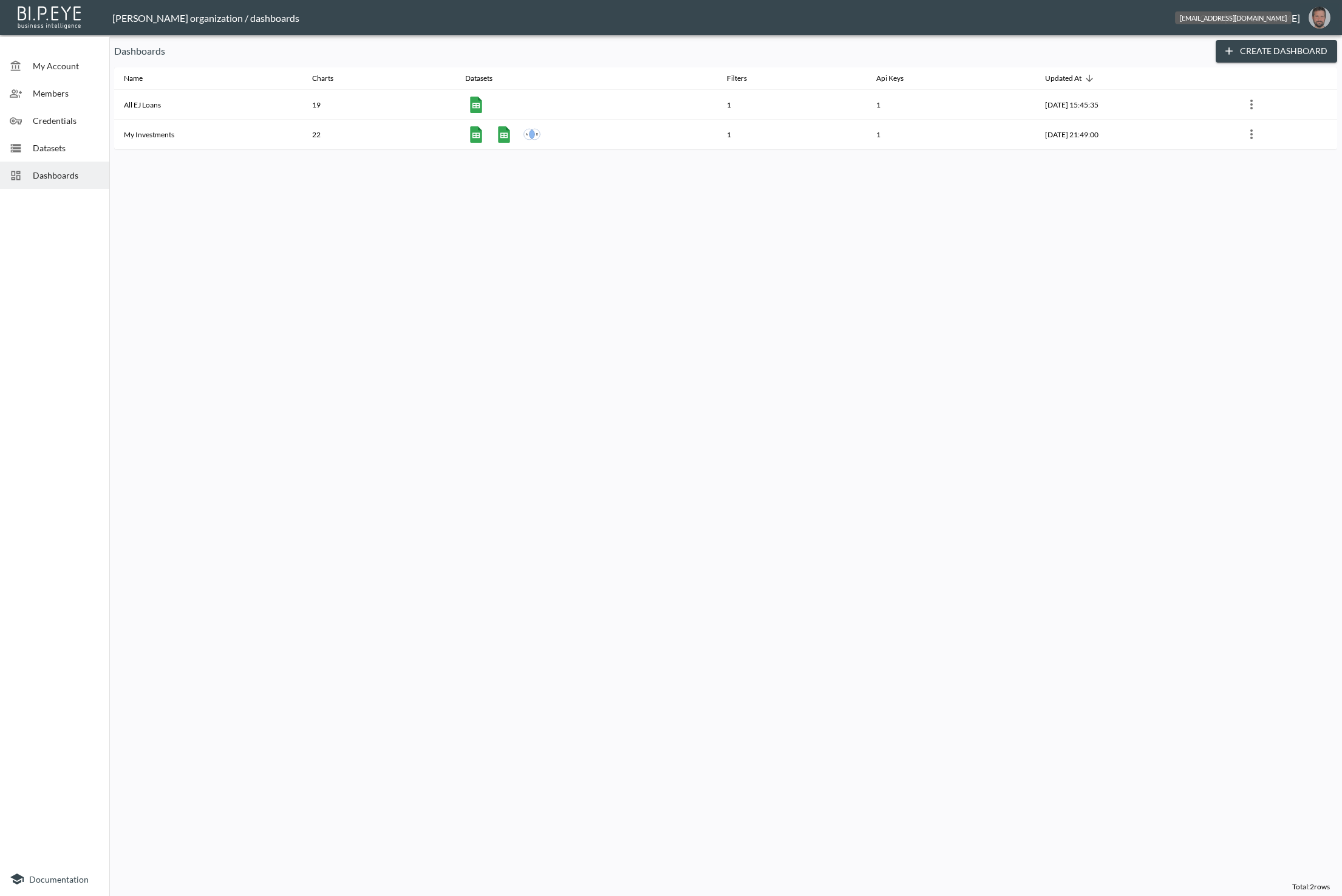
drag, startPoint x: 1318, startPoint y: 14, endPoint x: 1319, endPoint y: 29, distance: 15.0
click at [1318, 14] on img "oron@bipeye.com" at bounding box center [1319, 17] width 22 height 22
click at [1317, 44] on li "Switch Organization" at bounding box center [1289, 48] width 104 height 22
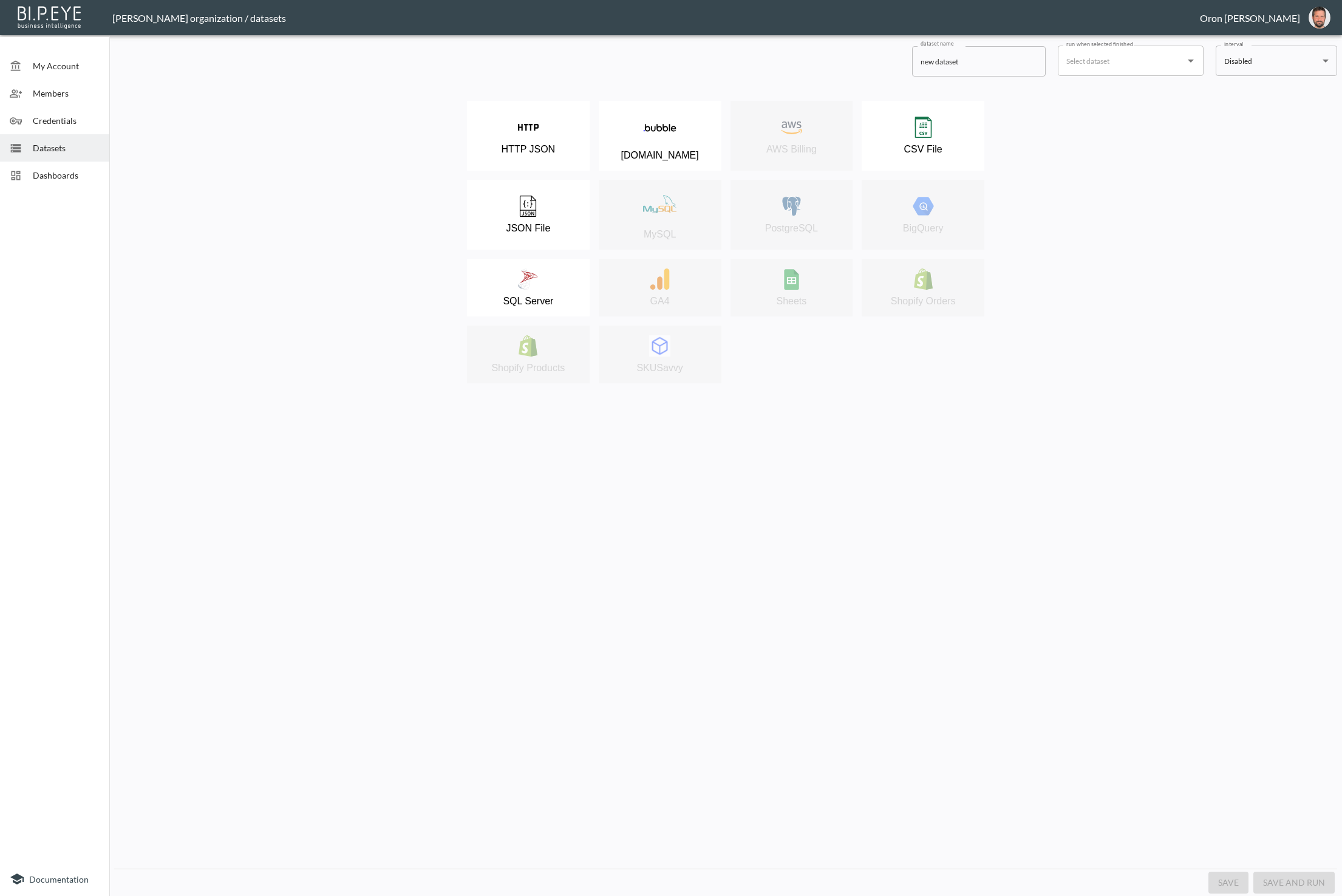
click at [40, 174] on span "Dashboards" at bounding box center [66, 175] width 67 height 13
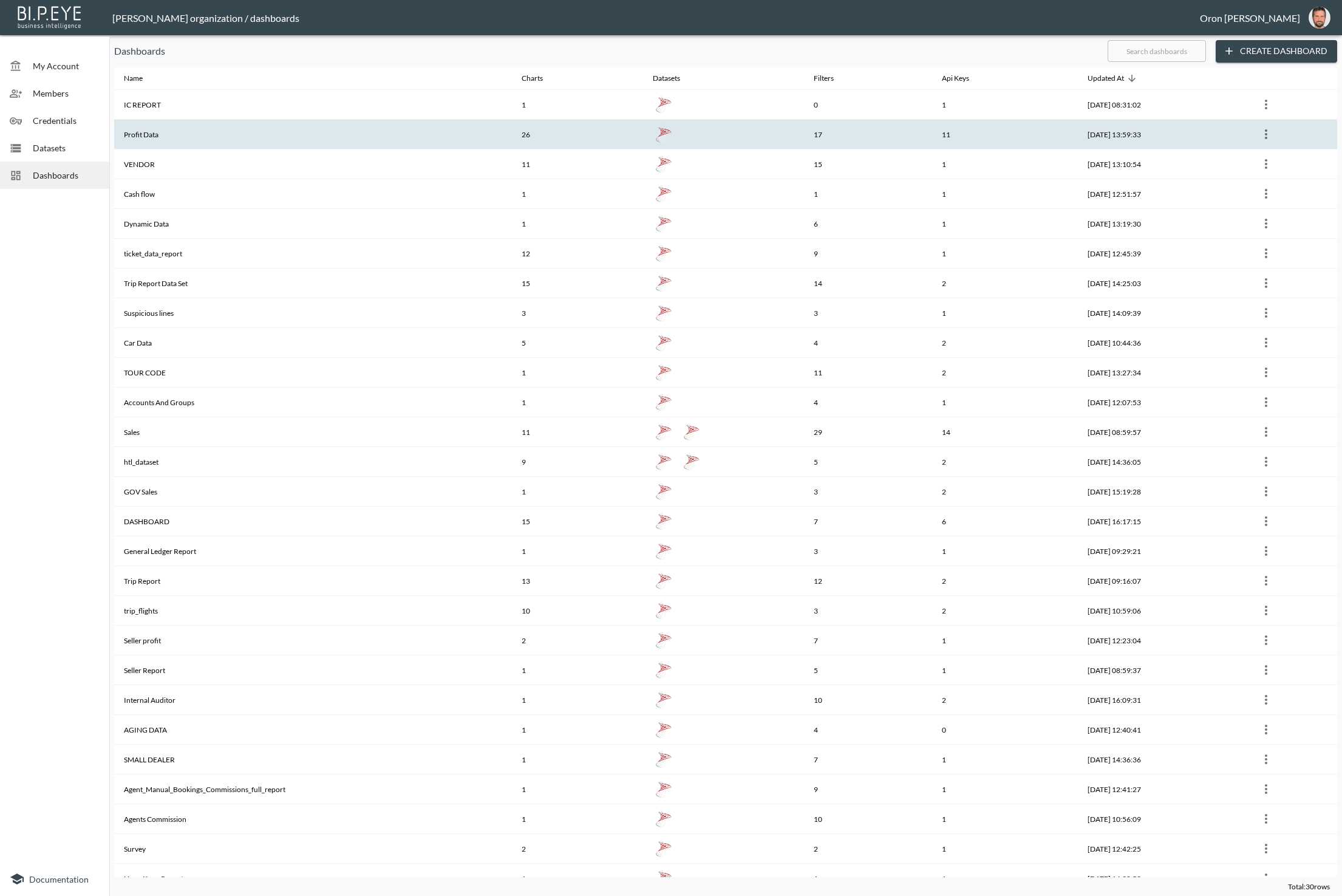
click at [214, 139] on th "Profit Data" at bounding box center [313, 135] width 398 height 30
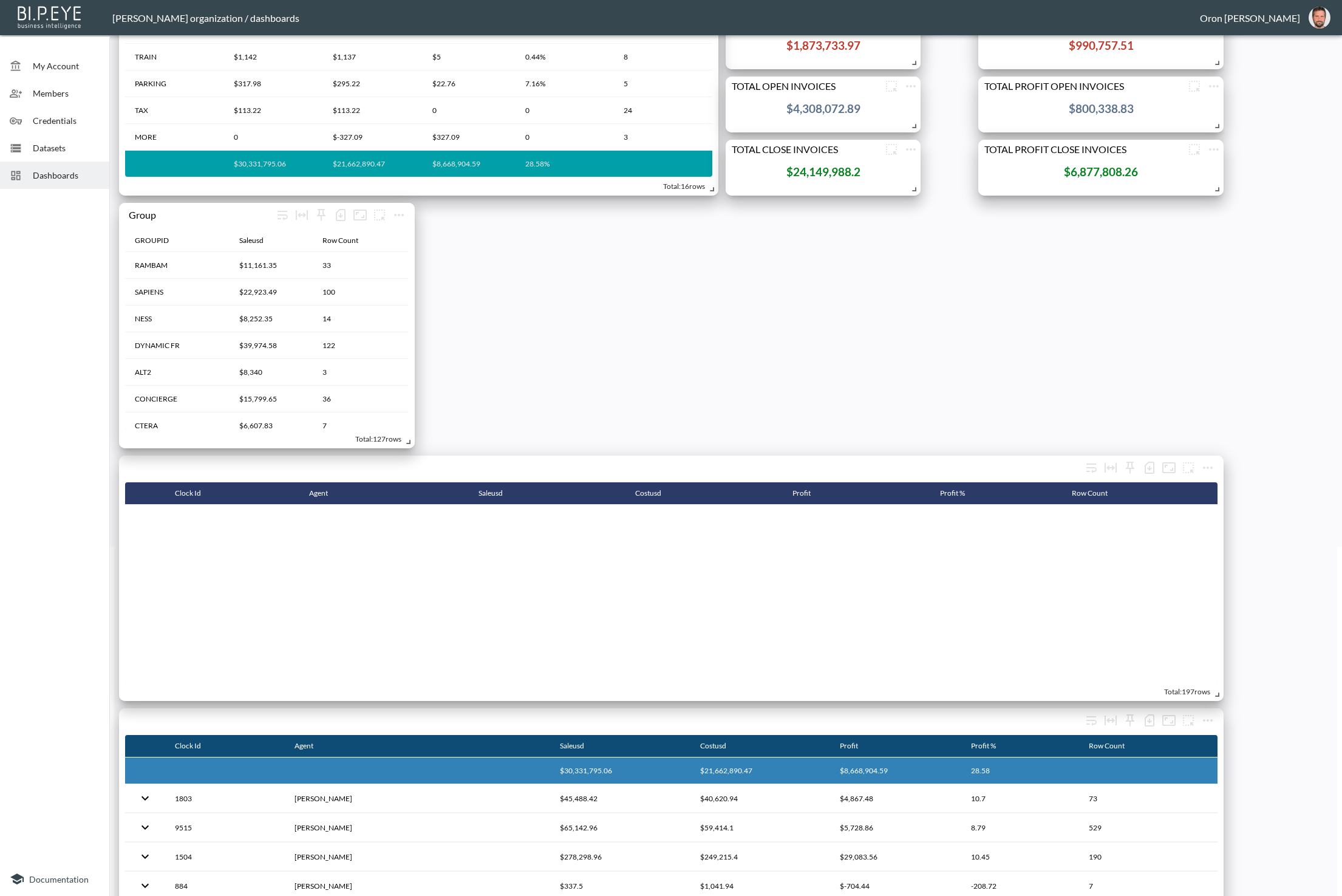
scroll to position [4263, 0]
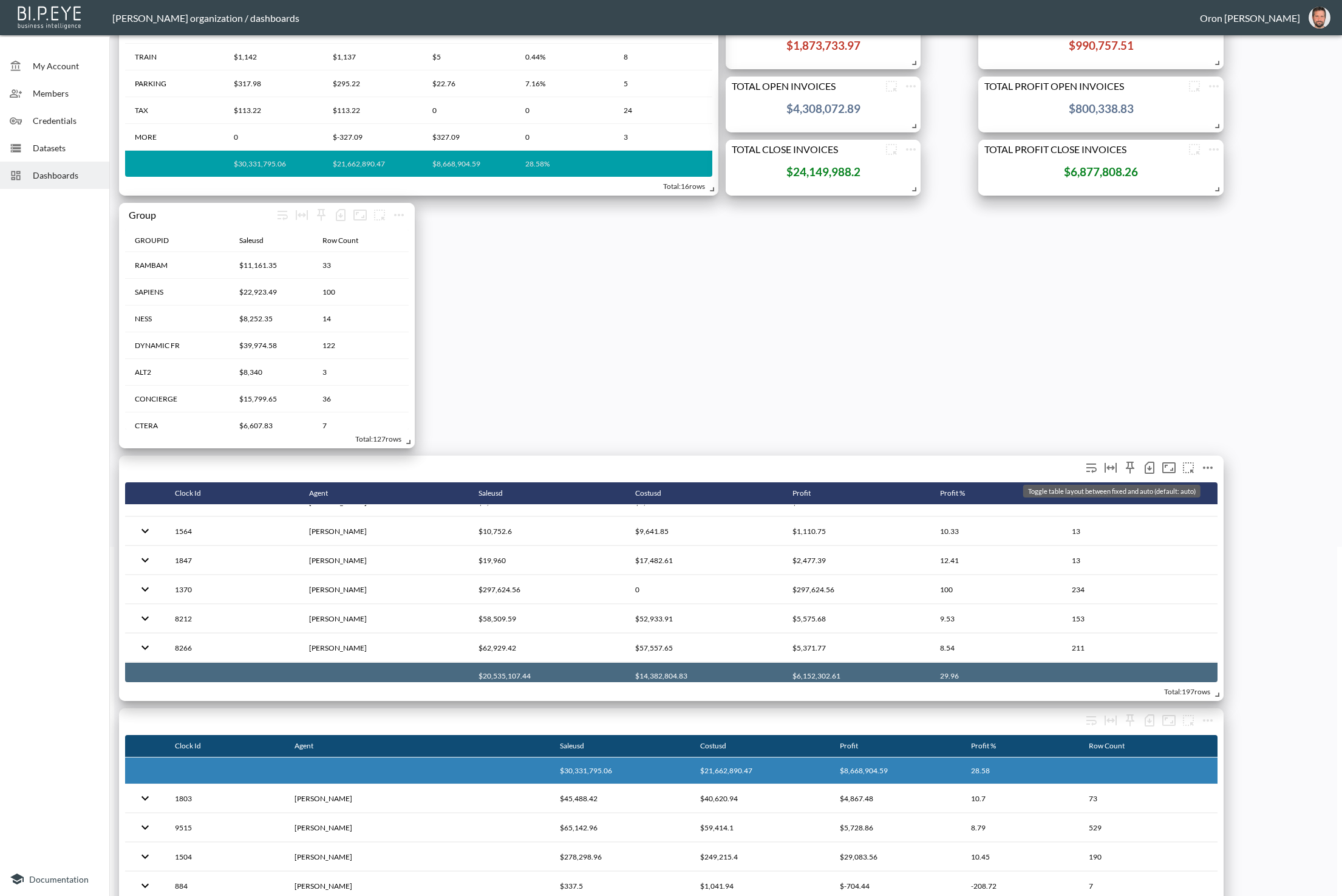
click at [1111, 464] on icon "Toggle table layout between fixed and auto (default: auto)" at bounding box center [1111, 467] width 15 height 15
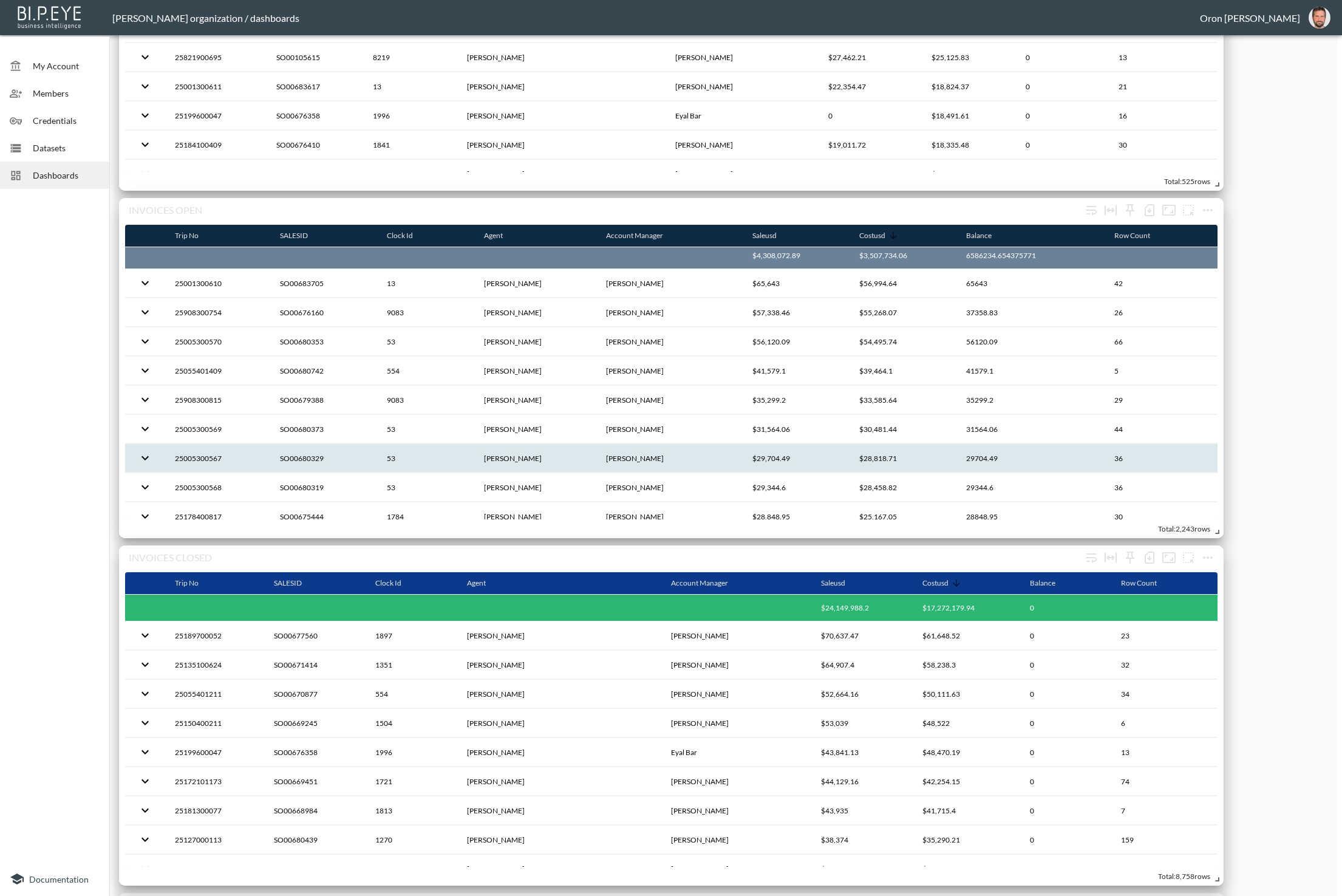
scroll to position [0, 0]
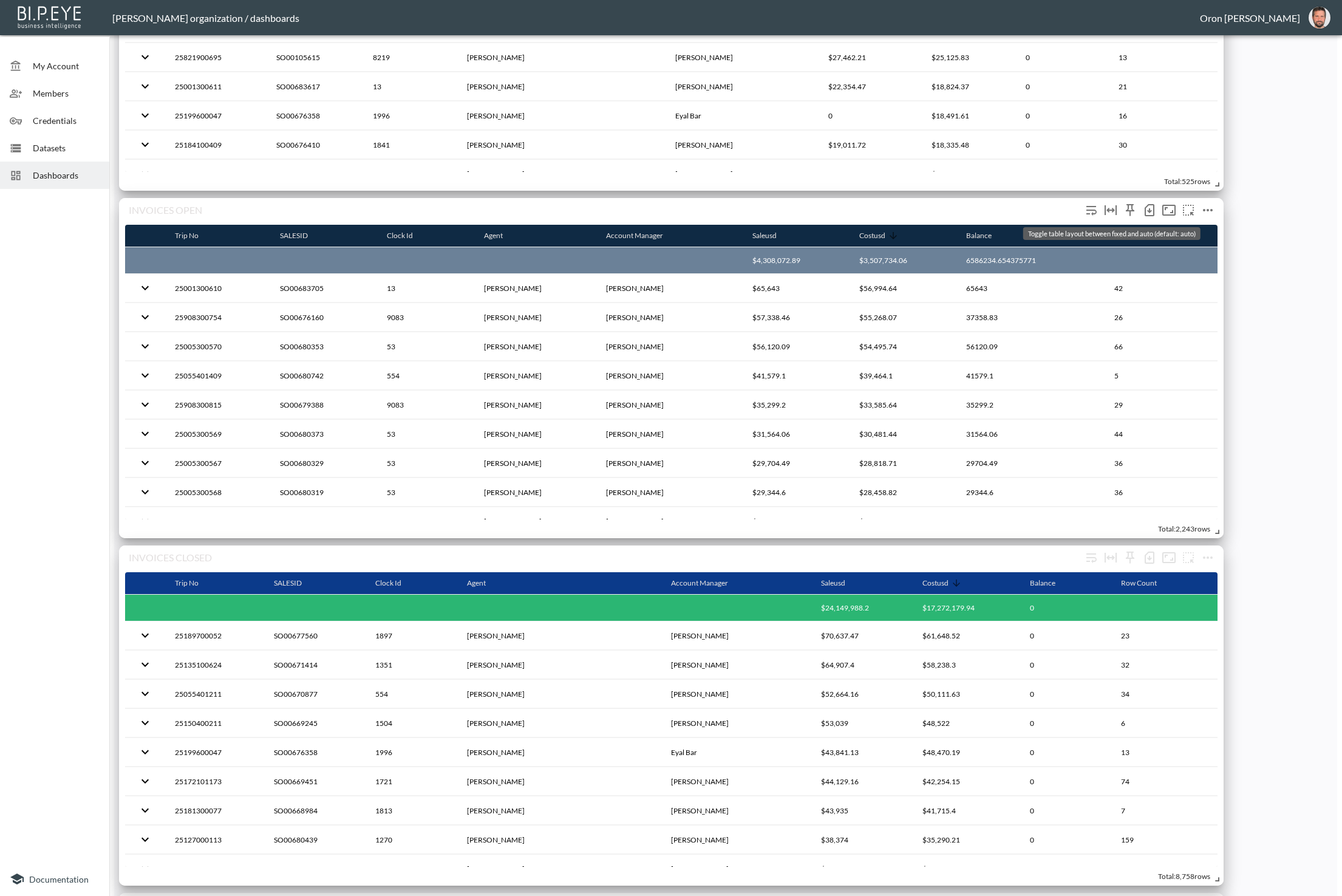
click at [1106, 205] on icon "Toggle table layout between fixed and auto (default: auto)" at bounding box center [1111, 210] width 15 height 15
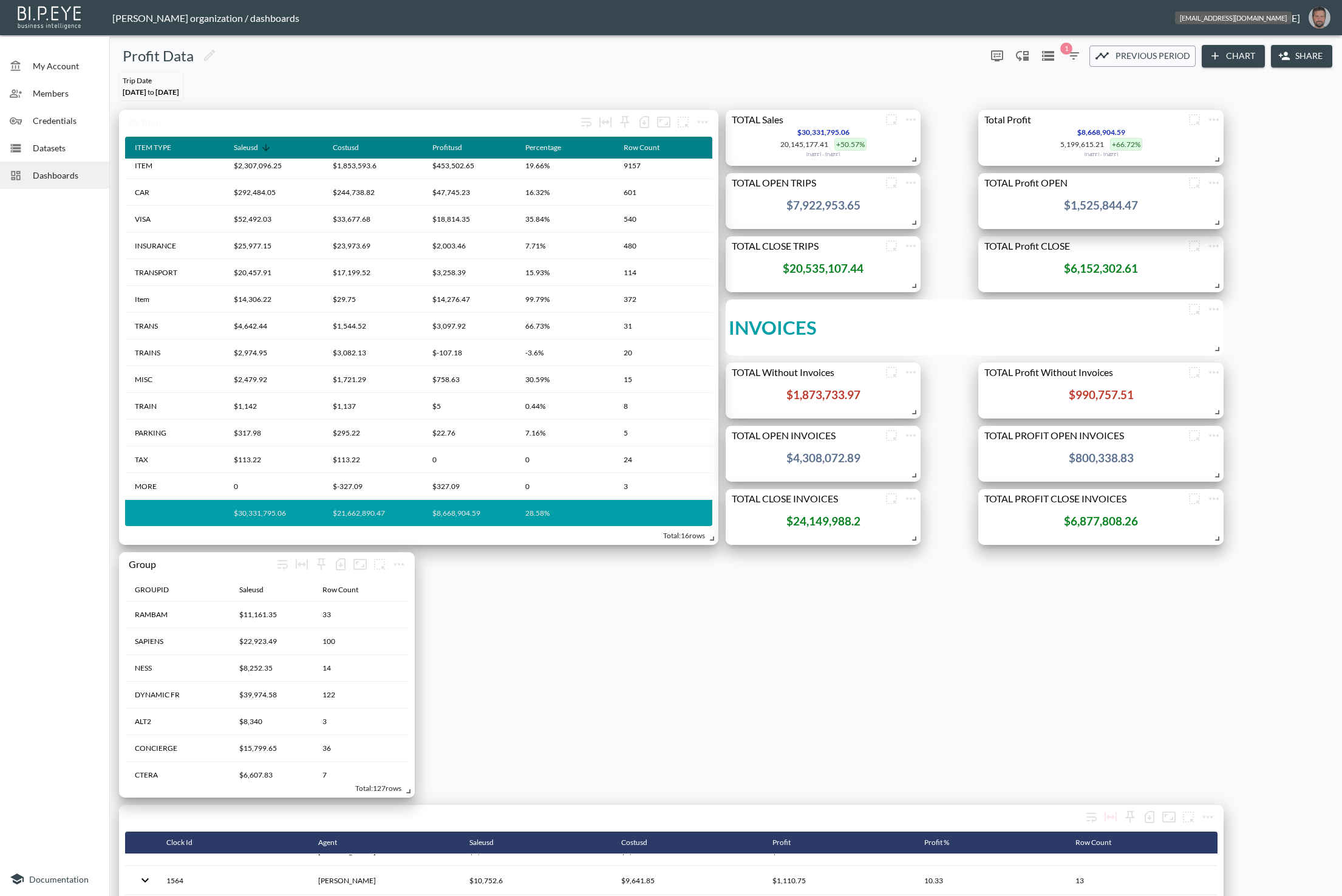
click at [1320, 20] on img "oron@bipeye.com" at bounding box center [1319, 17] width 22 height 22
click at [1293, 49] on li "Switch Organization" at bounding box center [1289, 48] width 104 height 22
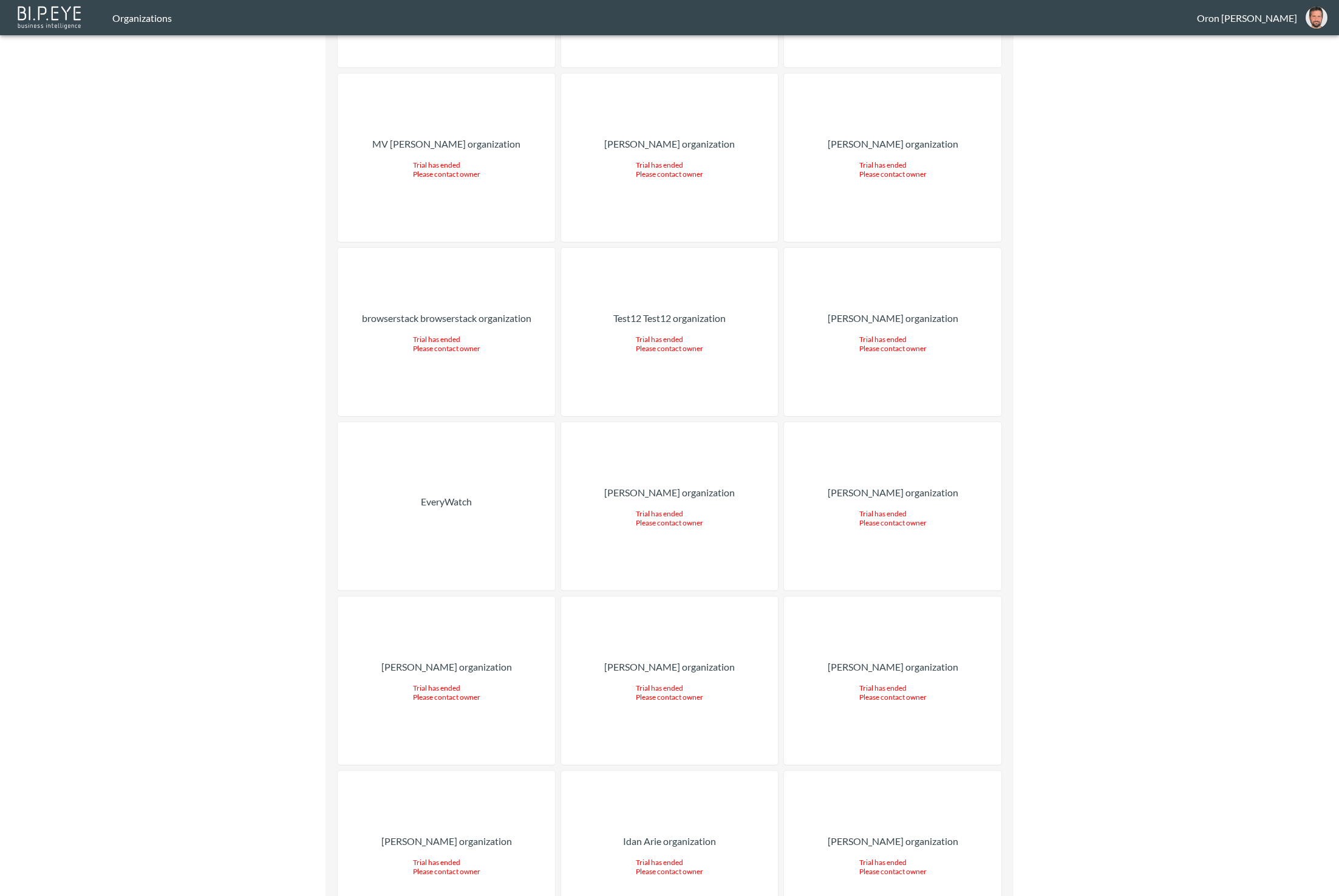
click at [419, 422] on div "EveryWatch" at bounding box center [447, 506] width 217 height 168
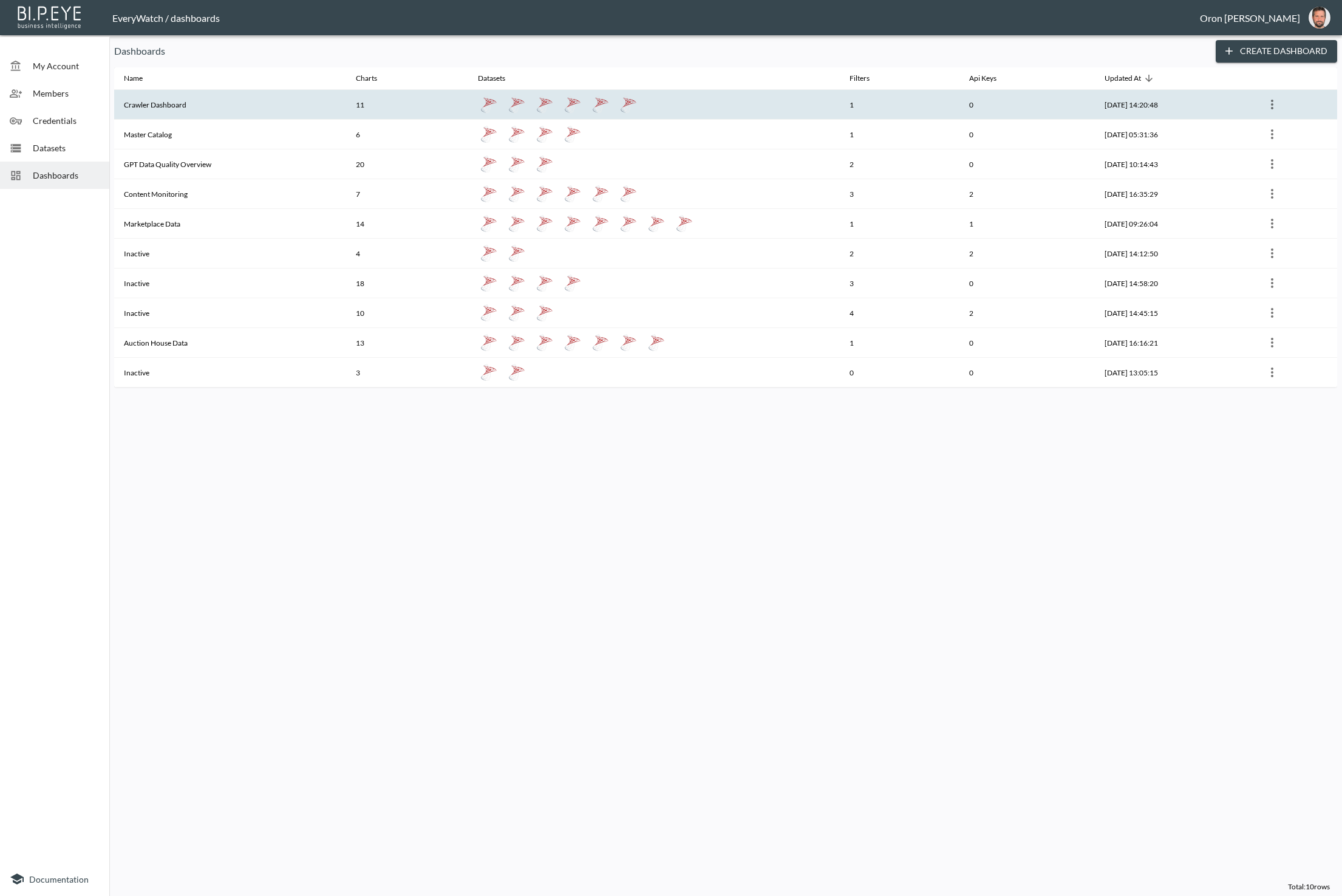
click at [202, 100] on th "Crawler Dashboard" at bounding box center [230, 104] width 232 height 30
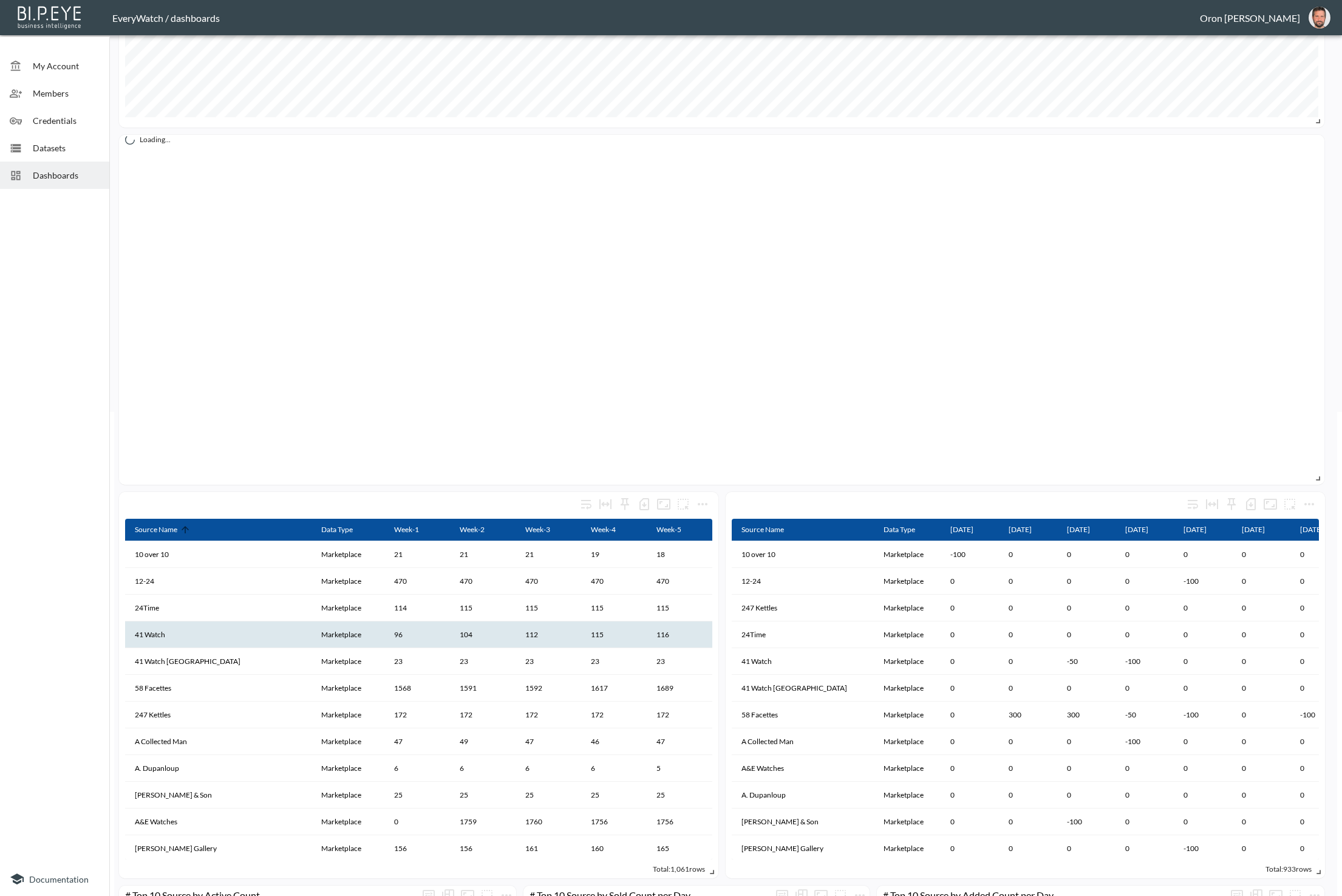
scroll to position [499, 0]
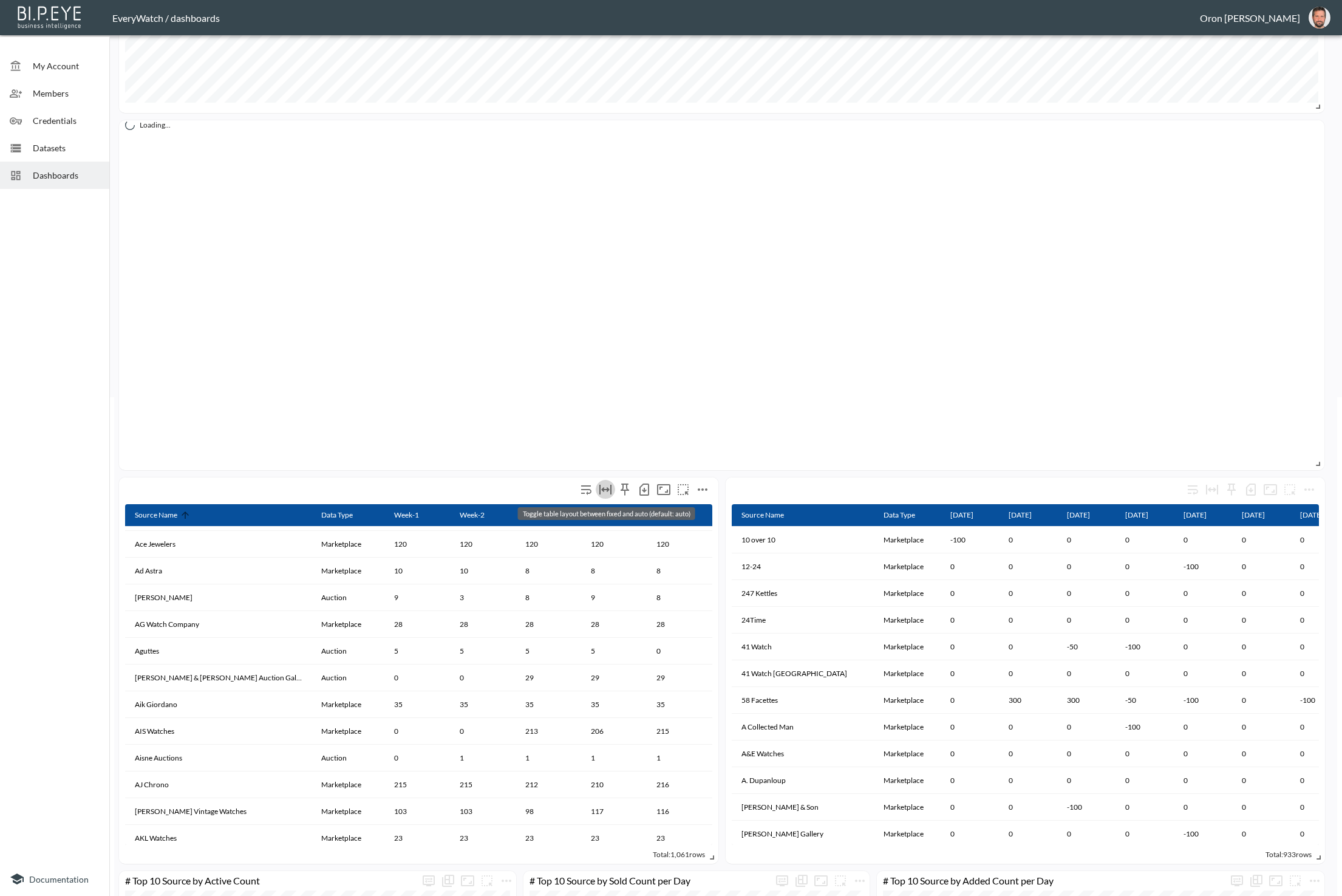
click at [611, 487] on icon "Toggle table layout between fixed and auto (default: auto)" at bounding box center [605, 490] width 12 height 10
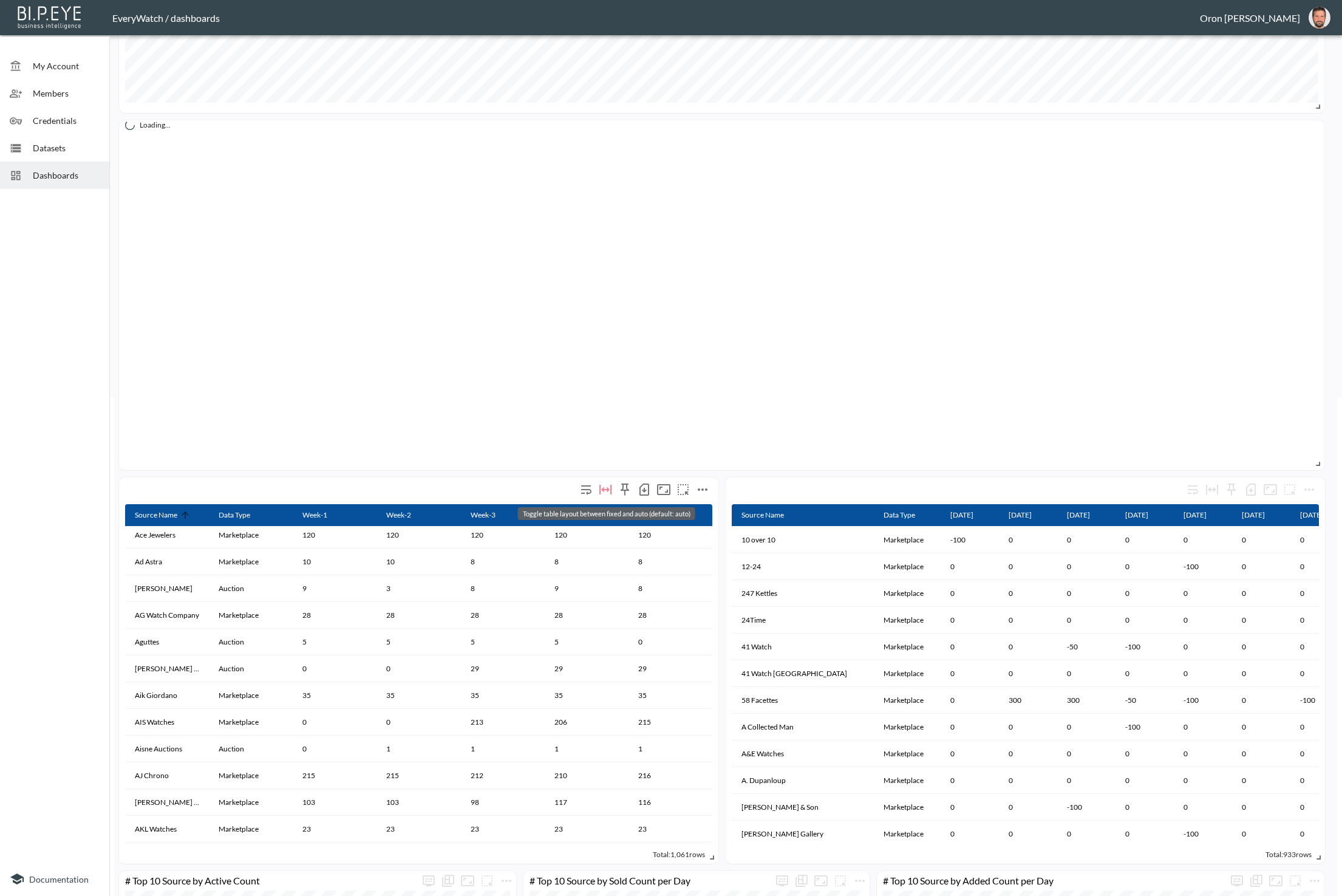
click at [604, 488] on icon "Toggle table layout between fixed and auto (default: auto)" at bounding box center [605, 490] width 12 height 10
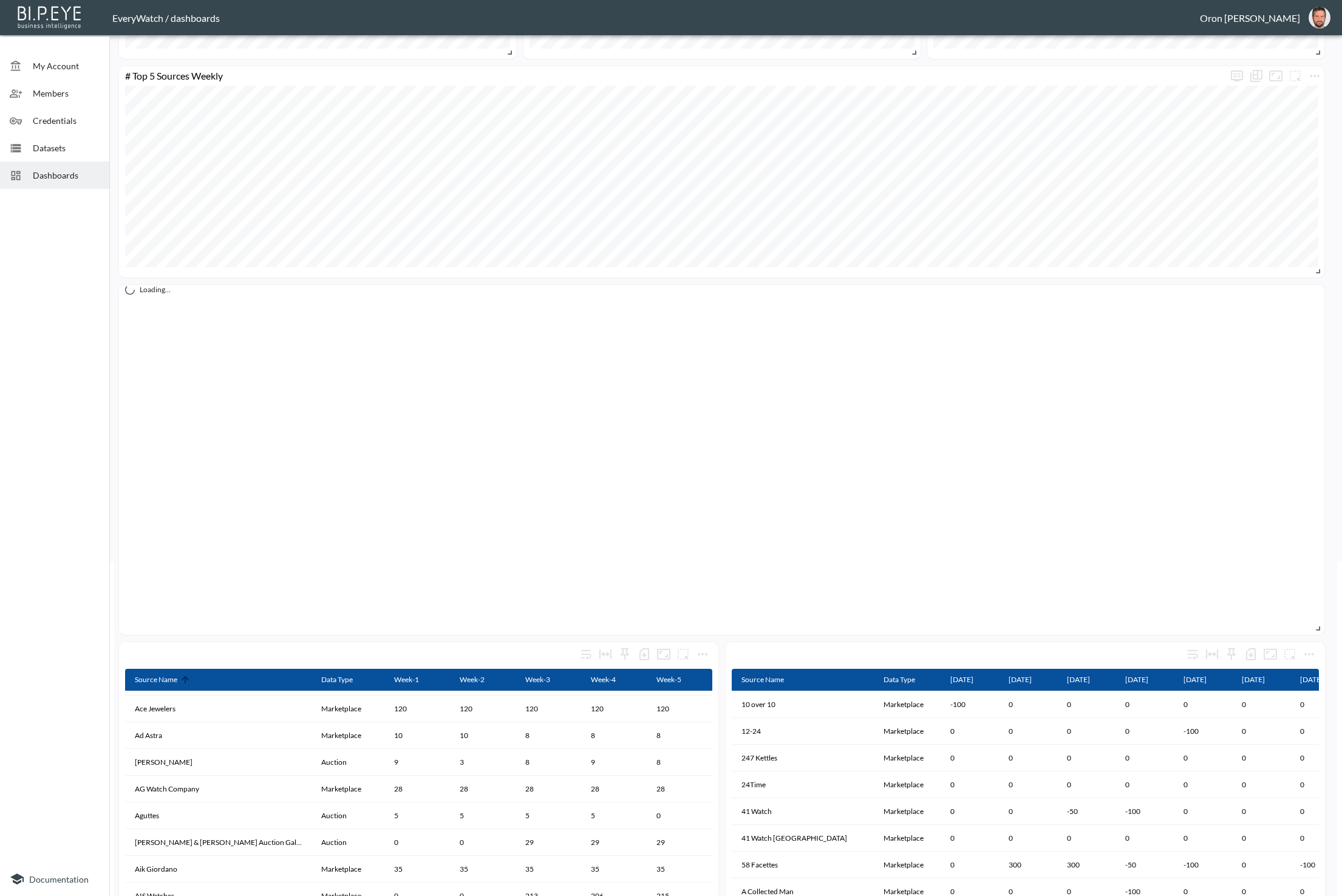
scroll to position [314, 0]
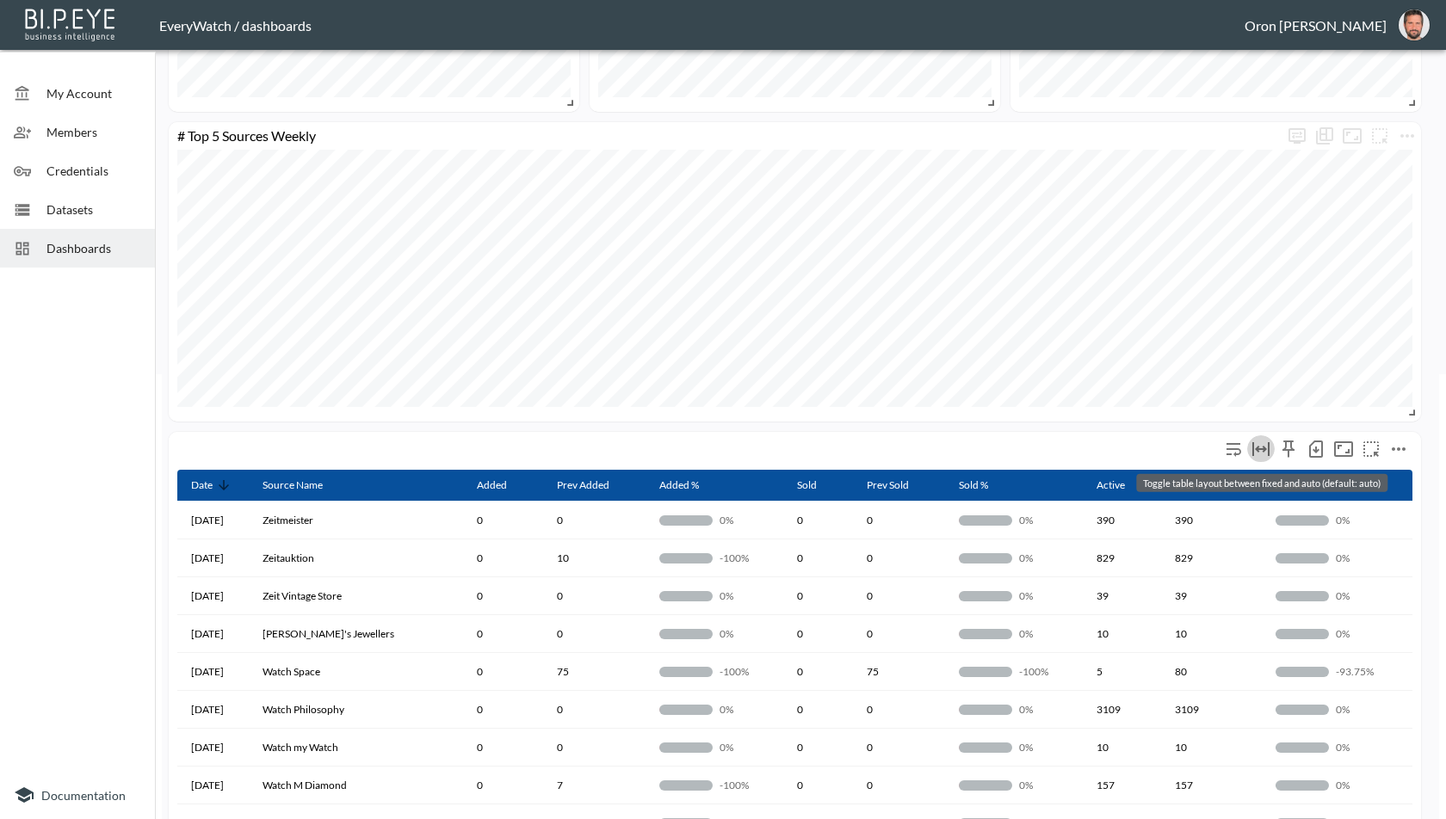
click at [1263, 445] on icon "Toggle table layout between fixed and auto (default: auto)" at bounding box center [1260, 449] width 17 height 14
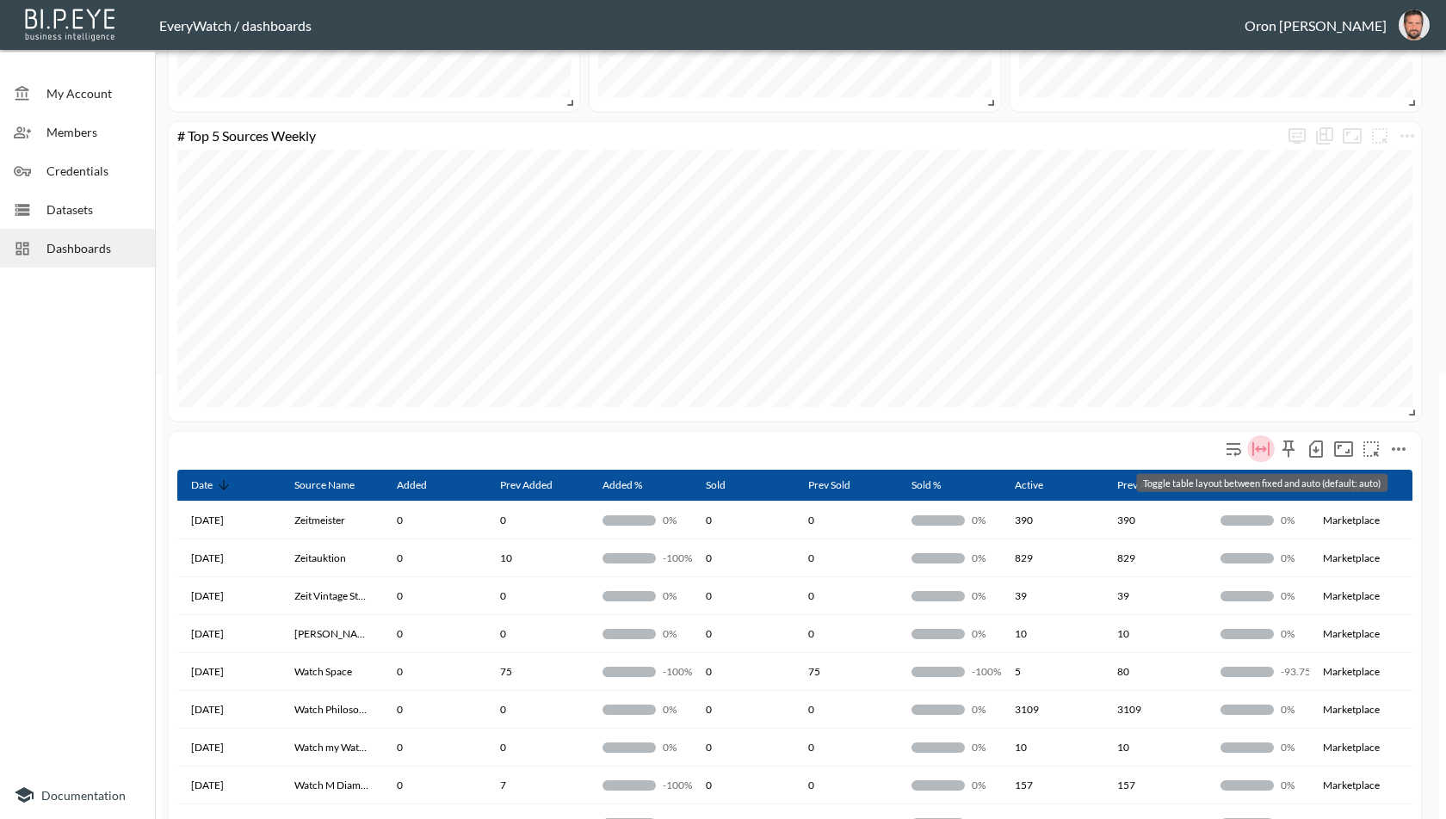
click at [1263, 445] on icon "Toggle table layout between fixed and auto (default: auto)" at bounding box center [1260, 449] width 17 height 14
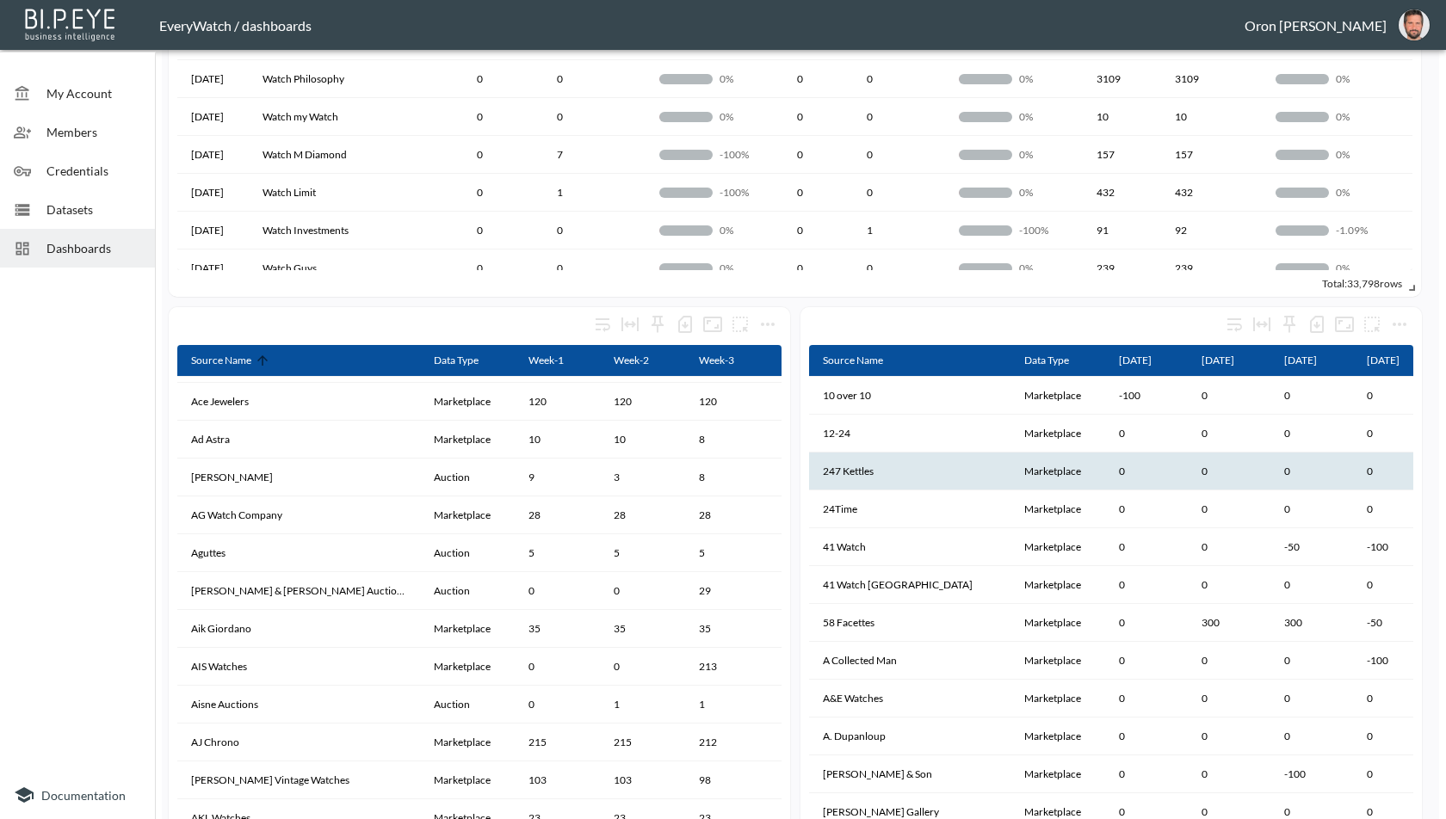
scroll to position [0, 0]
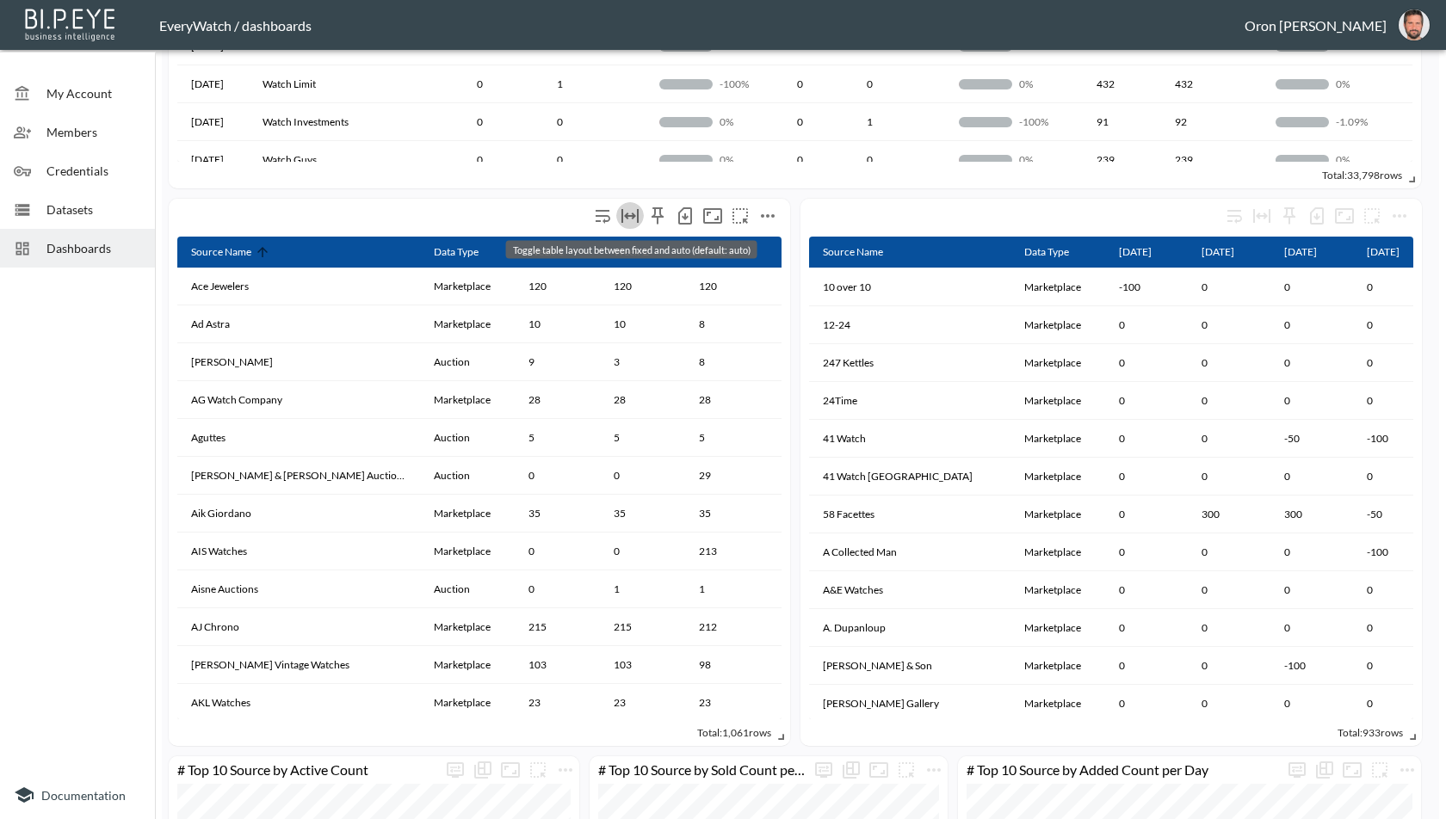
click at [634, 209] on icon "Toggle table layout between fixed and auto (default: auto)" at bounding box center [630, 216] width 21 height 21
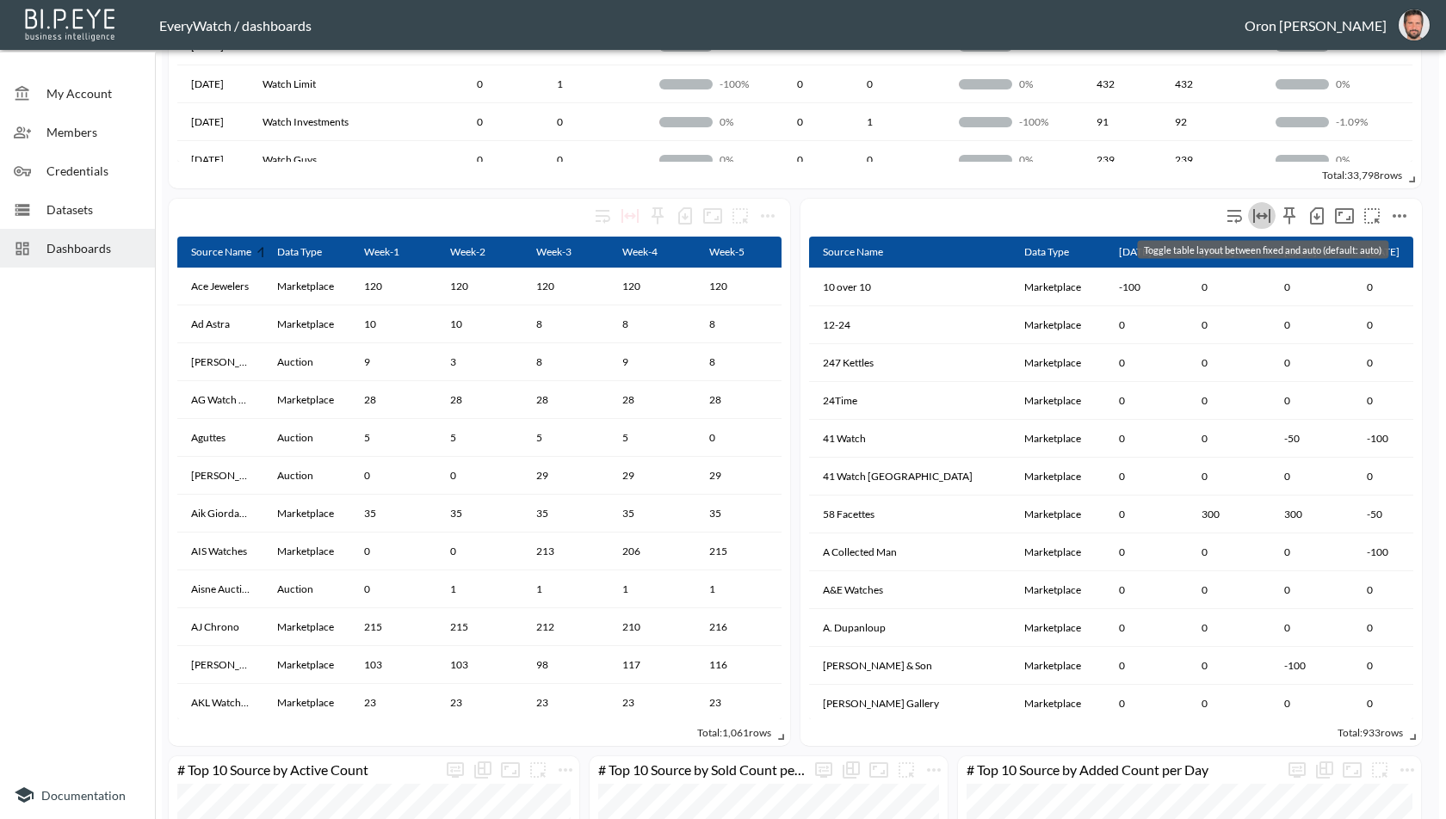
click at [1263, 213] on icon "Toggle table layout between fixed and auto (default: auto)" at bounding box center [1261, 216] width 17 height 14
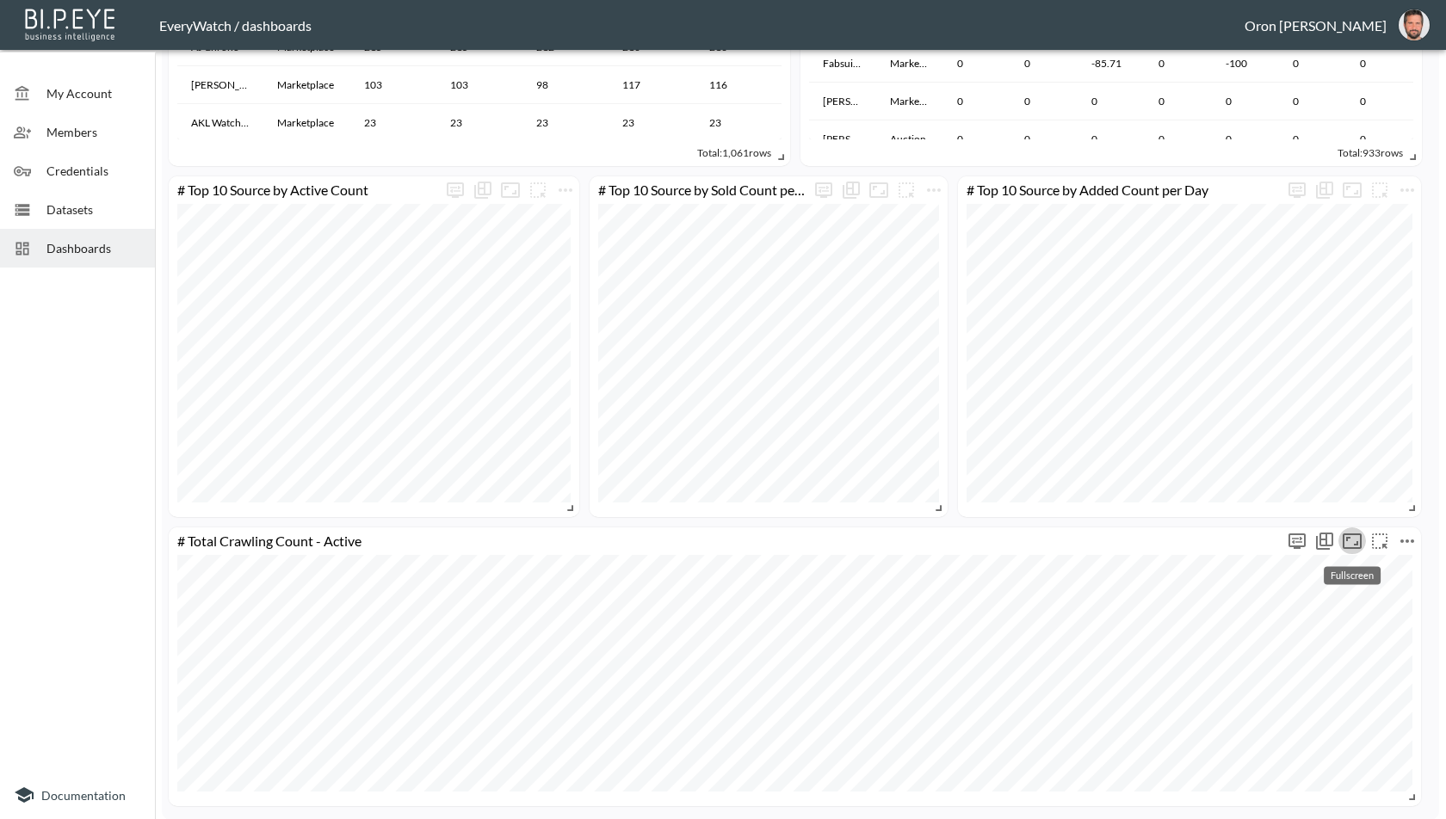
click at [1348, 538] on icon "Fullscreen" at bounding box center [1352, 541] width 21 height 21
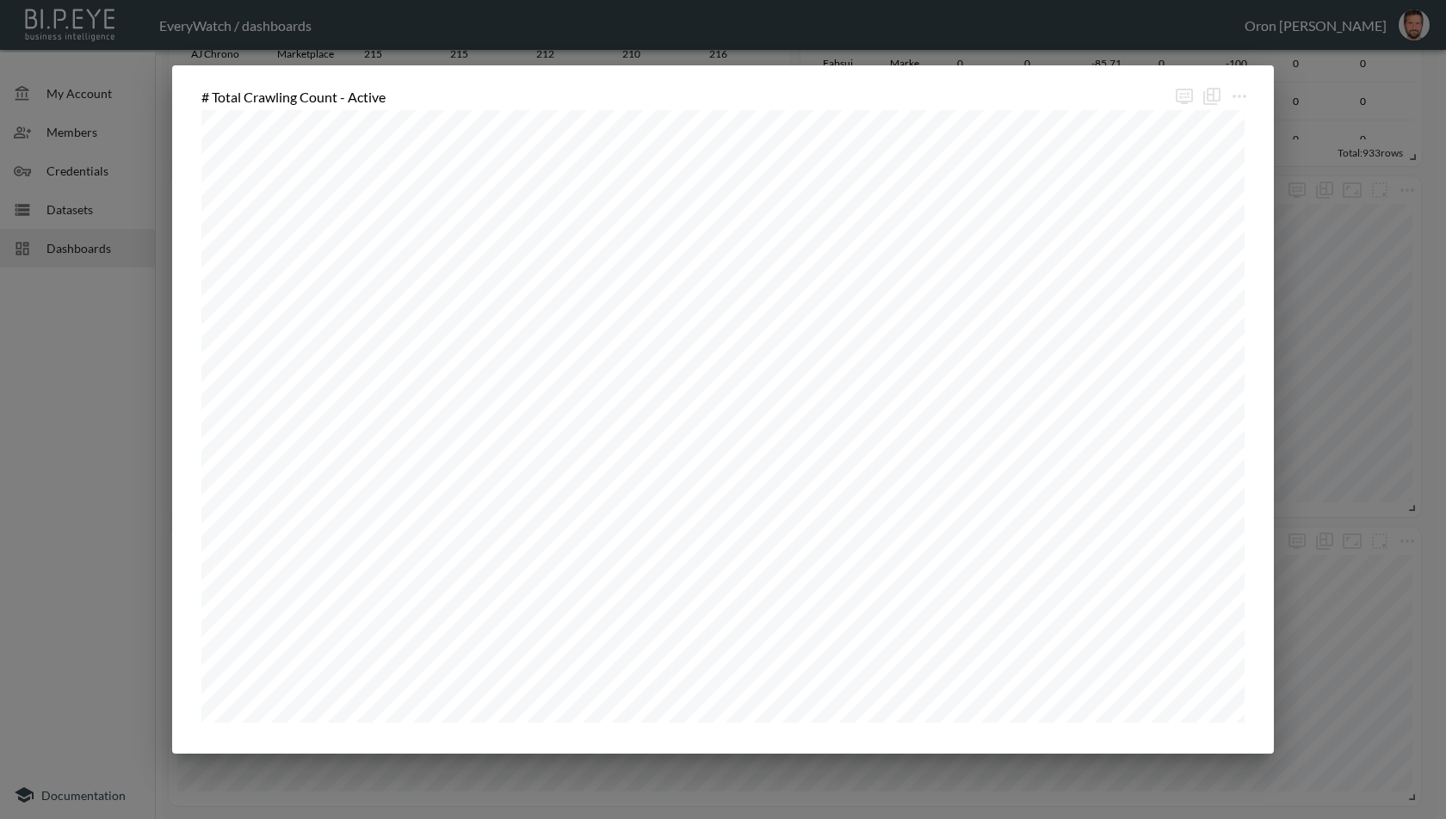
click at [33, 463] on div "# Total Crawling Count - Active" at bounding box center [723, 409] width 1446 height 819
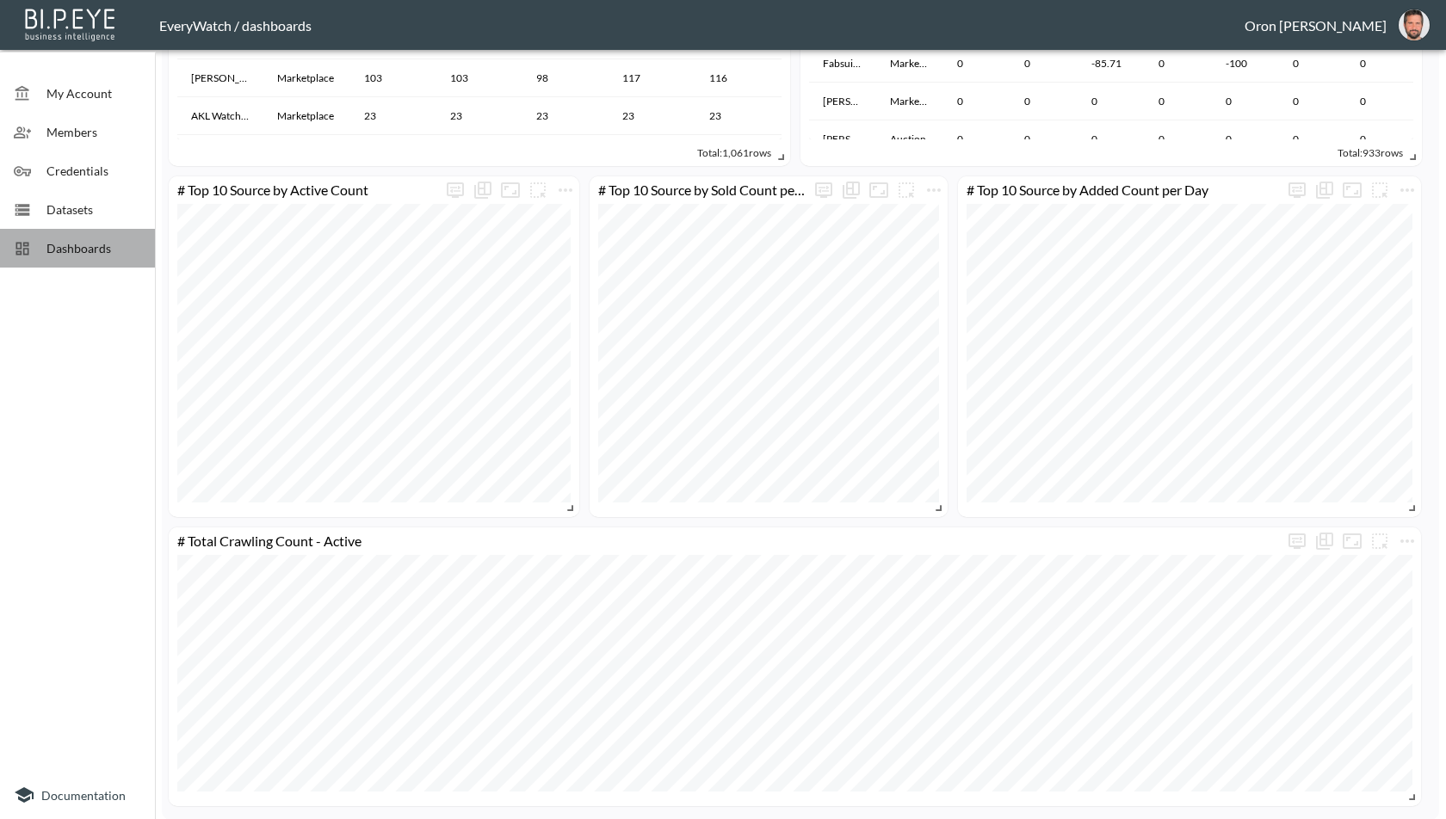
click at [106, 242] on span "Dashboards" at bounding box center [93, 248] width 95 height 18
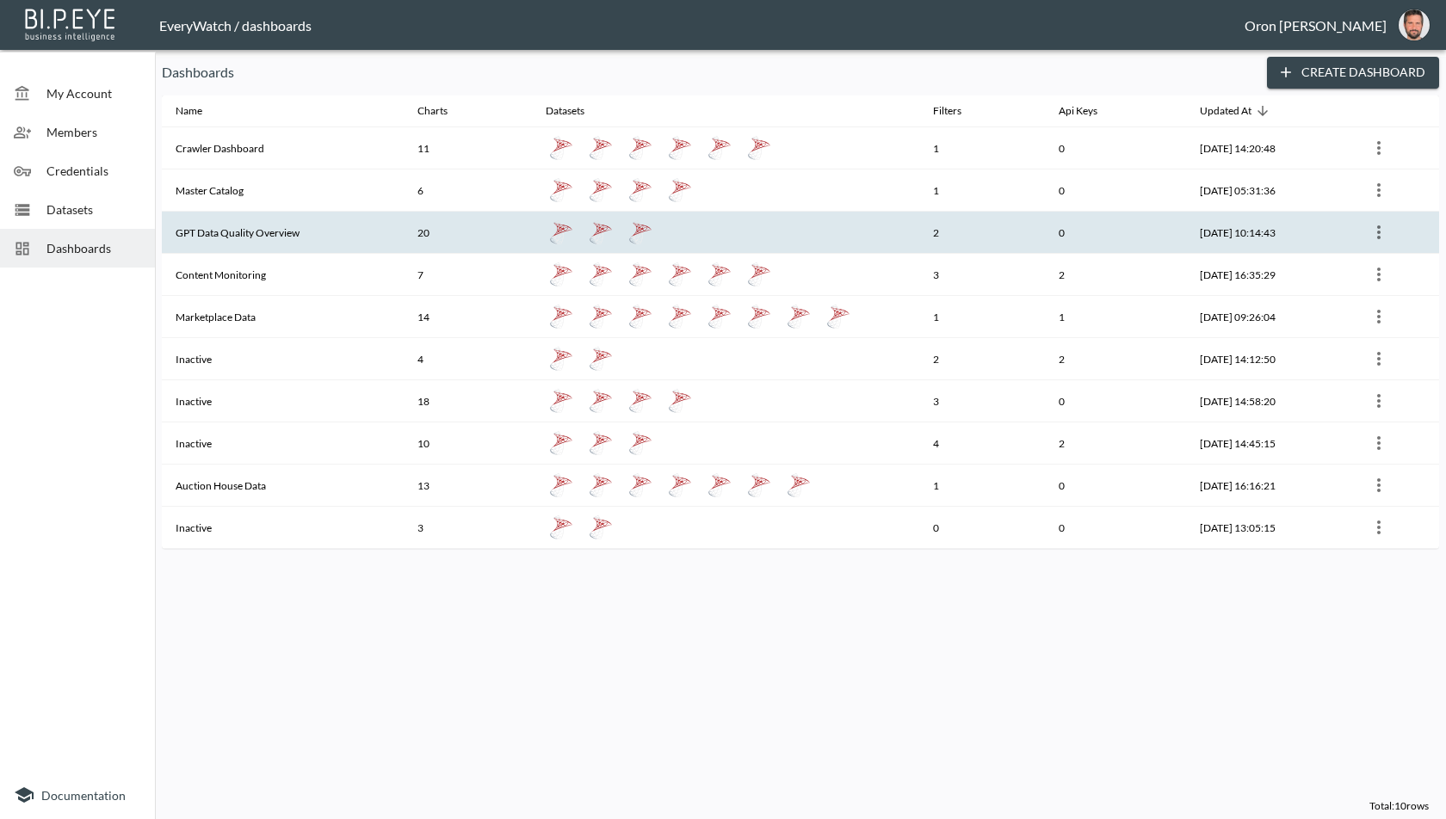
click at [185, 222] on th "GPT Data Quality Overview" at bounding box center [283, 233] width 242 height 42
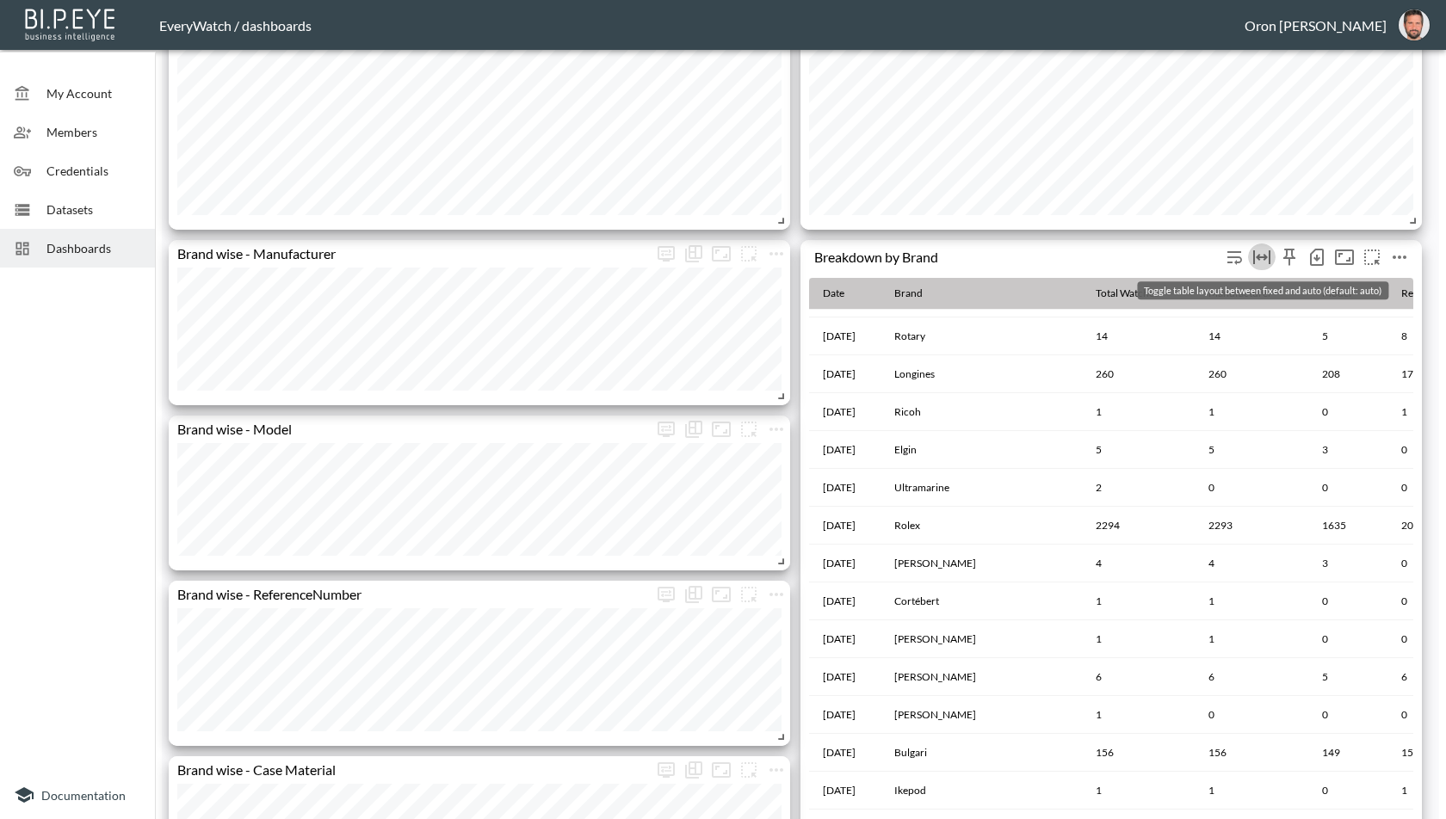
click at [1259, 256] on icon "Toggle table layout between fixed and auto (default: auto)" at bounding box center [1261, 257] width 17 height 14
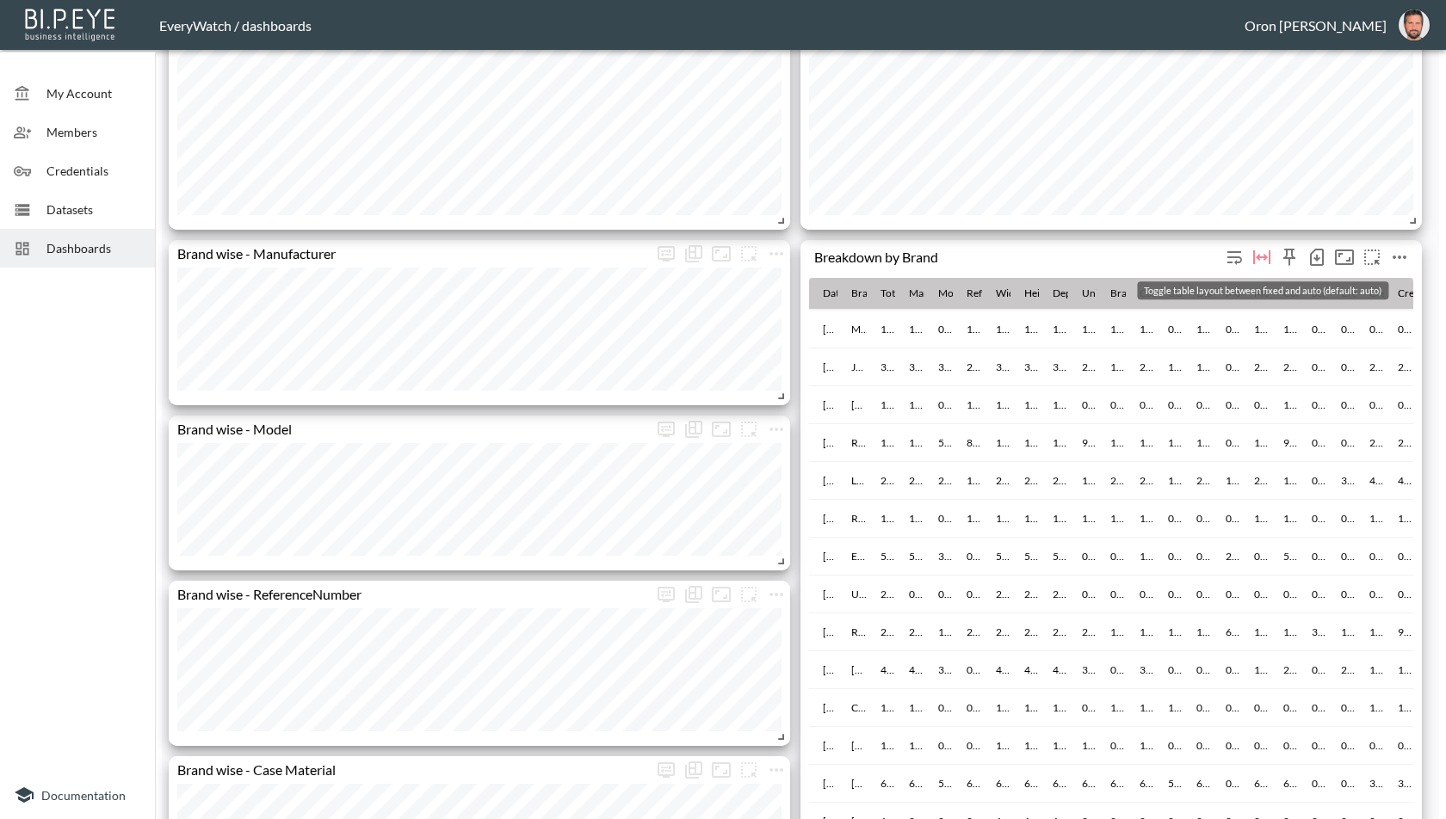
click at [1268, 254] on icon "Toggle table layout between fixed and auto (default: auto)" at bounding box center [1262, 257] width 21 height 21
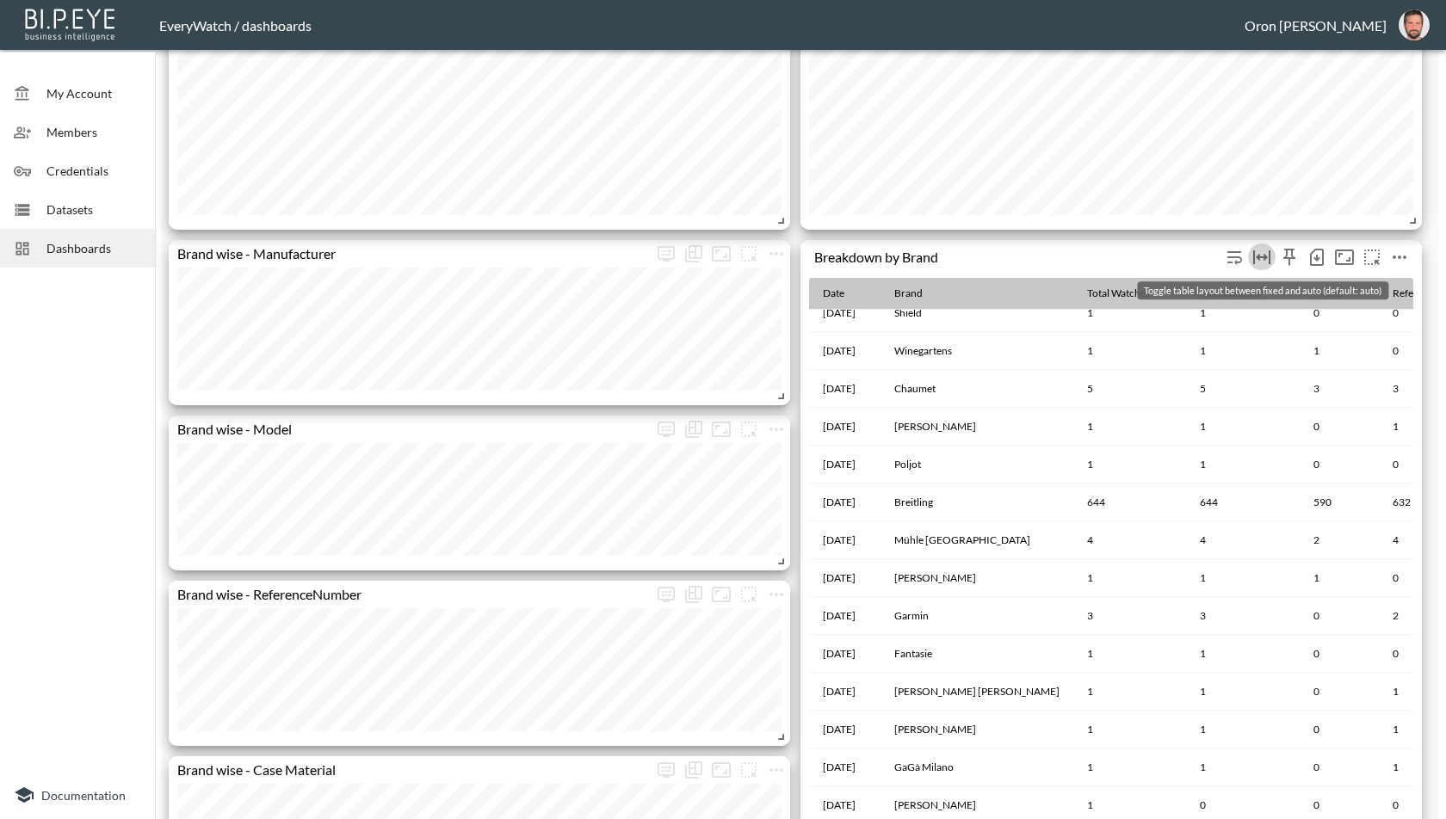
click at [1264, 259] on icon "Toggle table layout between fixed and auto (default: auto)" at bounding box center [1262, 257] width 21 height 21
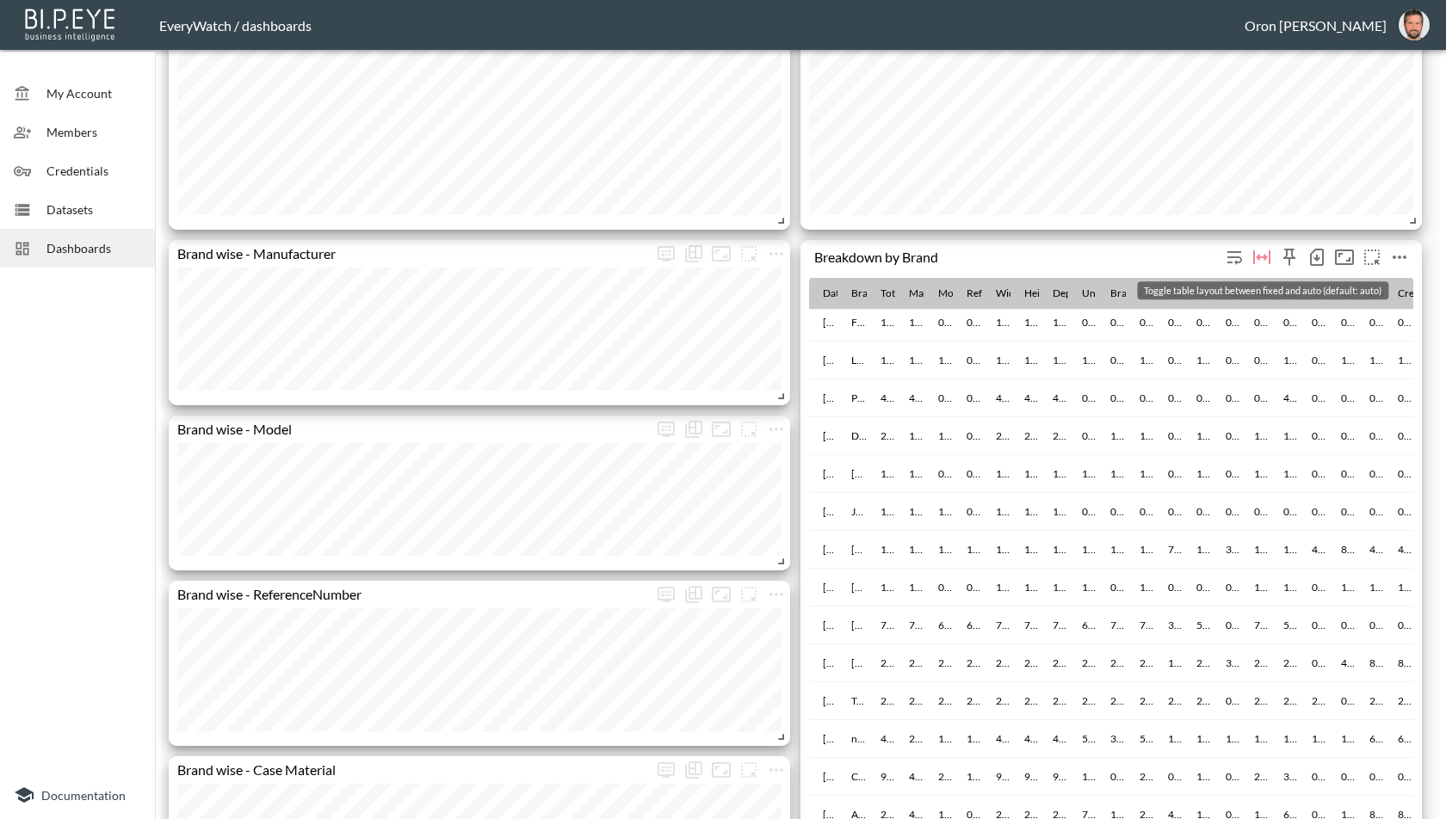
click at [1260, 253] on icon "Toggle table layout between fixed and auto (default: auto)" at bounding box center [1262, 257] width 21 height 21
